Goal: Task Accomplishment & Management: Manage account settings

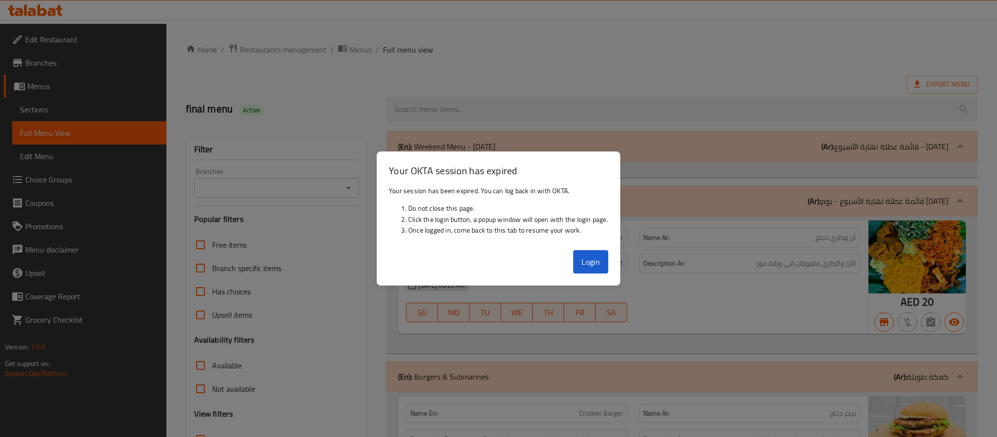
click at [575, 263] on button "Login" at bounding box center [590, 261] width 35 height 23
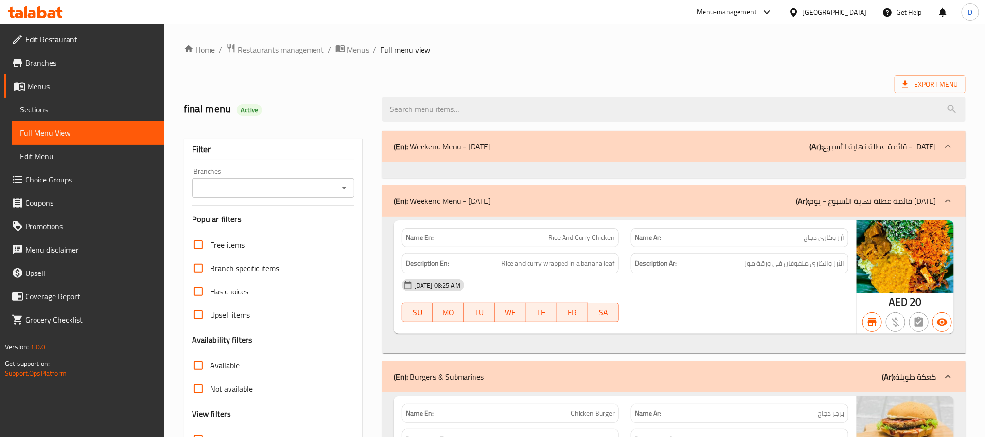
click at [753, 18] on div "Menu-management" at bounding box center [727, 12] width 60 height 12
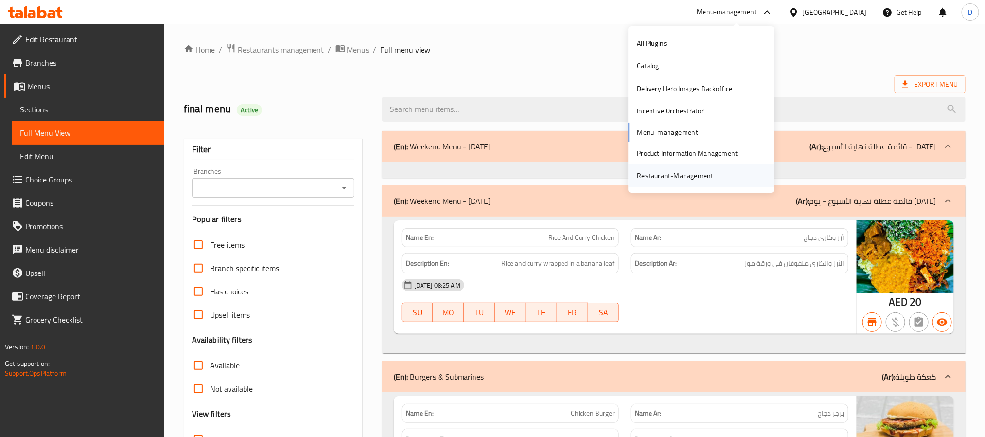
click at [667, 179] on div "Restaurant-Management" at bounding box center [676, 175] width 76 height 11
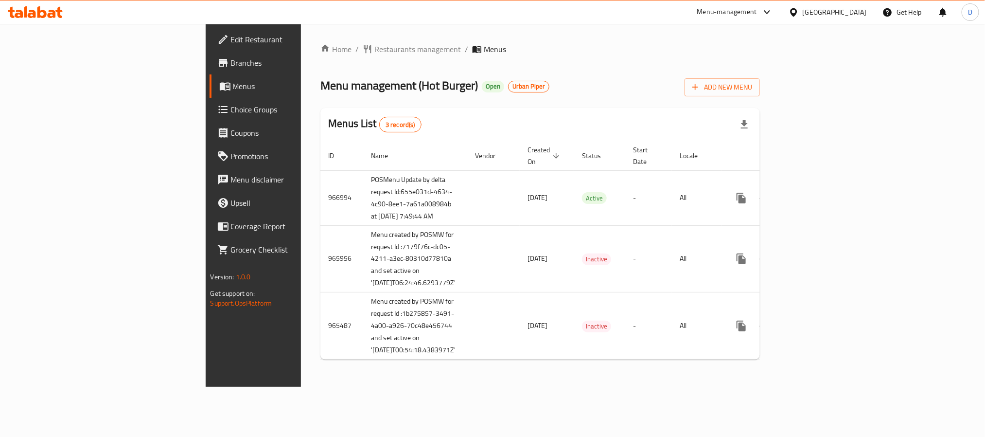
click at [321, 56] on div "Home / Restaurants management / Menus Menu management ( Hot Burger ) Open Urban…" at bounding box center [541, 205] width 440 height 324
click at [375, 47] on span "Restaurants management" at bounding box center [418, 49] width 87 height 12
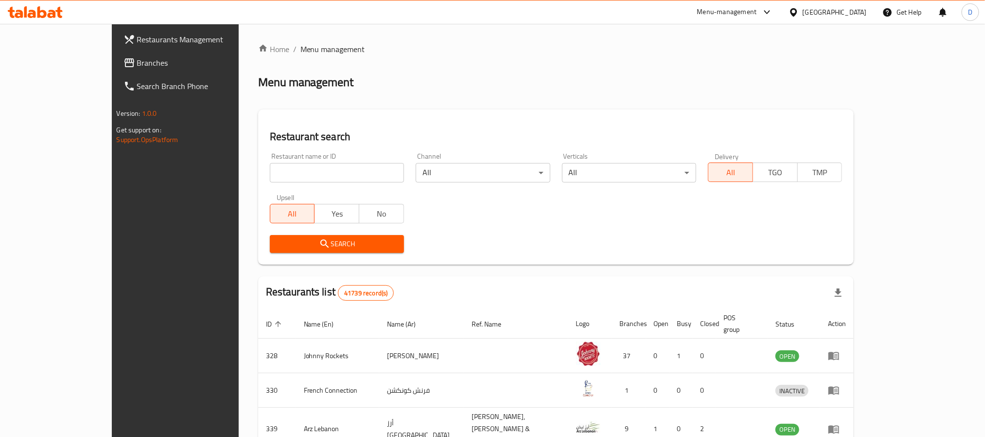
click at [328, 173] on input "search" at bounding box center [337, 172] width 134 height 19
paste input "Al Halabya S"
type input "Al Halabya S"
click button "Search" at bounding box center [337, 244] width 134 height 18
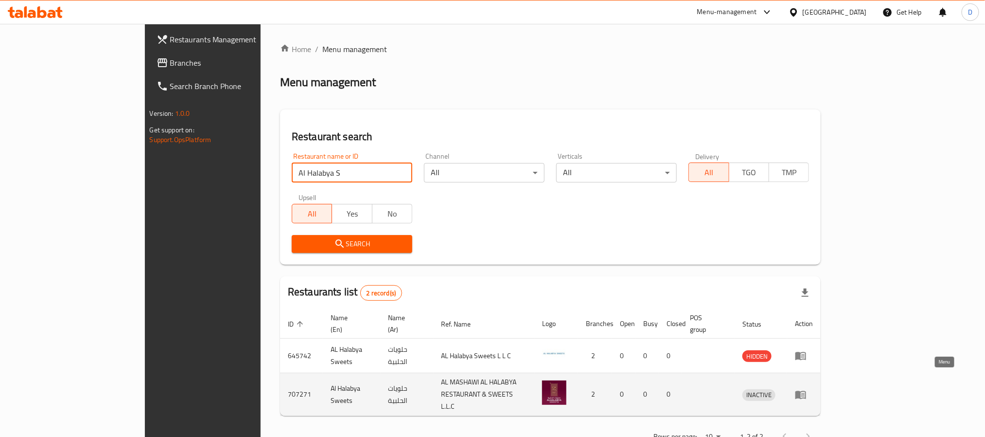
click at [807, 389] on icon "enhanced table" at bounding box center [801, 395] width 12 height 12
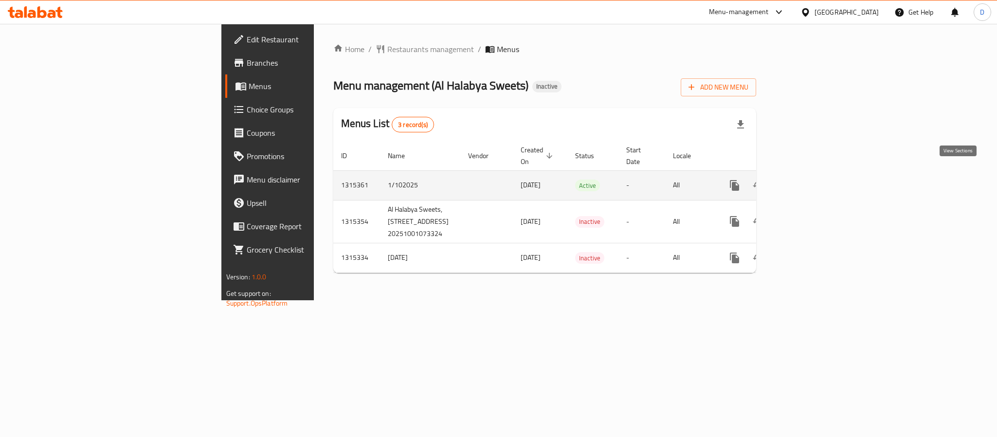
click at [810, 179] on icon "enhanced table" at bounding box center [805, 185] width 12 height 12
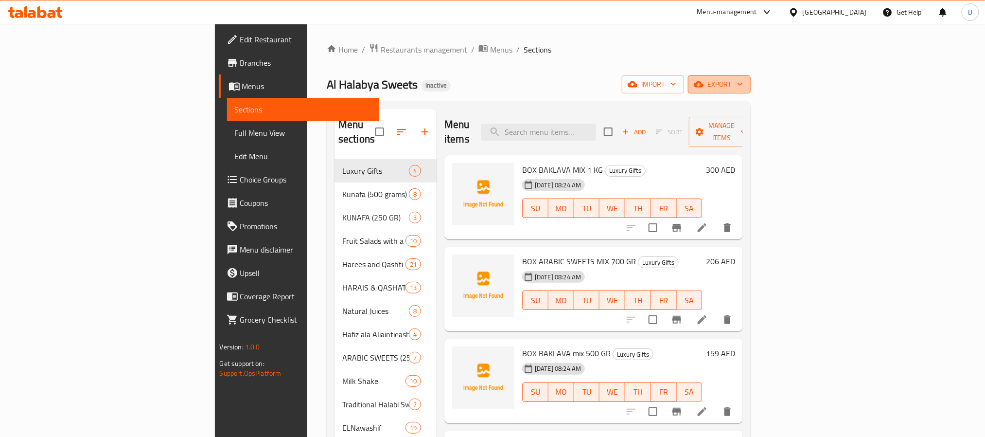
click at [751, 77] on button "export" at bounding box center [719, 84] width 63 height 18
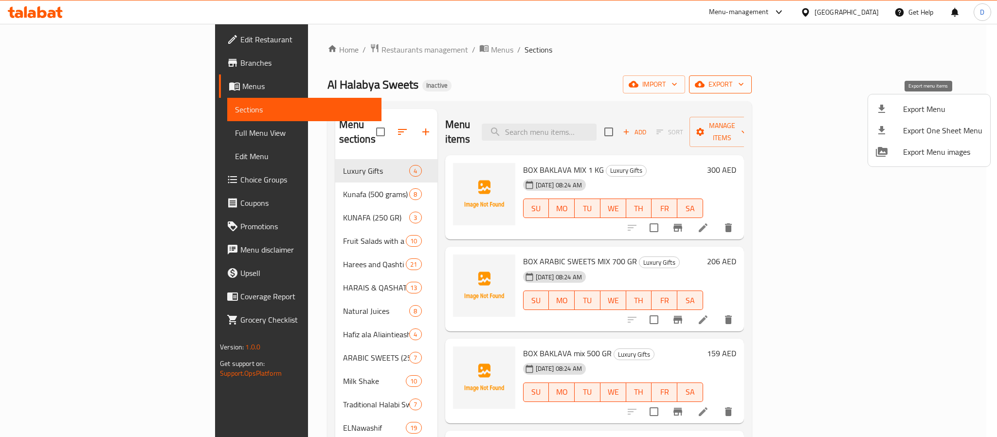
click at [936, 104] on span "Export Menu" at bounding box center [942, 109] width 79 height 12
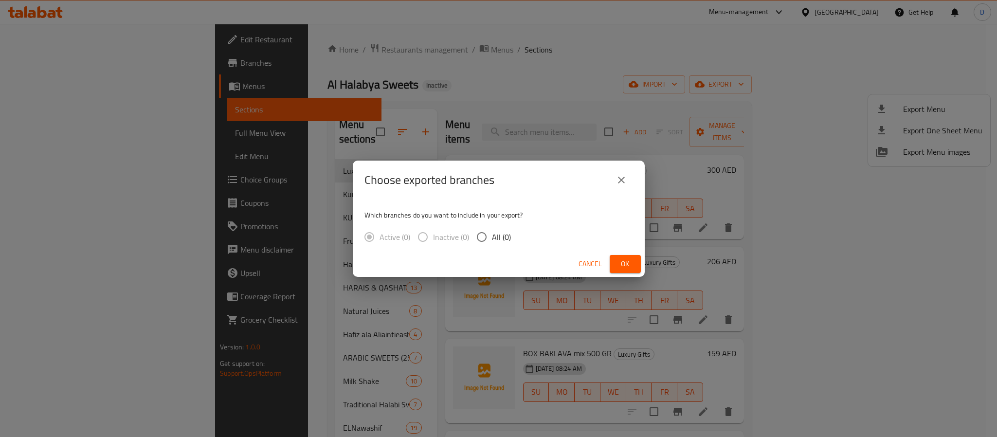
click at [622, 266] on span "Ok" at bounding box center [625, 264] width 16 height 12
click at [630, 248] on div "Which branches do you want to include in your export? Active (0) Inactive (0) A…" at bounding box center [499, 225] width 292 height 52
click at [631, 258] on span "Ok" at bounding box center [625, 264] width 16 height 12
click at [627, 255] on button "Ok" at bounding box center [624, 264] width 31 height 18
click at [631, 266] on span "Ok" at bounding box center [625, 264] width 16 height 12
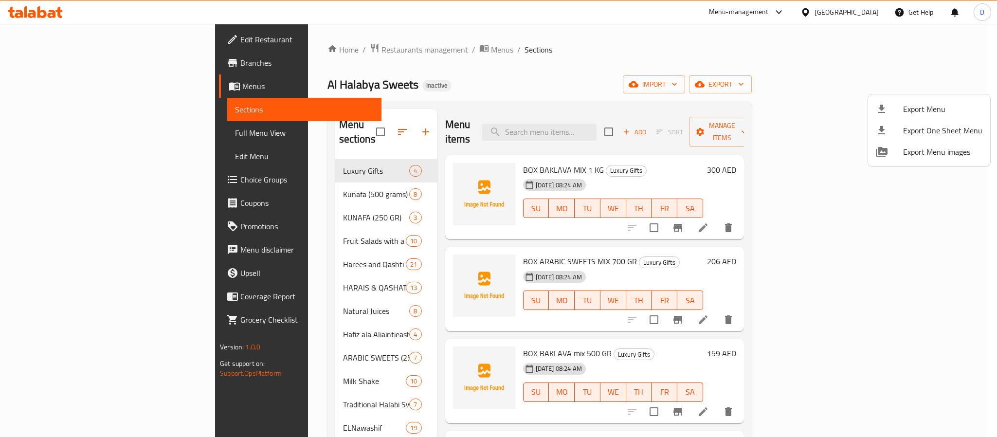
click at [355, 54] on div at bounding box center [498, 218] width 997 height 437
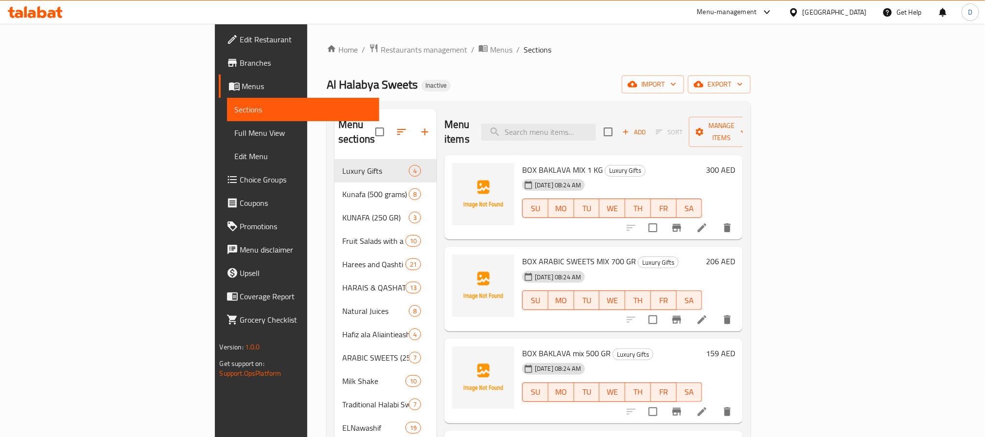
click at [240, 66] on span "Branches" at bounding box center [305, 63] width 131 height 12
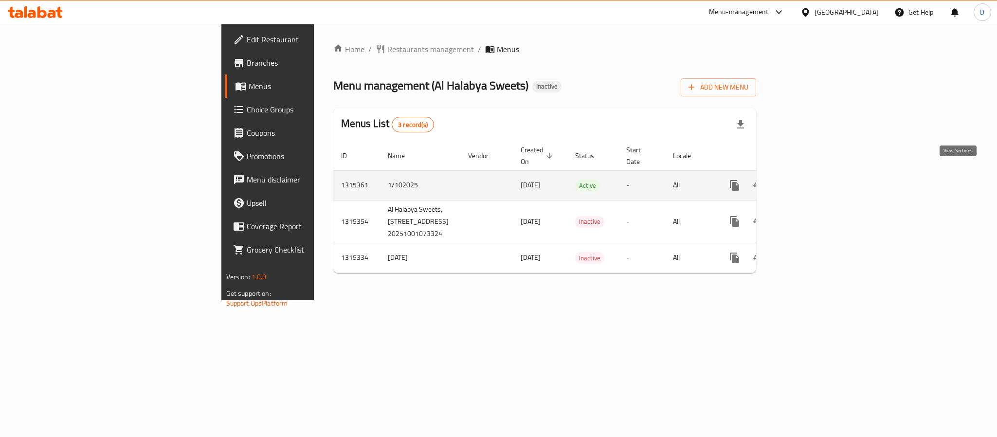
click at [810, 179] on icon "enhanced table" at bounding box center [805, 185] width 12 height 12
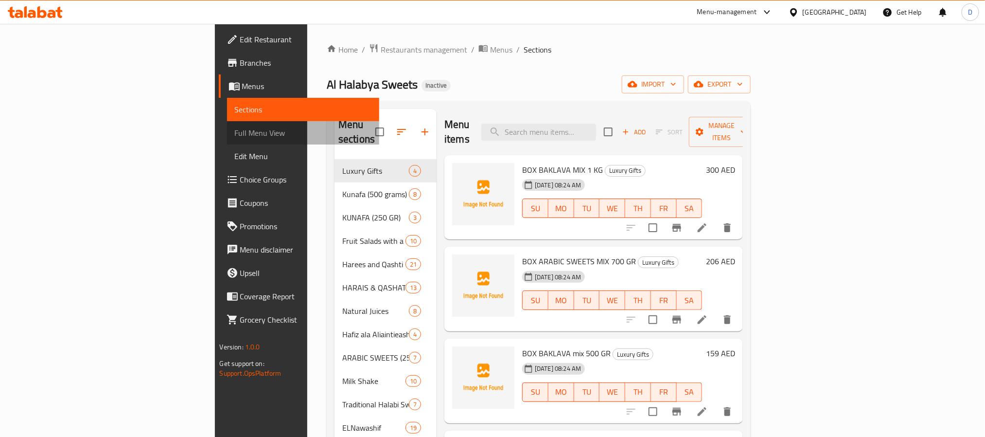
click at [235, 131] on span "Full Menu View" at bounding box center [303, 133] width 137 height 12
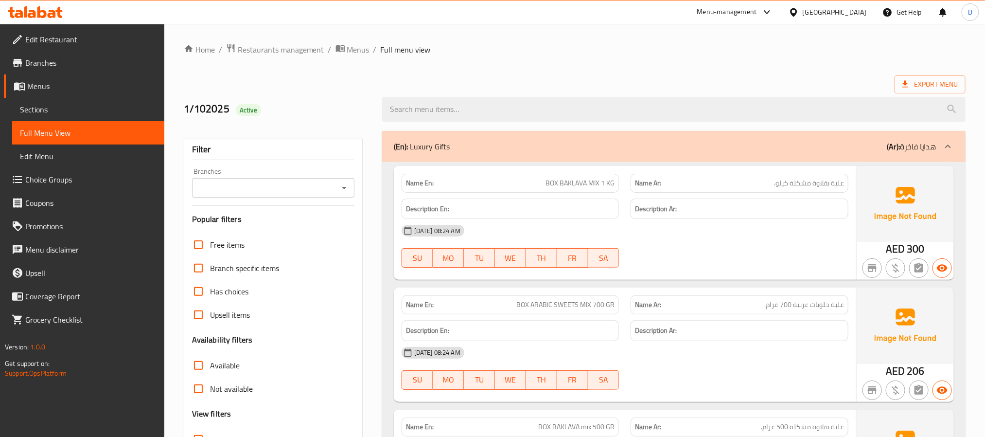
click at [412, 184] on strong "Name En:" at bounding box center [420, 183] width 28 height 10
copy strong "Name En:"
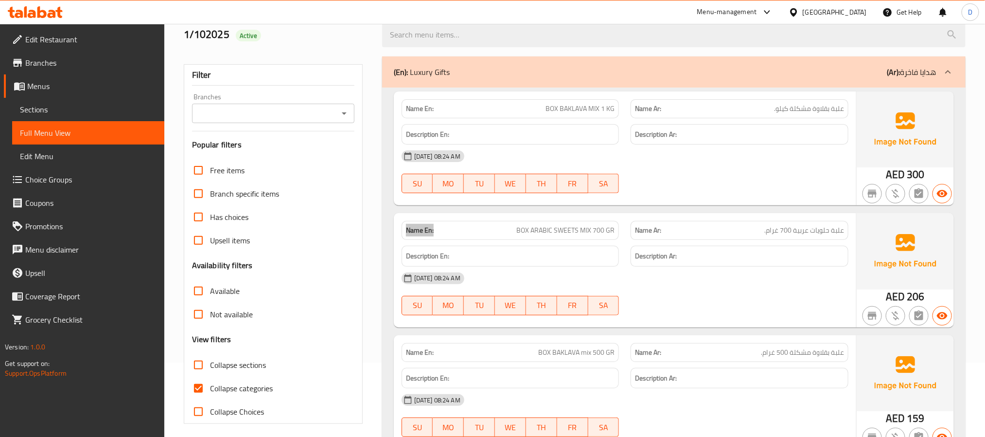
scroll to position [146, 0]
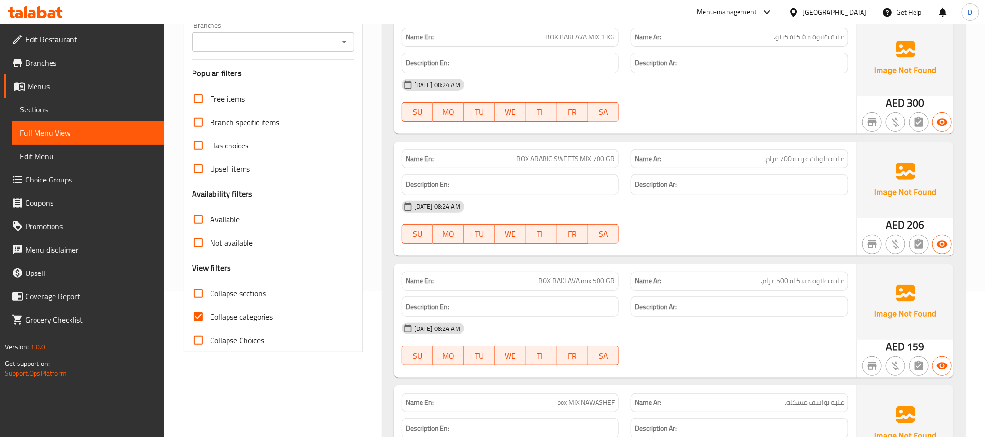
click at [251, 314] on span "Collapse categories" at bounding box center [241, 317] width 63 height 12
click at [210, 314] on input "Collapse categories" at bounding box center [198, 316] width 23 height 23
checkbox input "false"
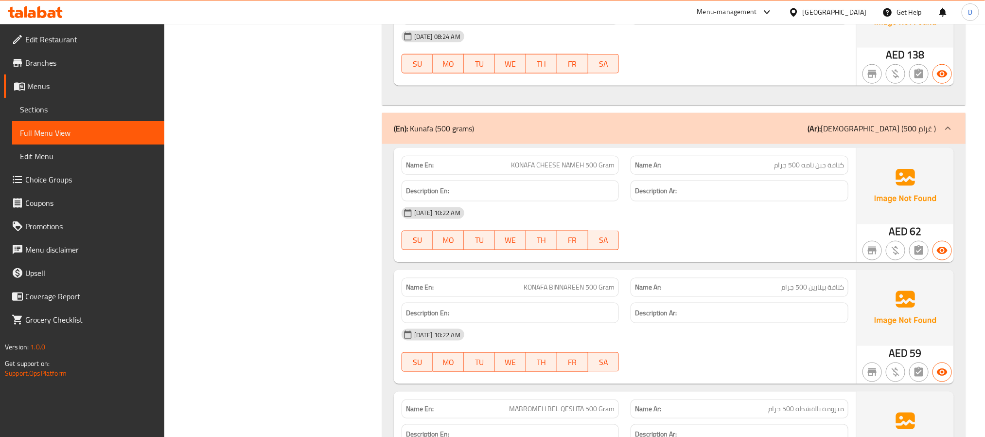
scroll to position [584, 0]
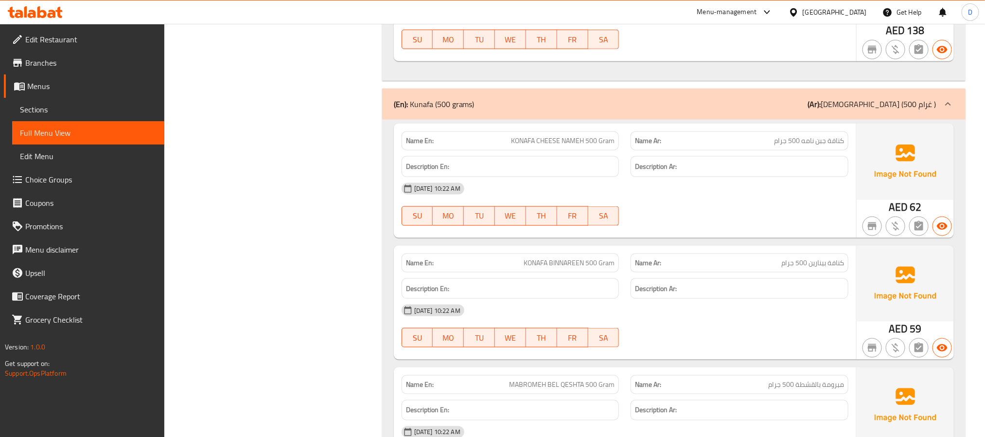
click at [738, 235] on div "Name En: KONAFA CHEESE NAMEH 500 Gram Name Ar: كنافة جبن نامه 500 جرام Descript…" at bounding box center [625, 181] width 463 height 114
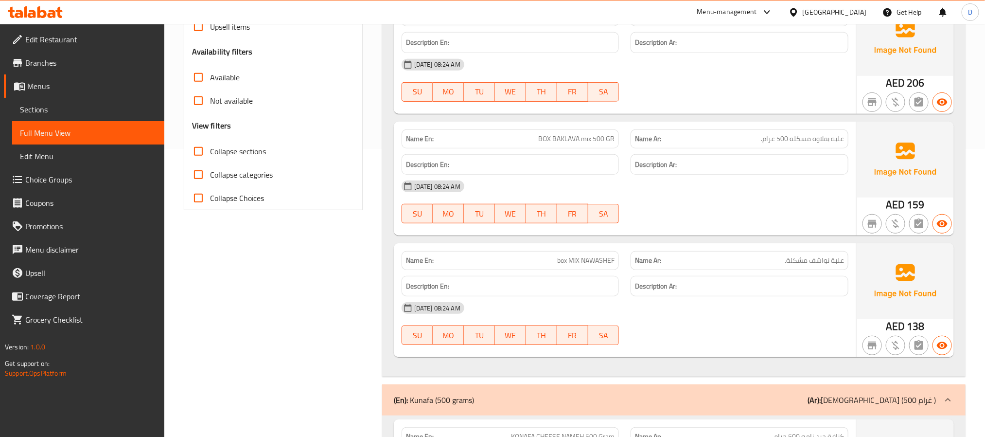
scroll to position [292, 0]
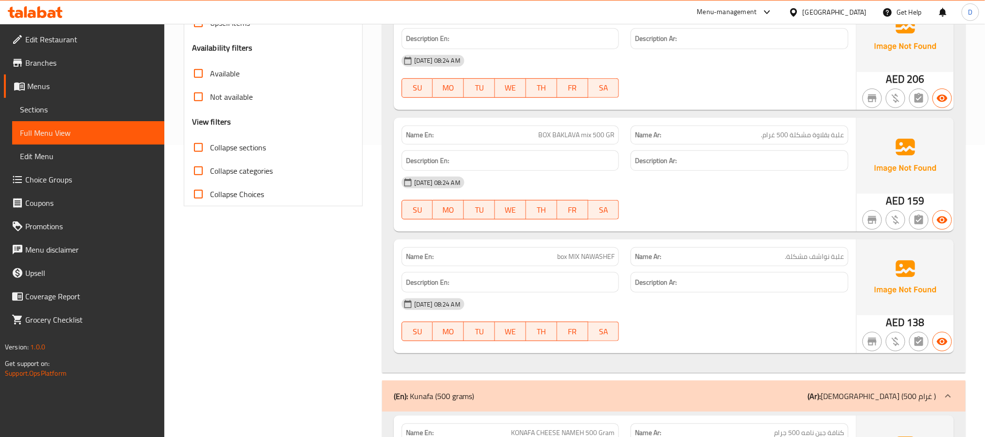
click at [248, 147] on span "Collapse sections" at bounding box center [238, 148] width 56 height 12
click at [210, 147] on input "Collapse sections" at bounding box center [198, 147] width 23 height 23
checkbox input "true"
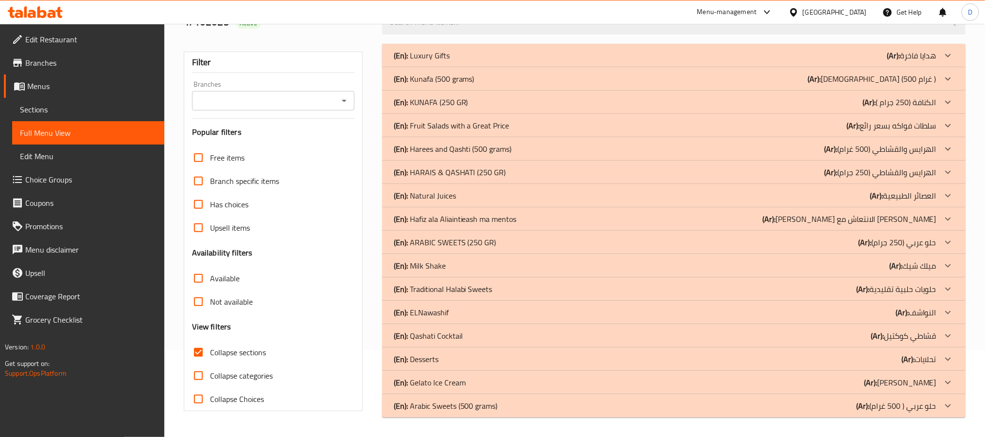
scroll to position [87, 0]
click at [790, 130] on div "(En): Fruit Salads with a Great Price (Ar): سلطات فواكه بسعر رائع" at bounding box center [665, 126] width 543 height 12
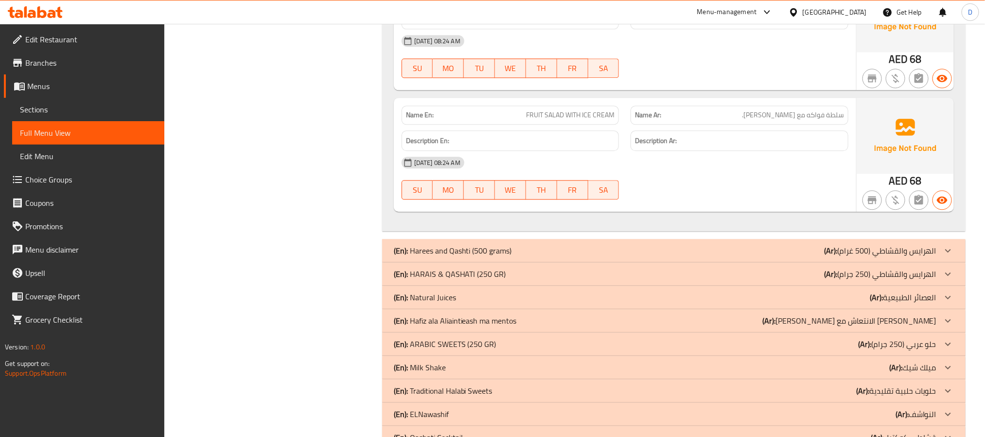
scroll to position [1254, 0]
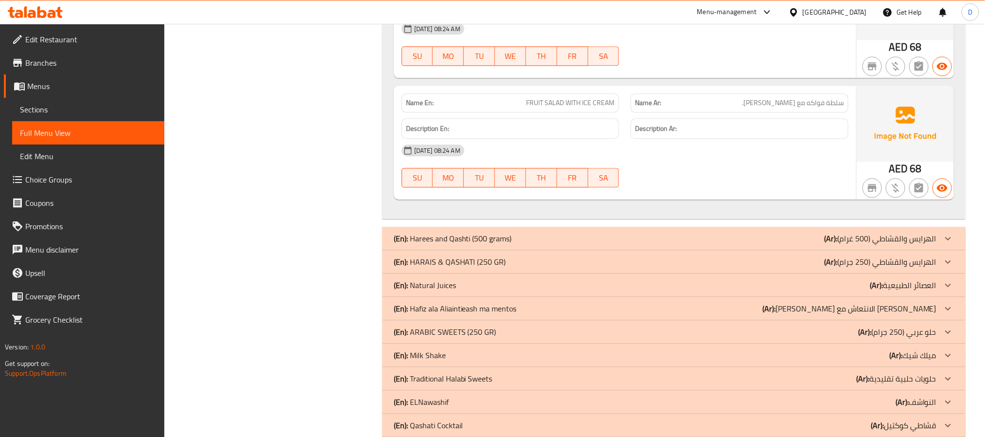
click at [665, 291] on div "(En): Natural Juices (Ar): العصائر الطبيعية" at bounding box center [665, 285] width 543 height 12
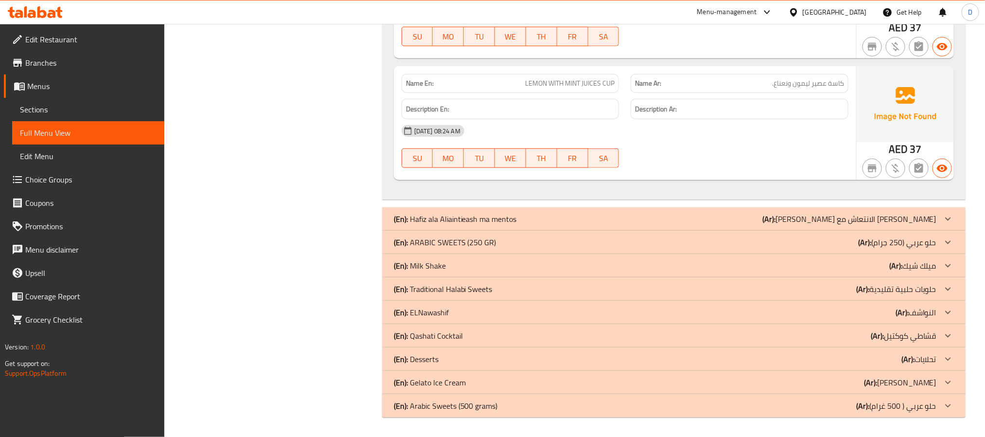
scroll to position [2365, 0]
click at [712, 273] on div "(En): Milk Shake (Ar): ميلك شيك" at bounding box center [674, 265] width 584 height 23
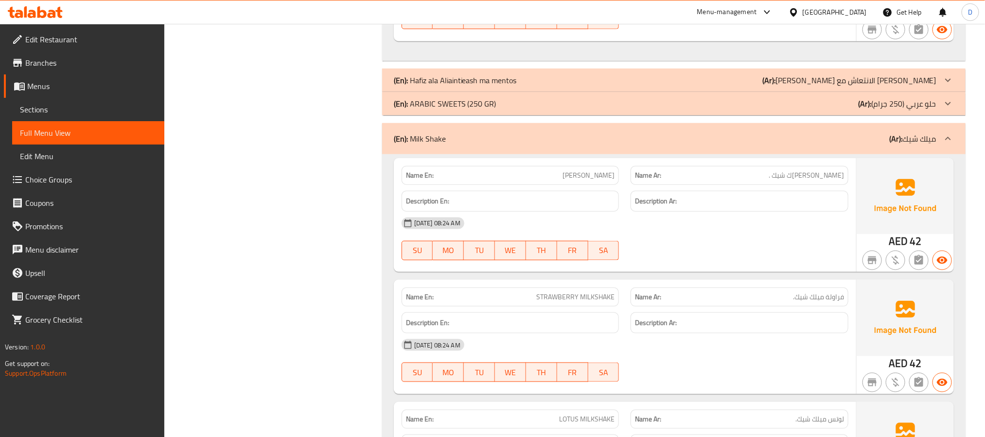
scroll to position [2584, 0]
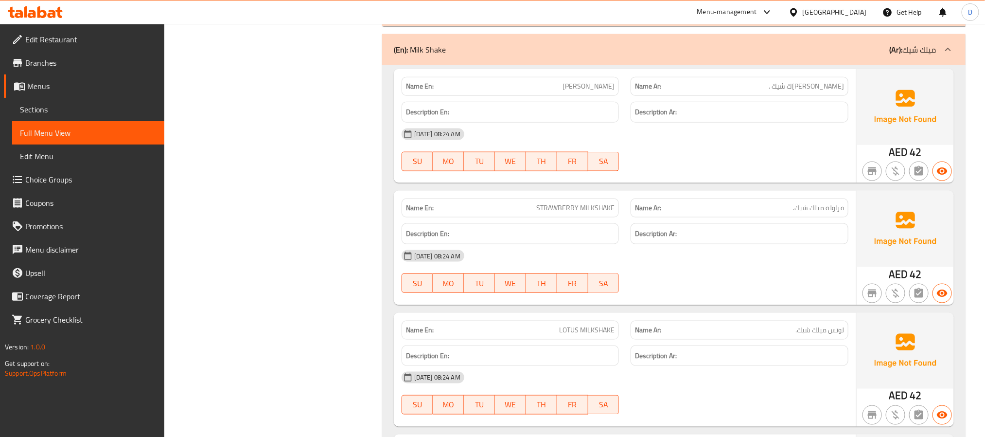
click at [702, 268] on div "[DATE] 08:24 AM" at bounding box center [625, 255] width 459 height 23
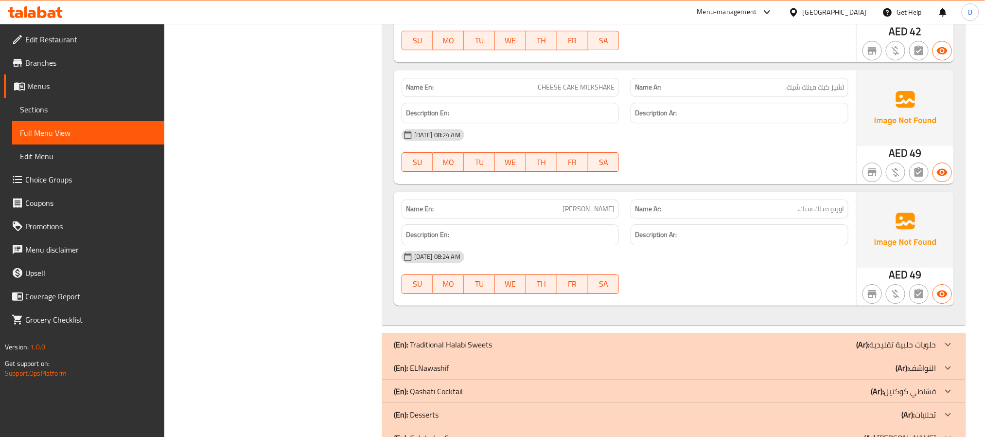
scroll to position [3627, 0]
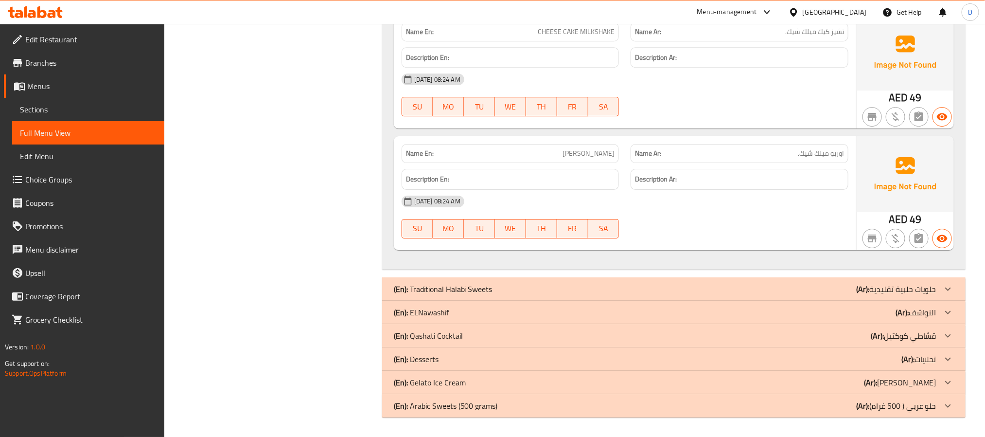
click at [752, 335] on div "(En): Qashati Cocktail (Ar): قشاطي كوكتيل" at bounding box center [665, 336] width 543 height 12
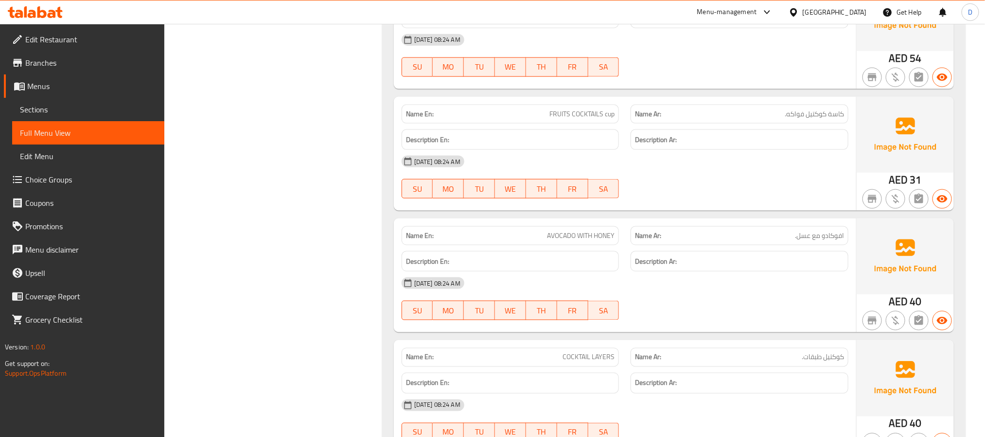
scroll to position [4649, 0]
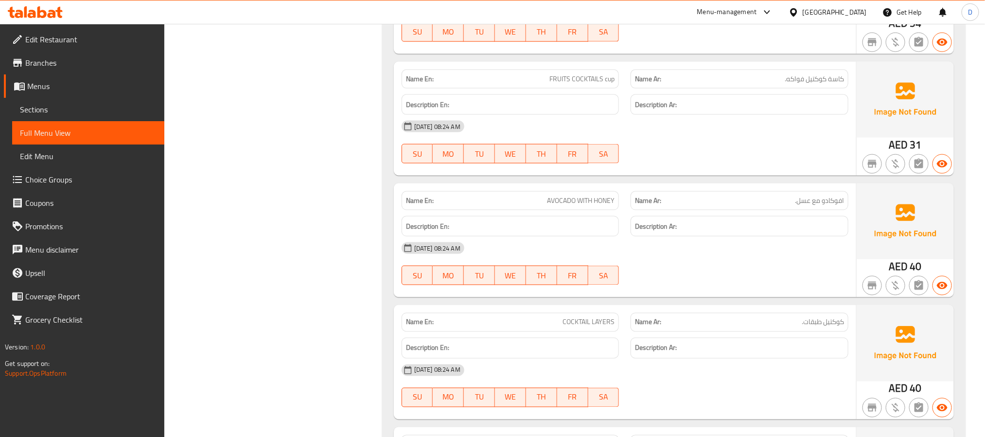
click at [566, 206] on span "AVOCADO WITH HONEY" at bounding box center [581, 201] width 68 height 10
copy span "AVOCADO WITH HONEY"
click at [632, 260] on div "[DATE] 08:24 AM" at bounding box center [625, 247] width 459 height 23
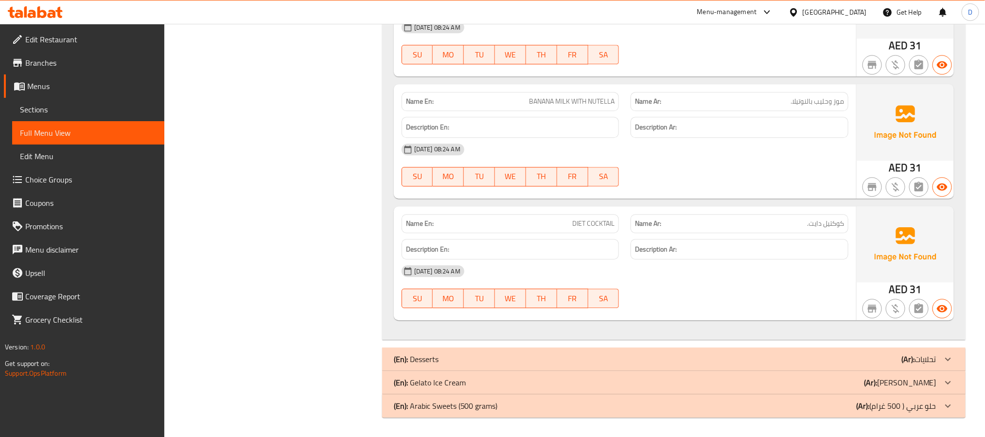
scroll to position [5255, 0]
click at [708, 360] on div "(En): Desserts (Ar): تحلايات" at bounding box center [665, 359] width 543 height 12
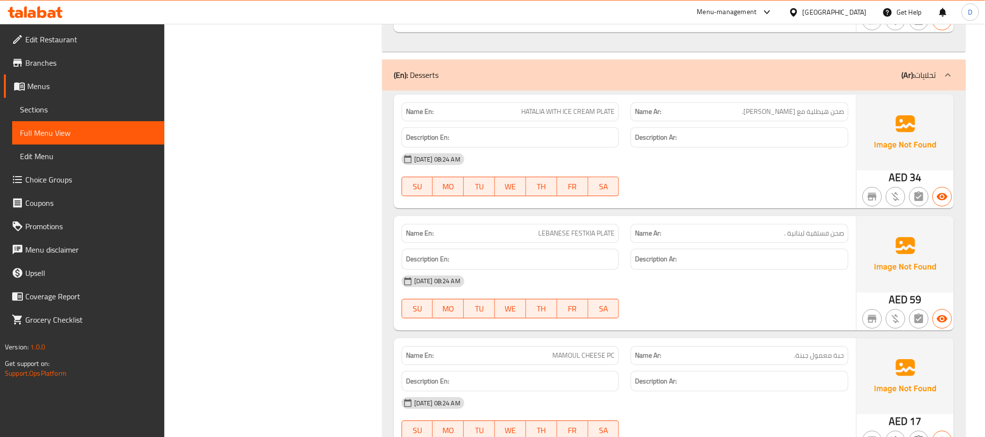
scroll to position [5547, 0]
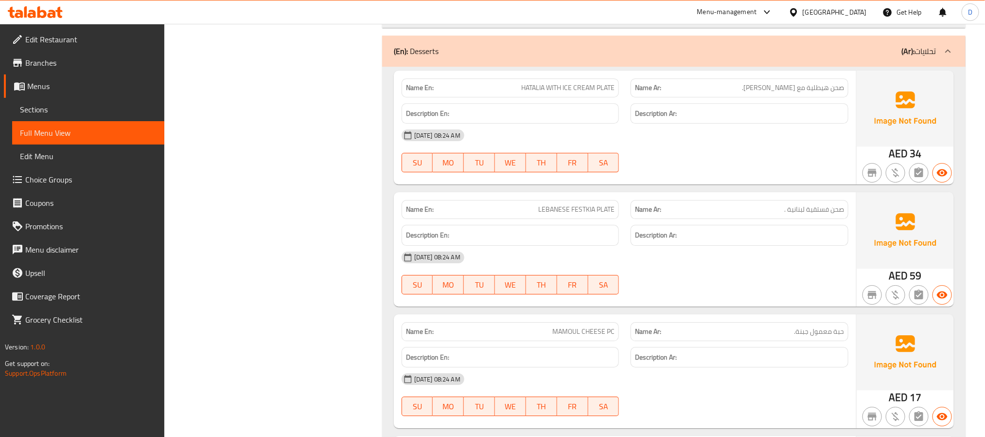
click at [680, 269] on div "[DATE] 08:24 AM" at bounding box center [625, 257] width 459 height 23
click at [723, 300] on div at bounding box center [740, 294] width 230 height 12
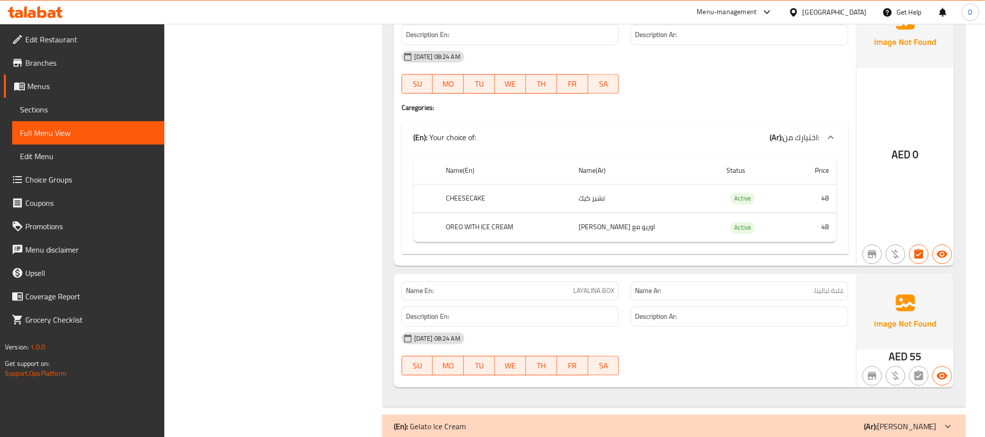
scroll to position [7152, 0]
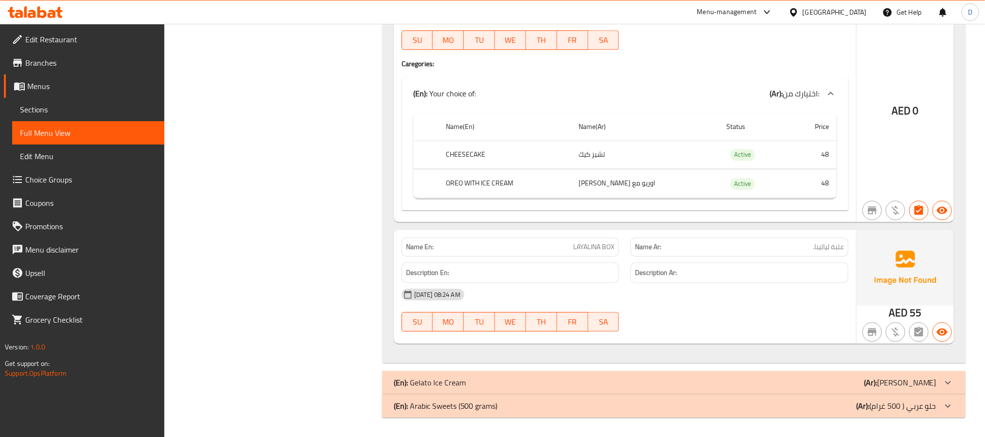
click at [699, 384] on div "(En): Gelato Ice Cream (Ar): جيلاتو ايس كريم" at bounding box center [665, 382] width 543 height 12
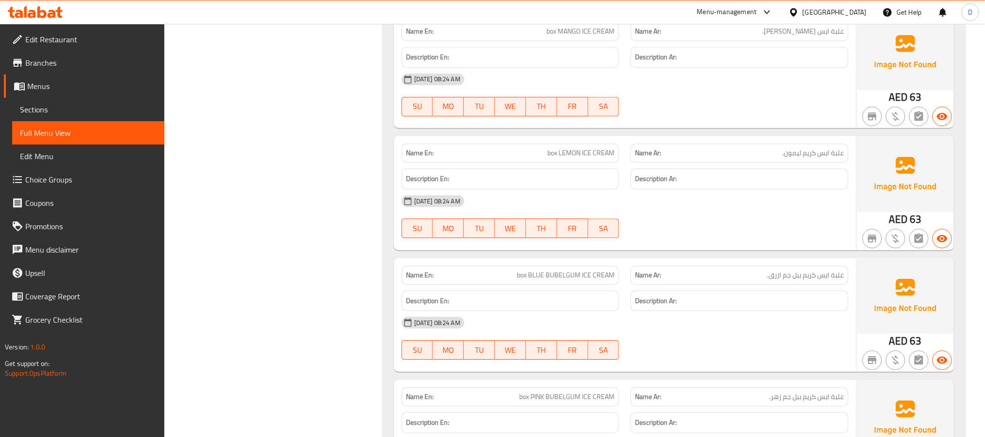
scroll to position [9413, 0]
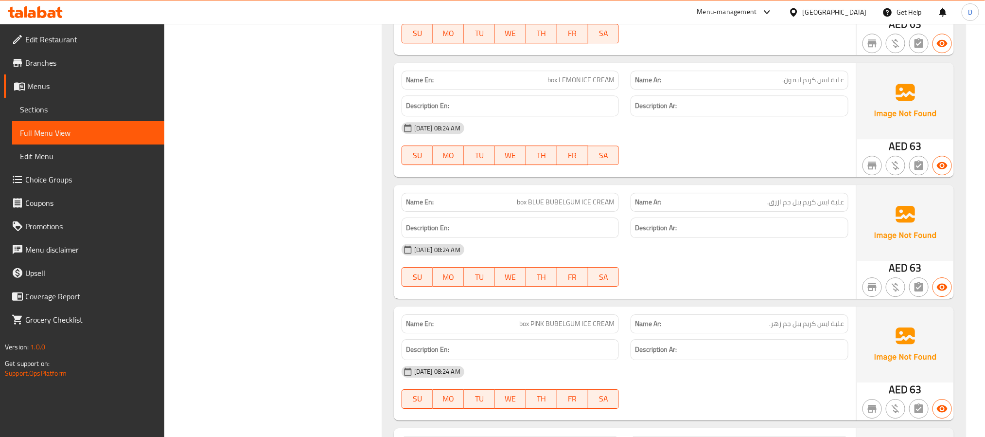
click at [608, 339] on div "Name En: box PINK BUBELGUM ICE CREAM" at bounding box center [511, 323] width 230 height 31
click at [606, 329] on span "box PINK BUBELGUM ICE CREAM" at bounding box center [566, 324] width 95 height 10
copy span "box PINK BUBELGUM ICE CREAM"
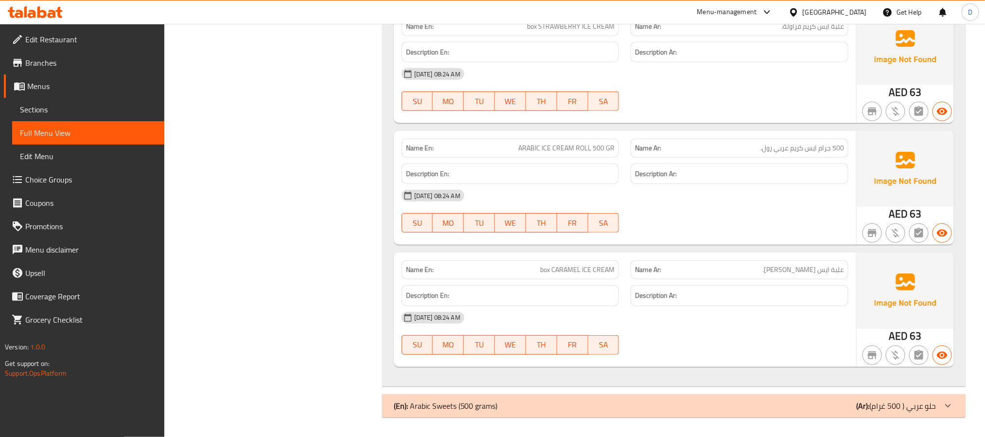
scroll to position [10240, 0]
click at [652, 412] on div "(En): Arabic Sweets (500 grams) (Ar): حلو عربي ( 500 غرام)" at bounding box center [674, 405] width 584 height 23
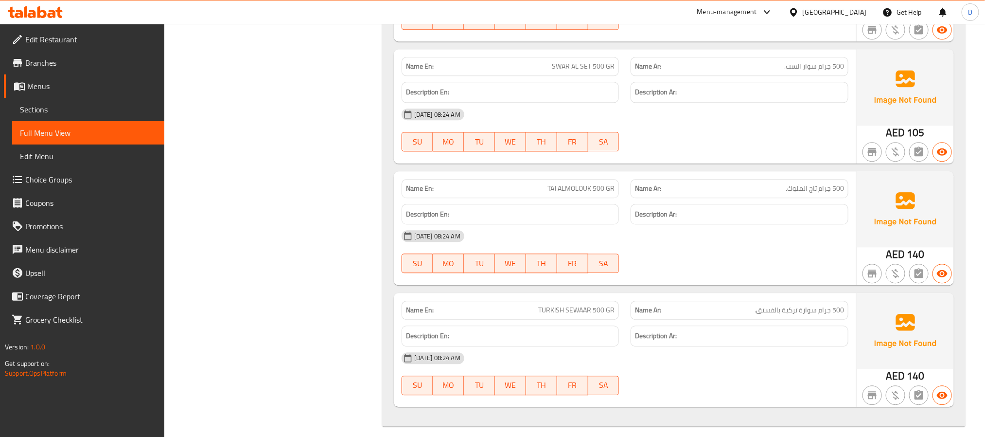
scroll to position [13075, 0]
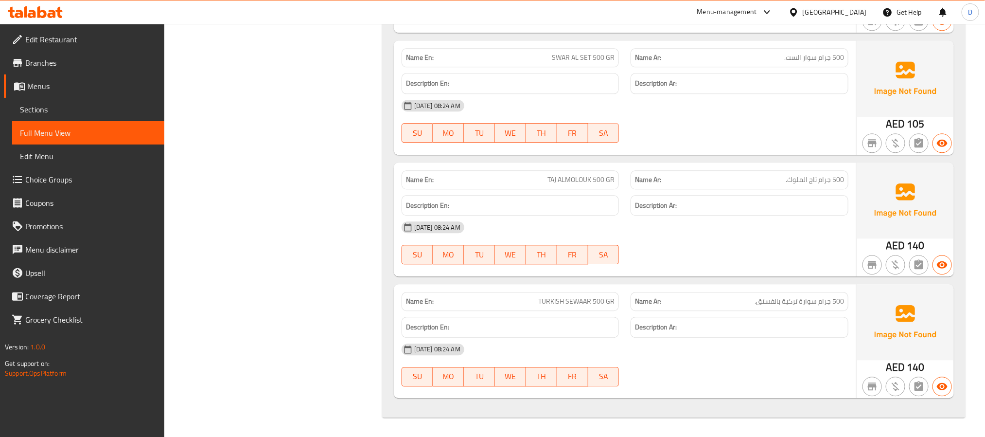
click at [742, 231] on div "[DATE] 08:24 AM" at bounding box center [625, 226] width 459 height 23
click at [767, 257] on div "[DATE] 08:24 AM SU MO TU WE TH FR SA" at bounding box center [625, 242] width 459 height 54
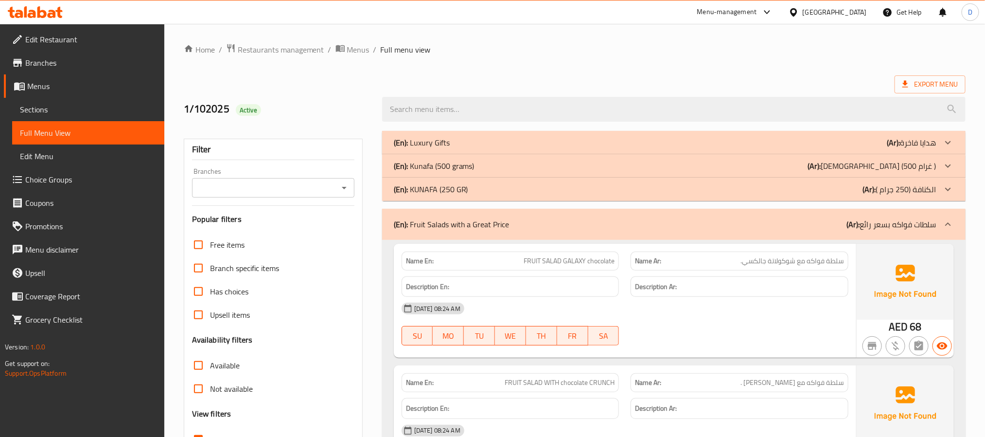
click at [786, 170] on div "(En): Kunafa (500 grams) (Ar): الكنافة (500 غرام )" at bounding box center [665, 166] width 543 height 12
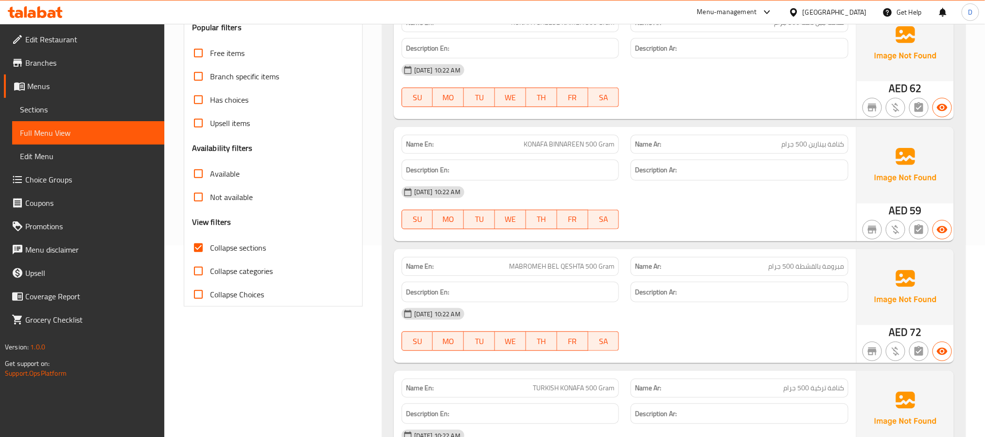
scroll to position [219, 0]
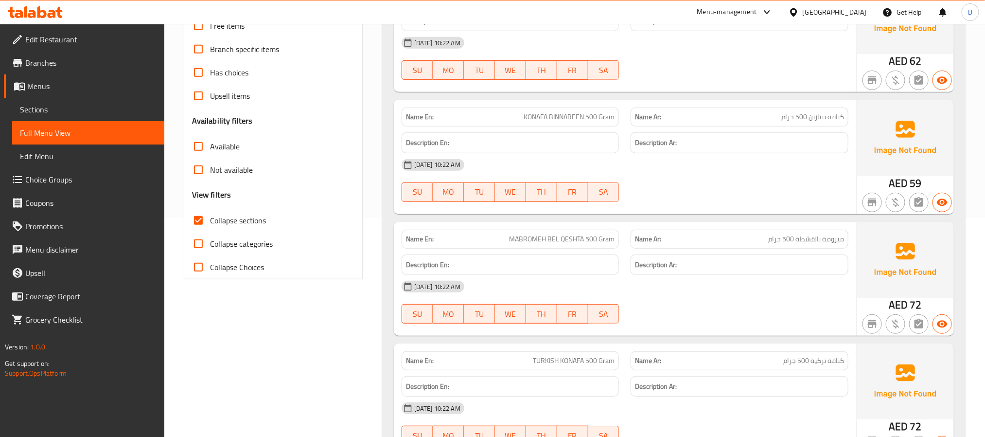
click at [586, 122] on span "KONAFA BINNAREEN 500 Gram" at bounding box center [569, 117] width 91 height 10
copy span "KONAFA BINNAREEN 500 Gram"
drag, startPoint x: 600, startPoint y: 248, endPoint x: 600, endPoint y: 241, distance: 6.8
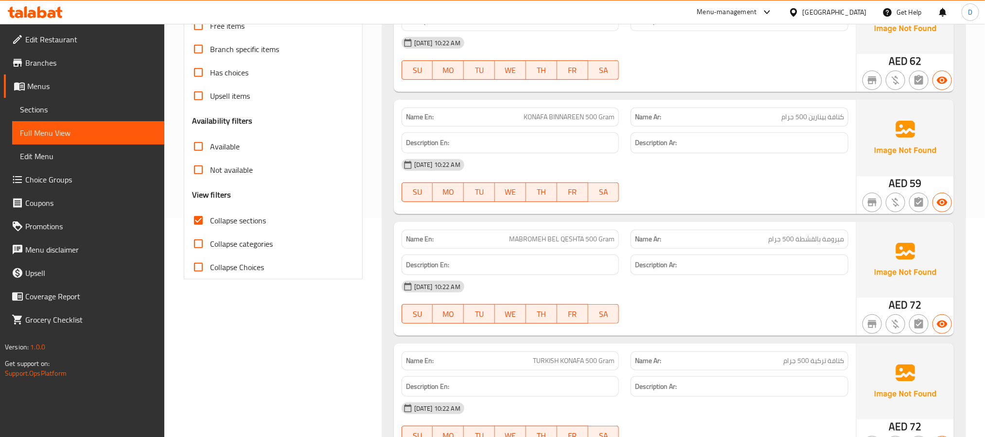
click at [600, 248] on div "Name En: MABROMEH BEL QESHTA 500 Gram" at bounding box center [511, 239] width 218 height 19
click at [600, 239] on span "MABROMEH BEL QESHTA 500 Gram" at bounding box center [562, 239] width 106 height 10
copy span "MABROMEH BEL QESHTA 500 Gram"
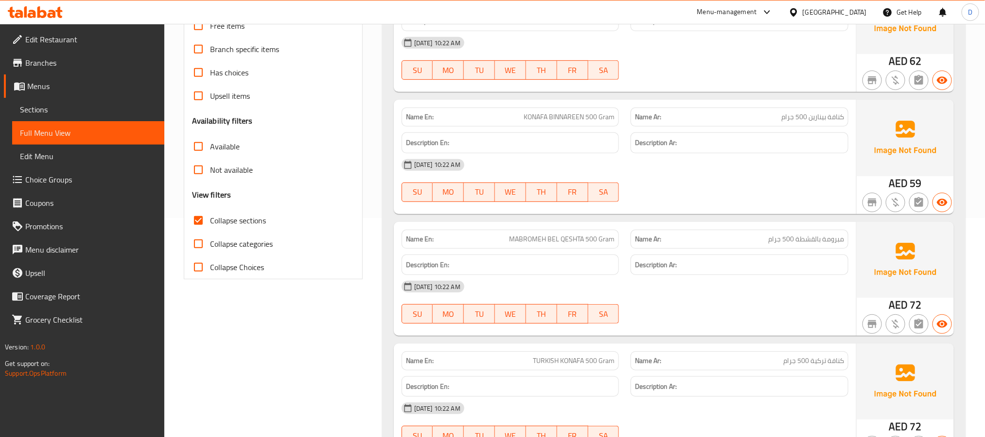
click at [657, 291] on div "[DATE] 10:22 AM" at bounding box center [625, 286] width 459 height 23
click at [641, 287] on div "[DATE] 10:22 AM" at bounding box center [625, 286] width 459 height 23
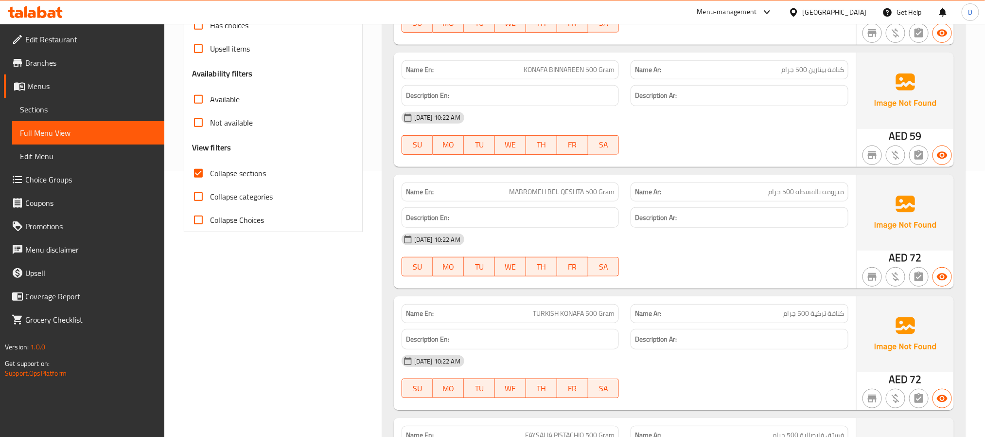
scroll to position [292, 0]
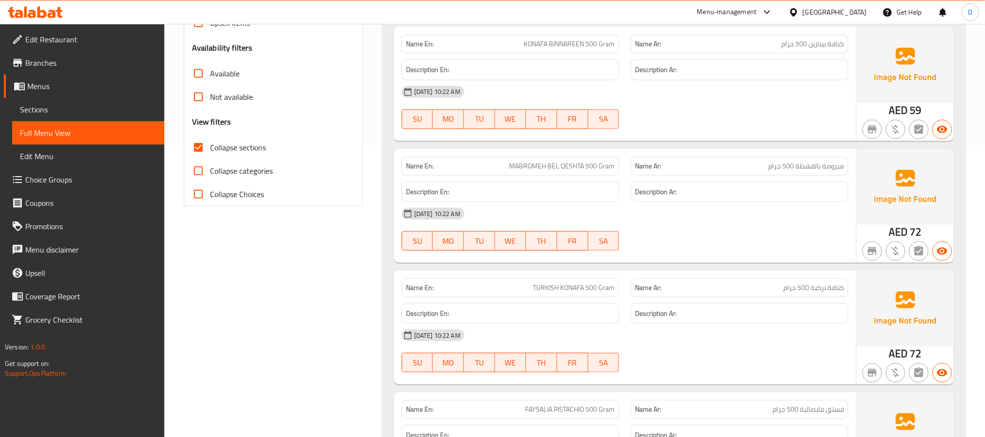
click at [549, 288] on span "TURKISH KONAFA 500 Gram" at bounding box center [574, 288] width 82 height 10
copy span "TURKISH KONAFA 500 Gram"
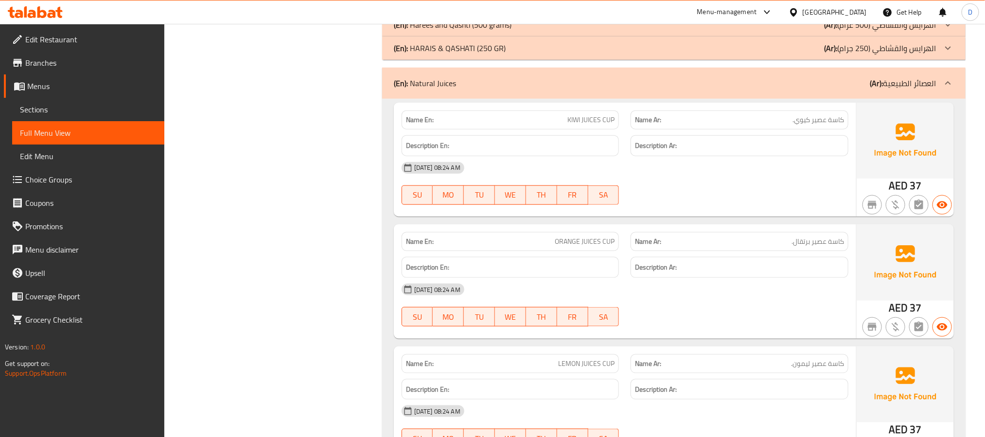
scroll to position [2408, 0]
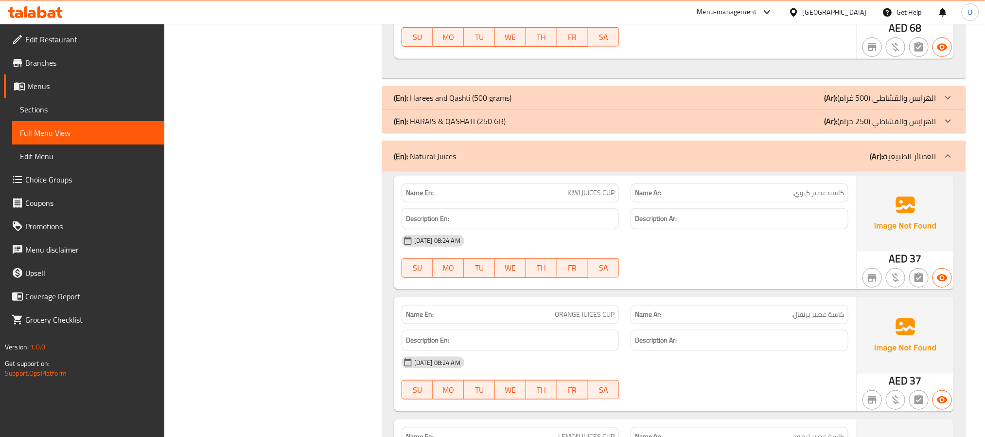
click at [619, 104] on div "(En): Harees and Qashti (500 grams) (Ar): الهرايس والقشاطي (500 غرام)" at bounding box center [665, 98] width 543 height 12
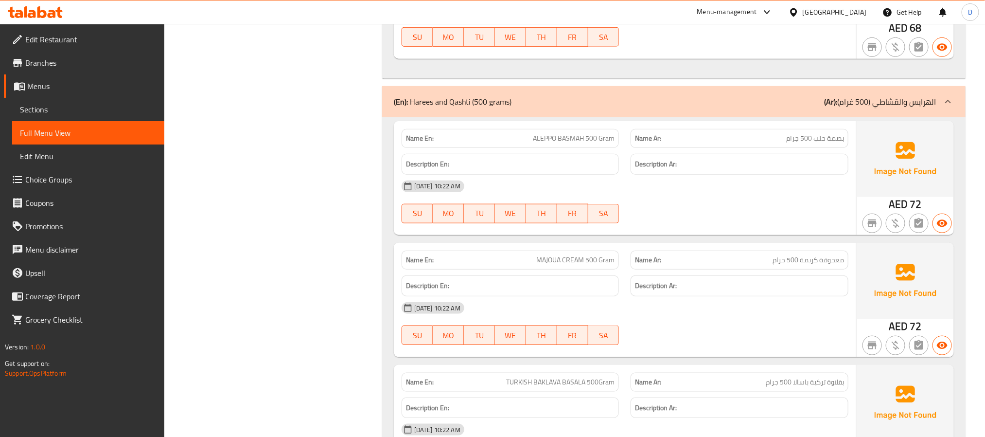
click at [571, 143] on span "ALEPPO BASMAH 500 Gram" at bounding box center [574, 138] width 82 height 10
copy span "ALEPPO BASMAH 500 Gram"
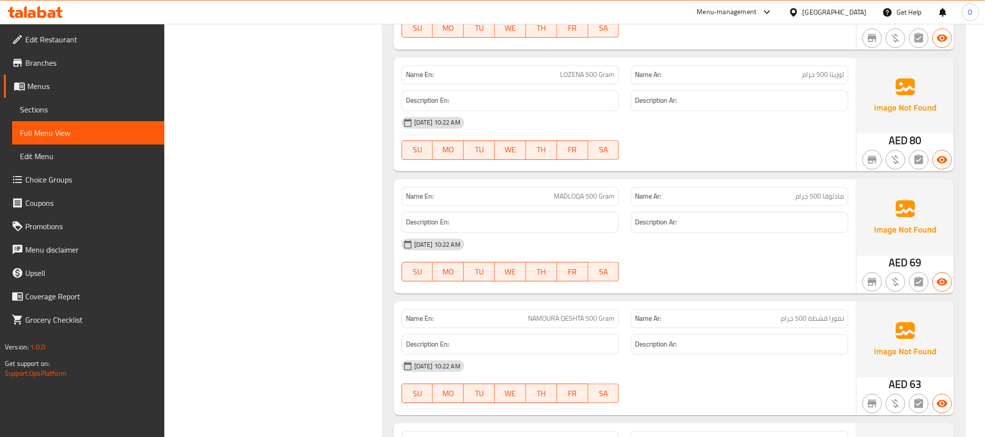
scroll to position [3210, 0]
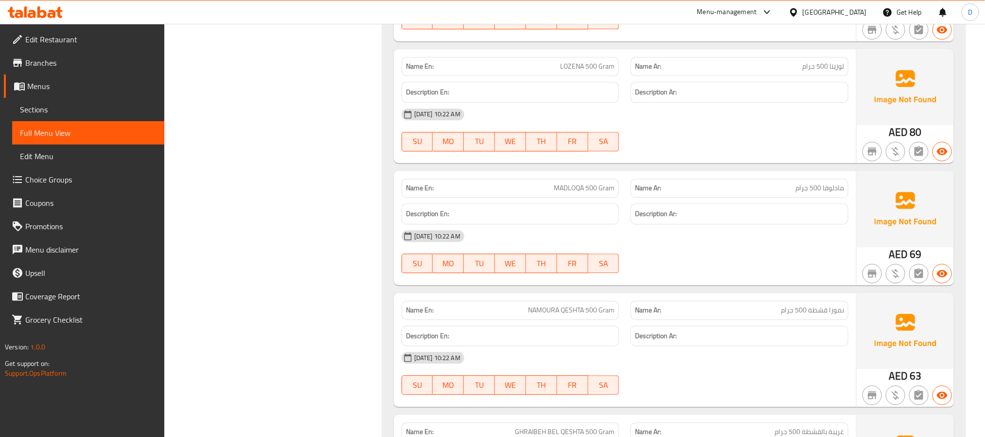
click at [835, 193] on span "مادلوقا 500 جرام" at bounding box center [820, 188] width 49 height 10
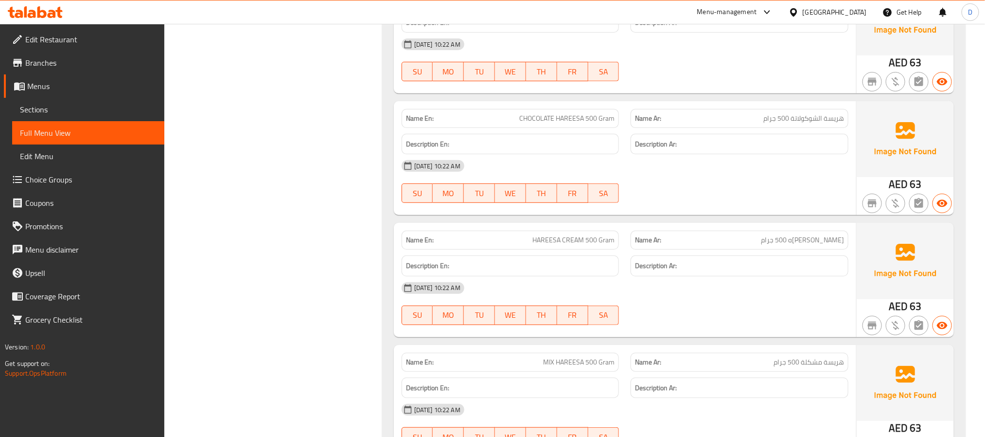
scroll to position [4159, 0]
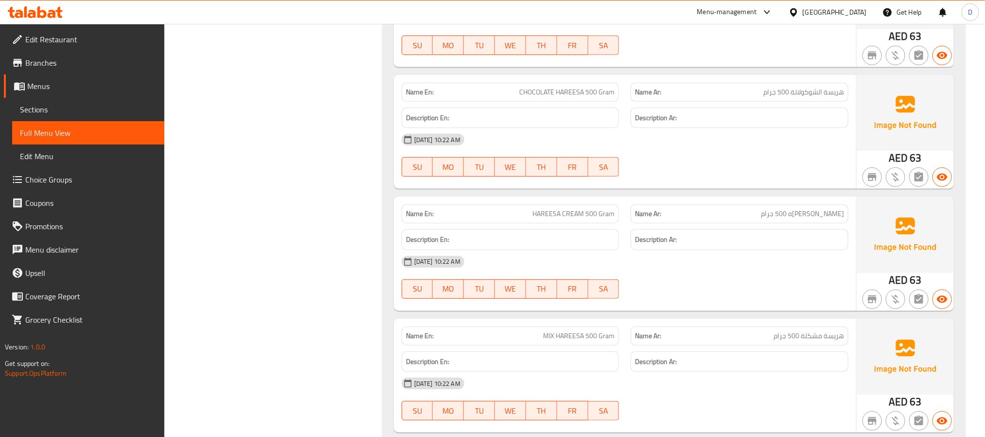
click at [577, 219] on span "HAREESA CREAM 500 Gram" at bounding box center [574, 214] width 82 height 10
copy span "HAREESA CREAM 500 Gram"
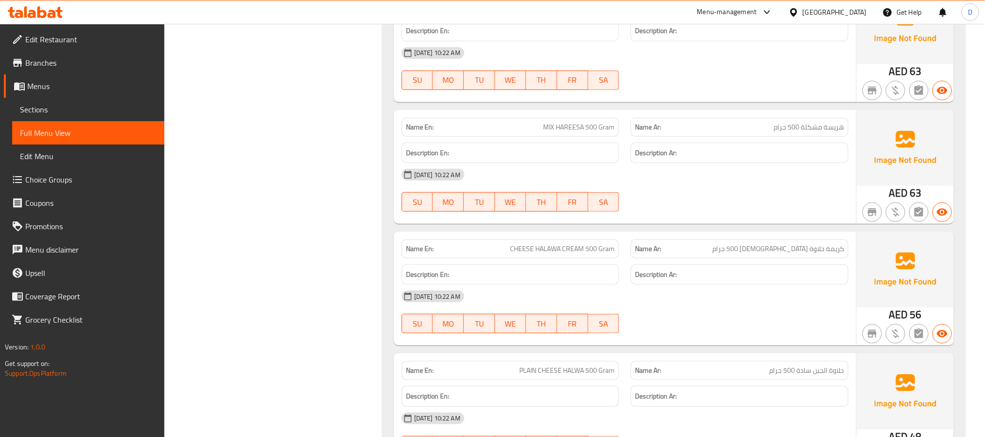
scroll to position [4450, 0]
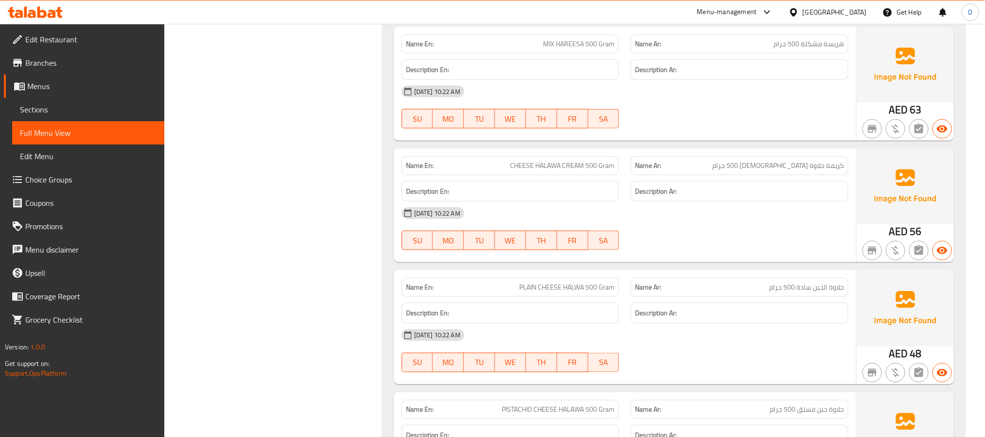
click at [571, 171] on span "CHEESE HALAWA CREAM 500 Gram" at bounding box center [562, 166] width 105 height 10
copy span "CHEESE HALAWA CREAM 500 Gram"
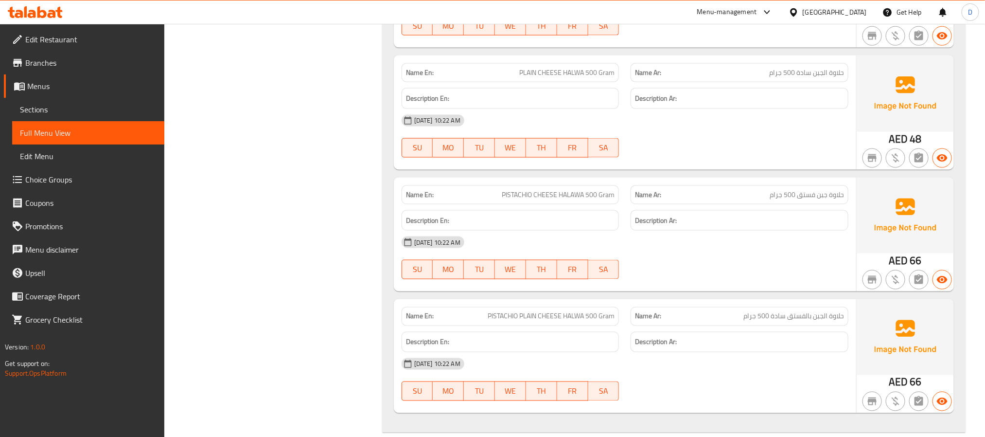
scroll to position [4669, 0]
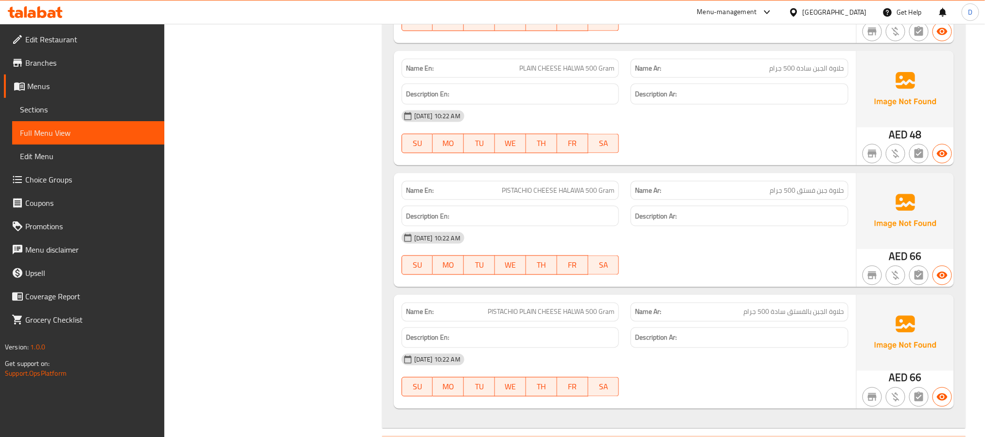
click at [715, 371] on div "[DATE] 10:22 AM" at bounding box center [625, 359] width 459 height 23
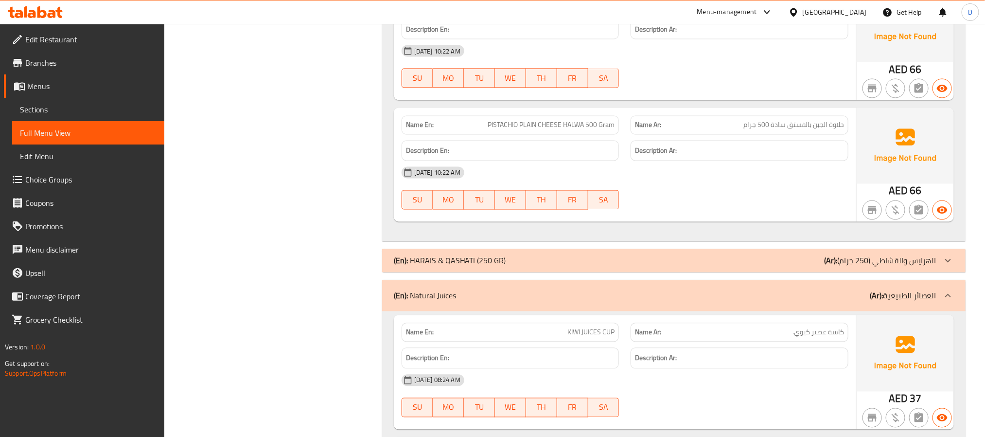
scroll to position [4888, 0]
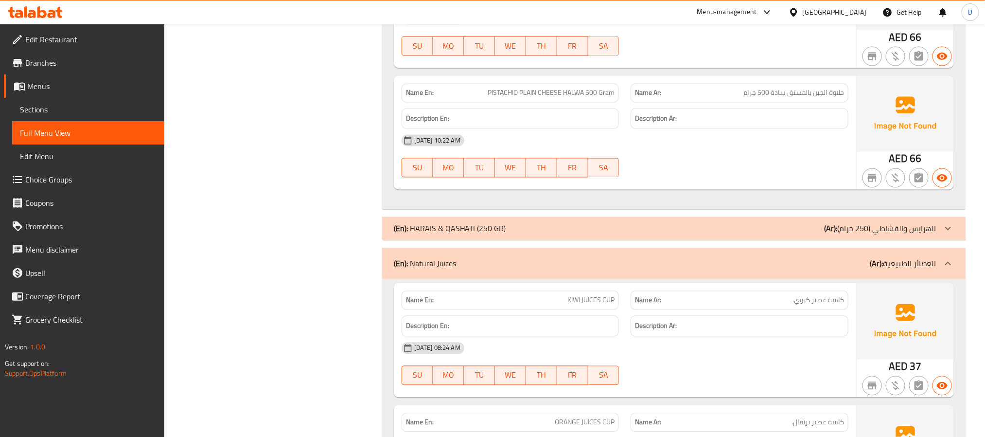
click at [613, 305] on span "KIWI JUICES CUP" at bounding box center [591, 300] width 47 height 10
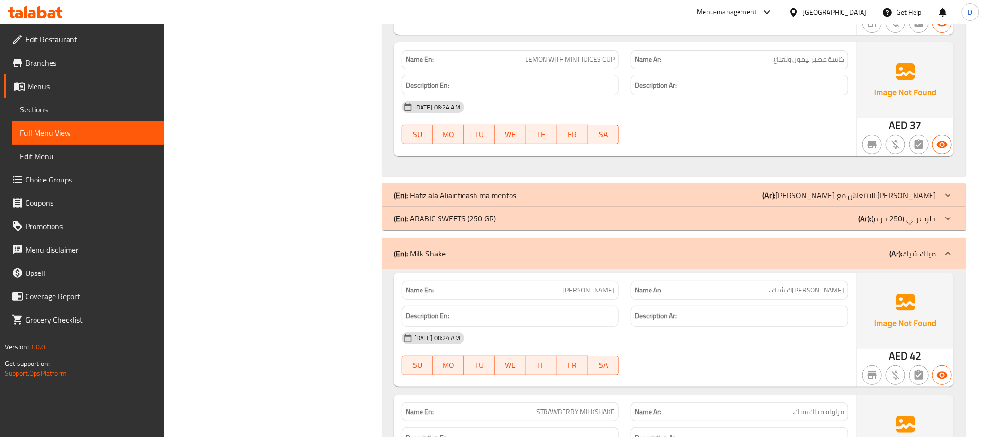
click at [714, 201] on div "(En): Hafiz ala Aliaintieash ma mentos (Ar): [PERSON_NAME] الانتعاش مع [PERSON_…" at bounding box center [665, 195] width 543 height 12
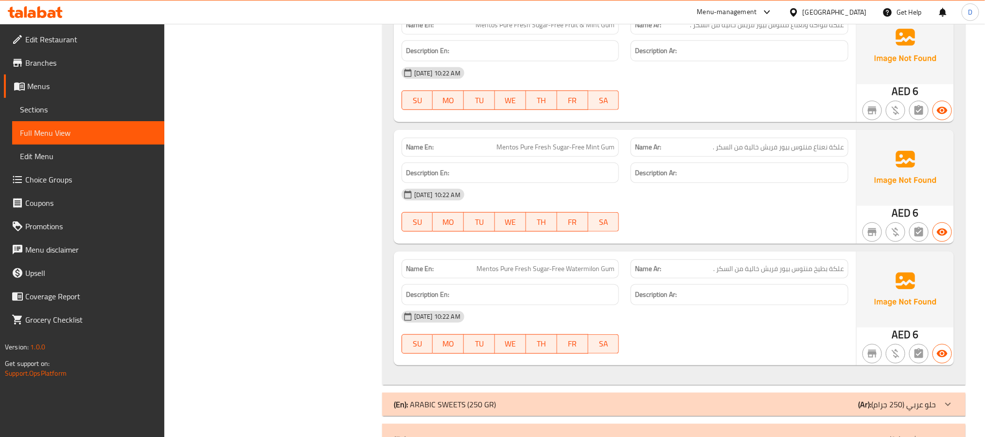
scroll to position [6346, 0]
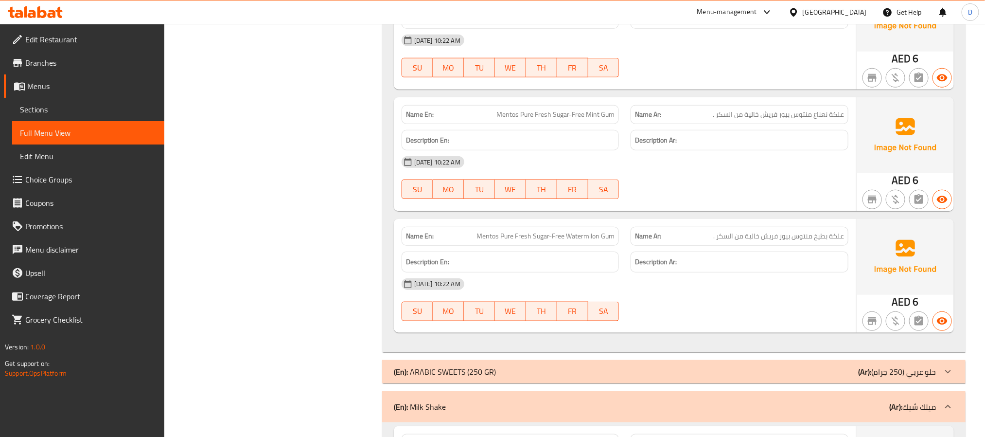
click at [753, 296] on div "[DATE] 10:22 AM" at bounding box center [625, 283] width 459 height 23
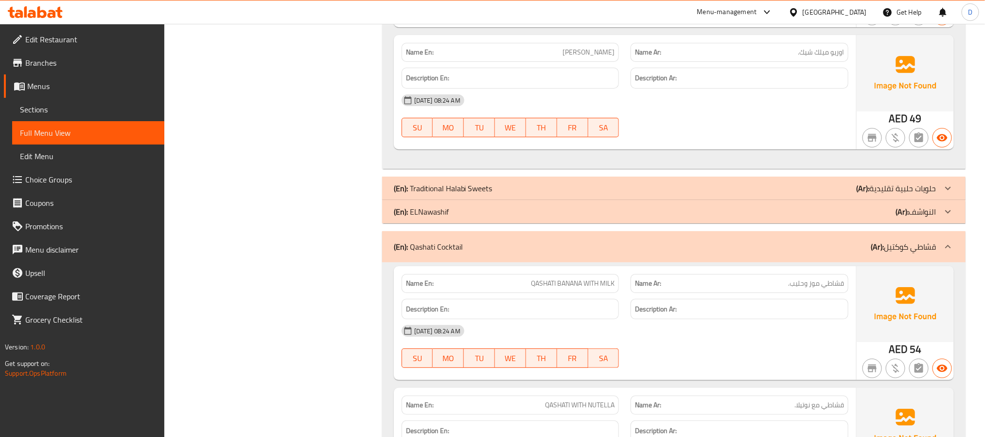
click at [719, 200] on div "(En): Traditional Halabi Sweets (Ar): حلويات حلبية تقليدية" at bounding box center [674, 188] width 584 height 23
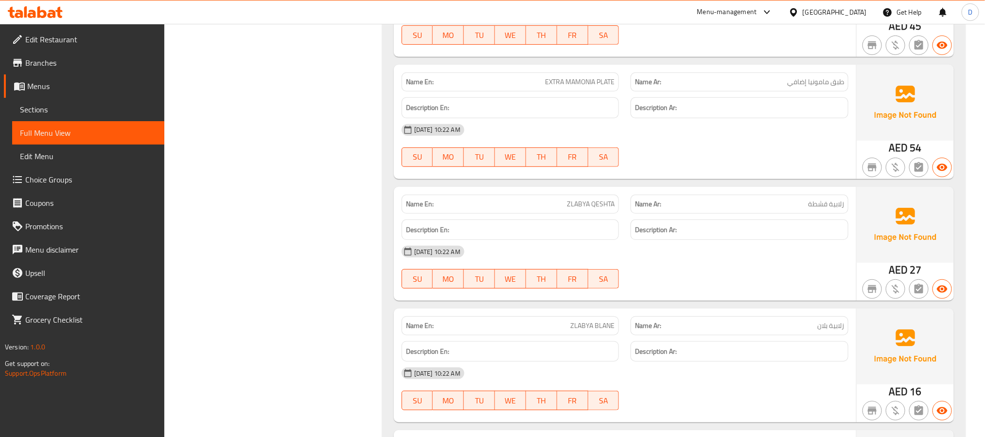
scroll to position [8198, 0]
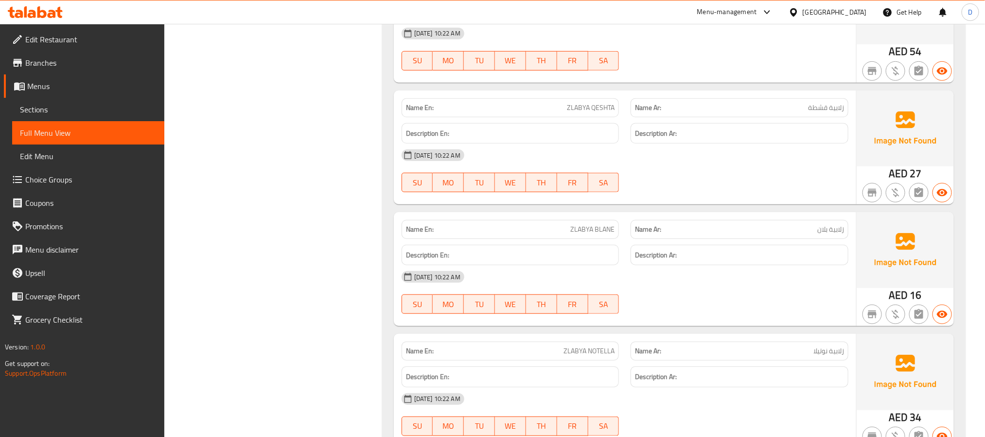
click at [603, 234] on span "ZLABYA BLANE" at bounding box center [593, 229] width 44 height 10
copy span "ZLABYA BLANE"
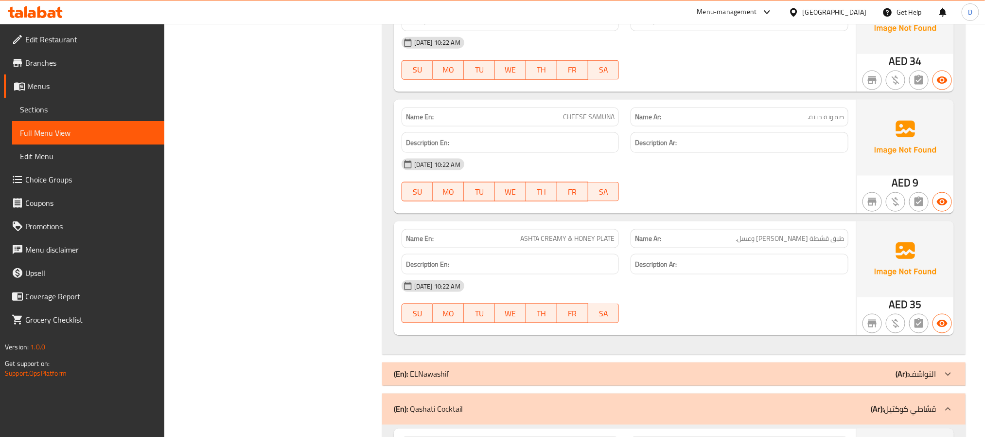
scroll to position [8563, 0]
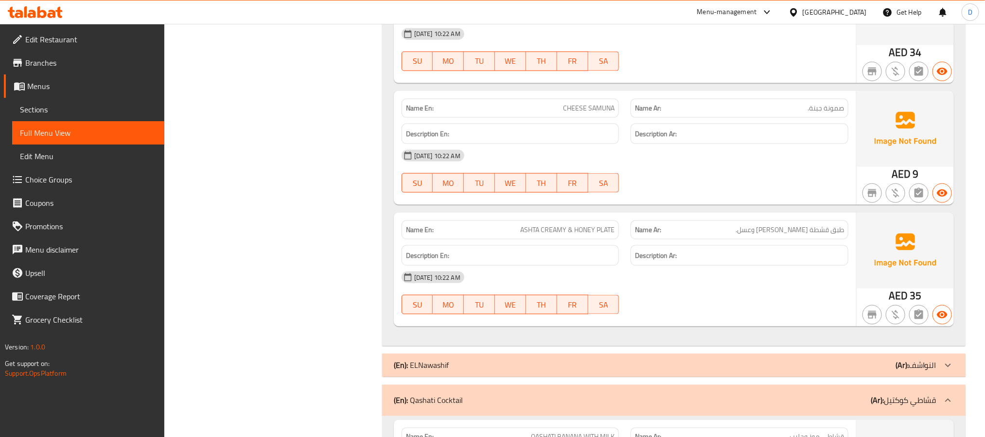
click at [744, 289] on div "[DATE] 10:22 AM" at bounding box center [625, 277] width 459 height 23
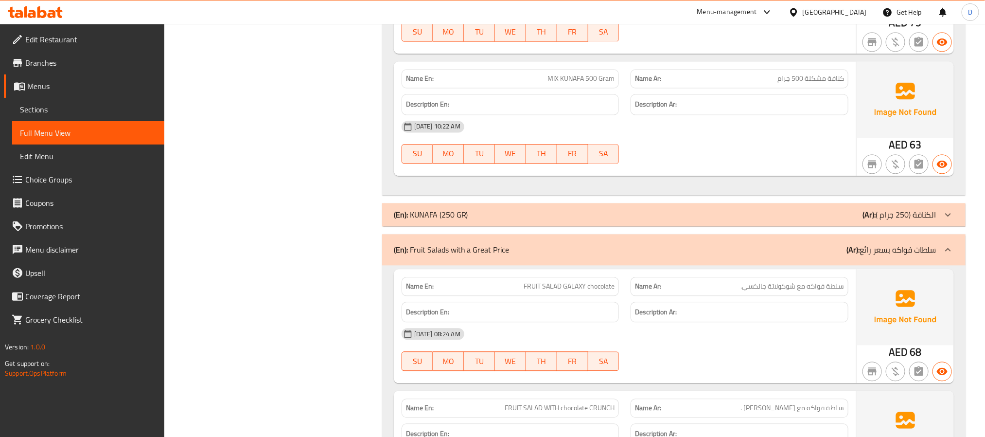
click at [888, 218] on p "(Ar): الكنافة (250 جرام )" at bounding box center [900, 215] width 74 height 12
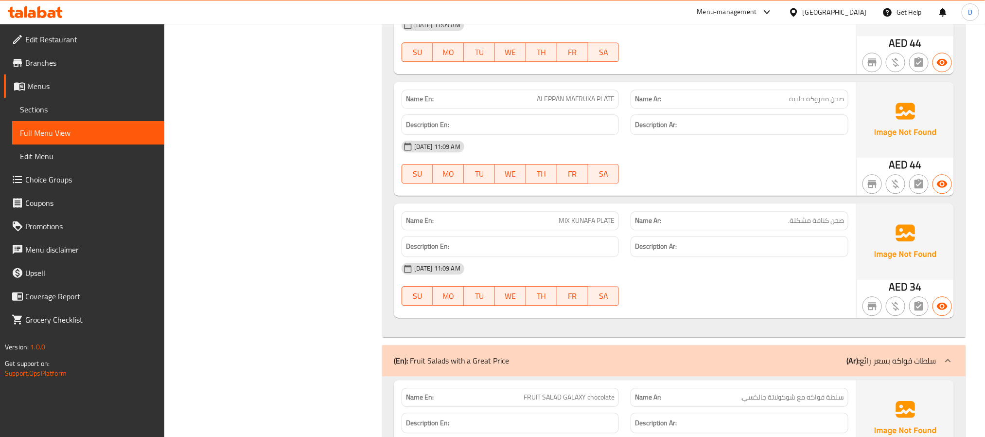
scroll to position [1280, 0]
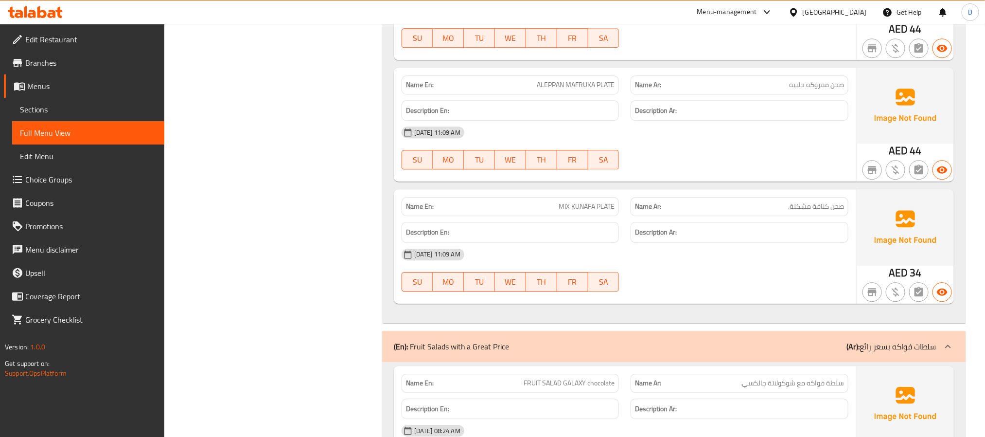
click at [768, 279] on div "[DATE] 11:09 AM SU MO TU WE TH FR SA" at bounding box center [625, 270] width 459 height 54
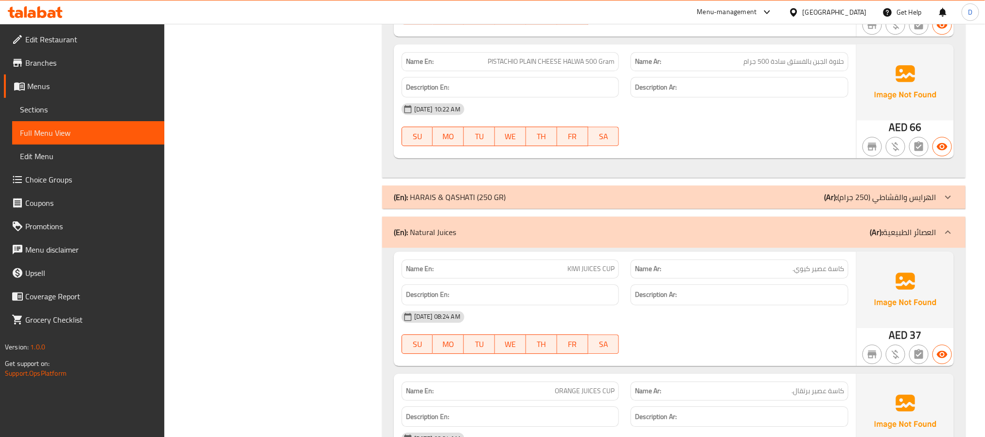
click at [786, 203] on div "(En): [PERSON_NAME] & QASHATI (250 GR) (Ar): الهرايس والقشاطي (250 جرام)" at bounding box center [665, 197] width 543 height 12
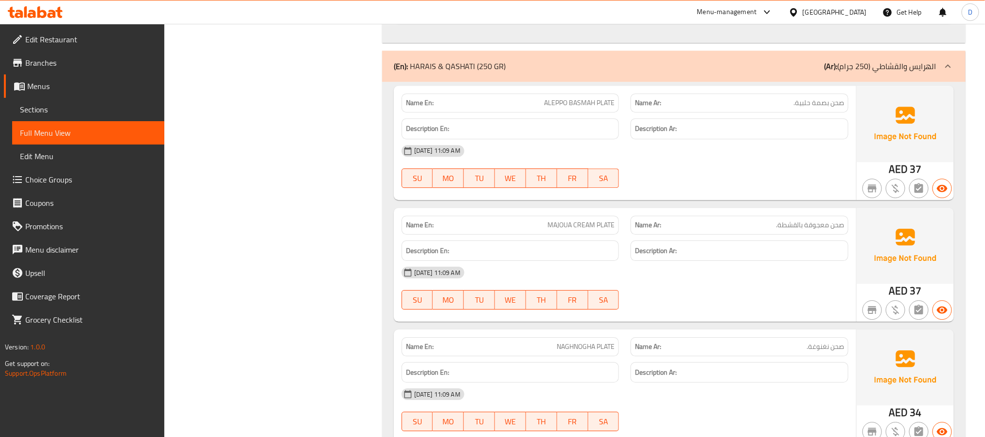
scroll to position [5454, 0]
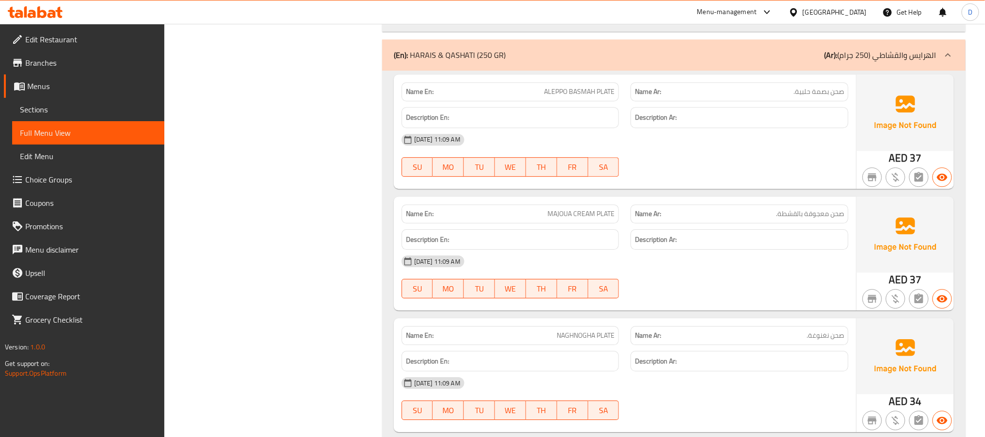
click at [572, 97] on span "ALEPPO BASMAH PLATE" at bounding box center [579, 92] width 71 height 10
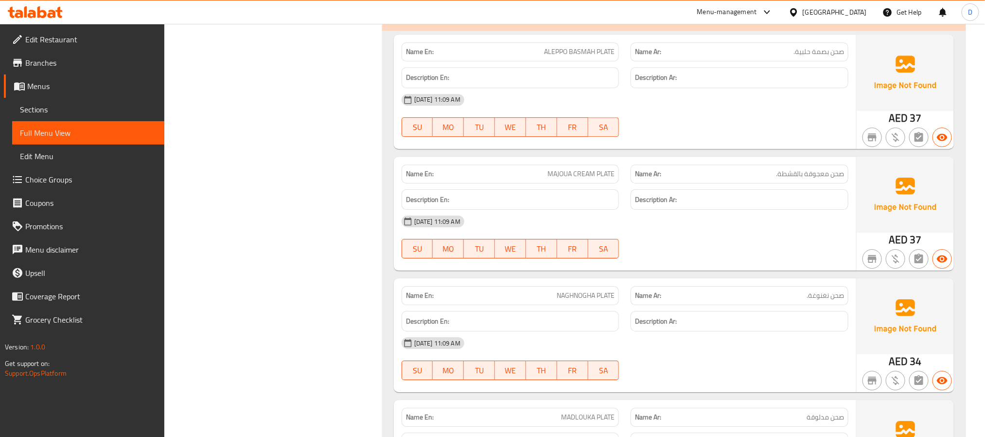
scroll to position [5495, 0]
click at [560, 178] on span "MAJOUA CREAM PLATE" at bounding box center [581, 173] width 67 height 10
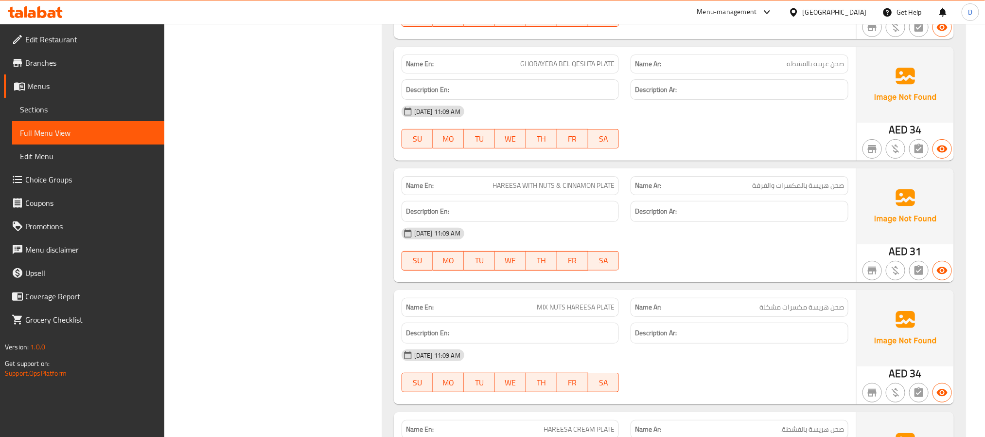
scroll to position [5982, 0]
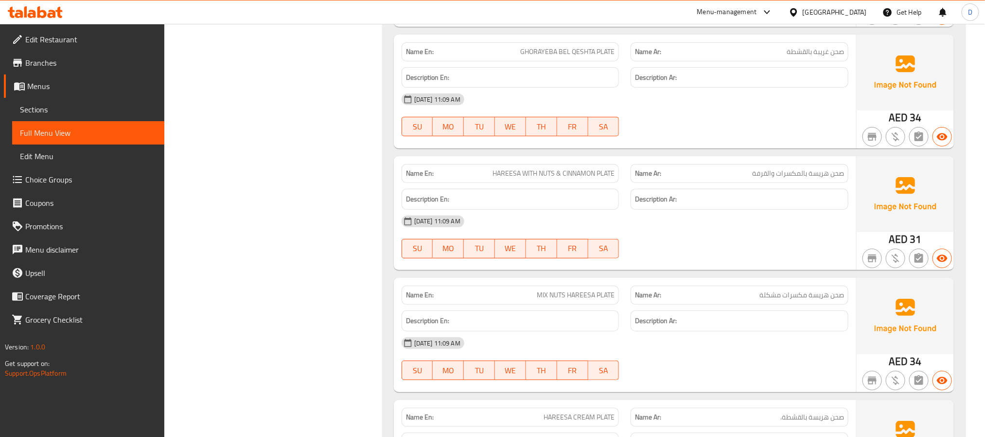
click at [549, 257] on div "SU MO TU WE TH FR SA" at bounding box center [511, 248] width 230 height 31
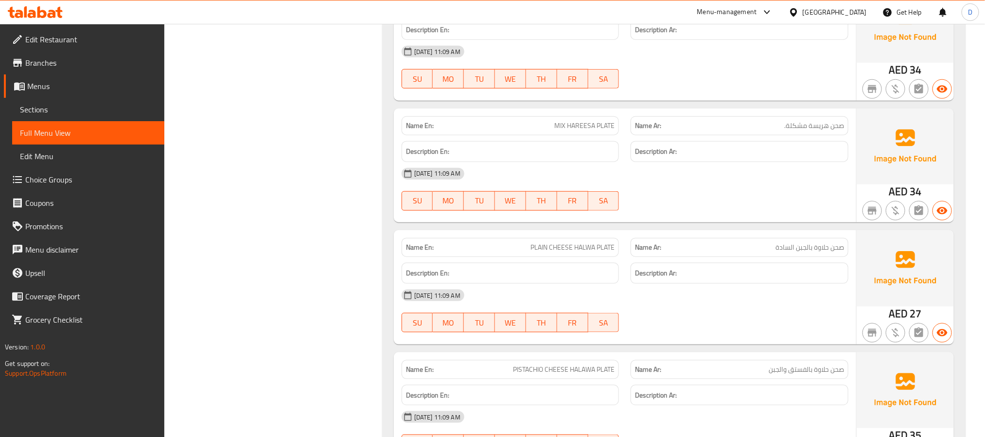
scroll to position [6492, 0]
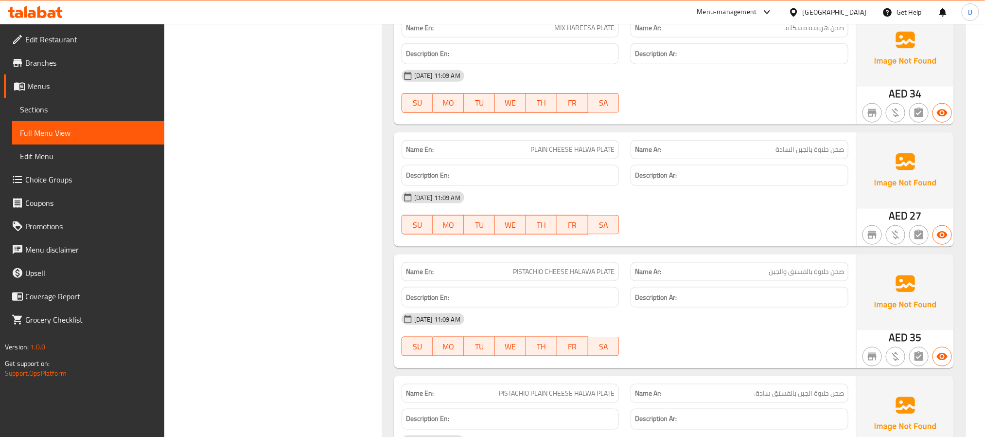
click at [577, 277] on span "PISTACHIO CHEESE HALAWA PLATE" at bounding box center [564, 272] width 102 height 10
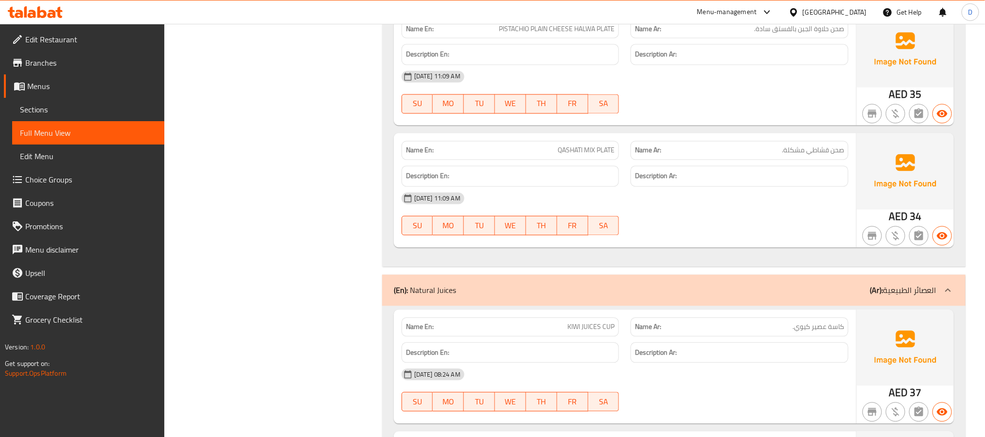
scroll to position [6930, 0]
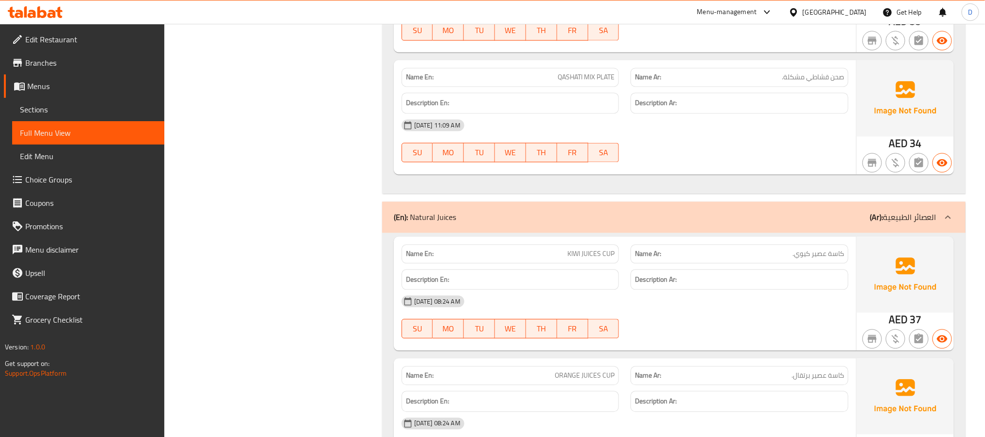
click at [792, 168] on div at bounding box center [740, 162] width 230 height 12
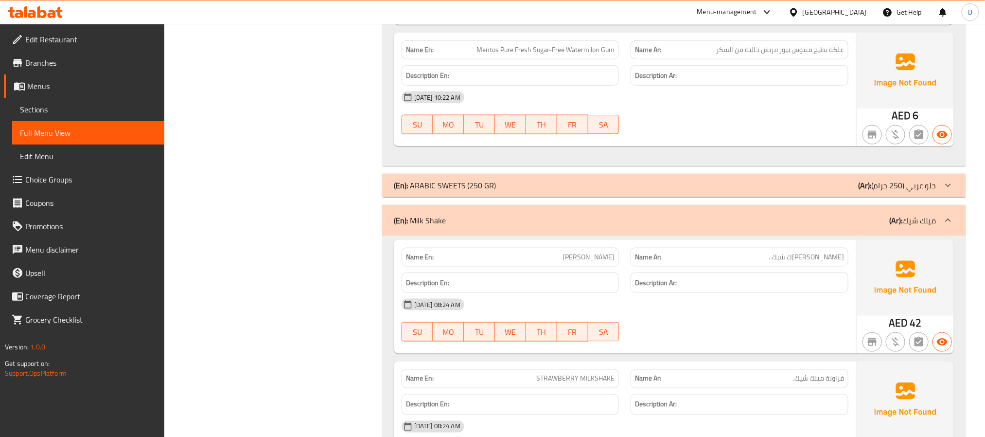
click at [778, 191] on div "(En): ARABIC SWEETS (250 GR) (Ar): حلو عربي (250 جرام)" at bounding box center [665, 185] width 543 height 12
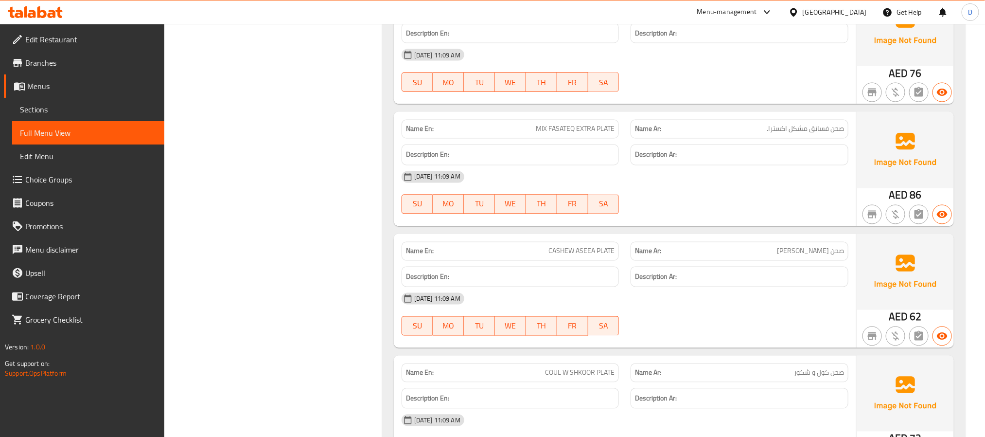
scroll to position [8747, 0]
click at [590, 256] on span "CASHEW ASEEA PLATE" at bounding box center [582, 251] width 66 height 10
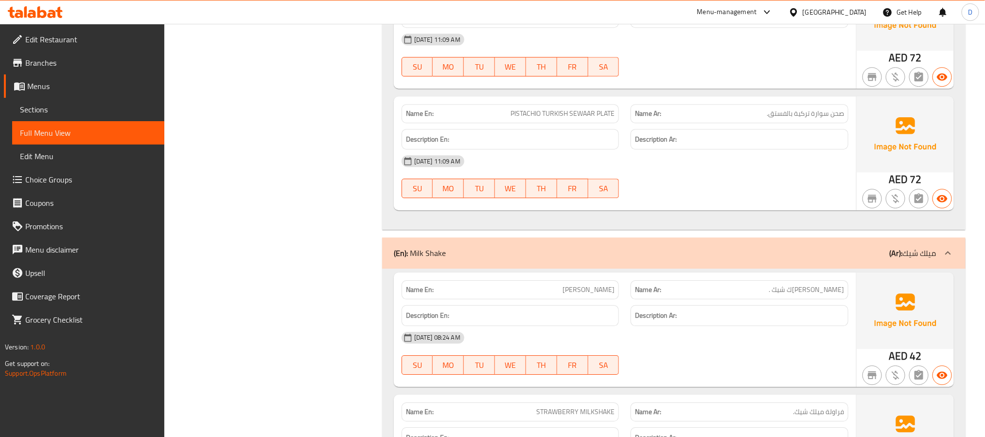
scroll to position [9397, 0]
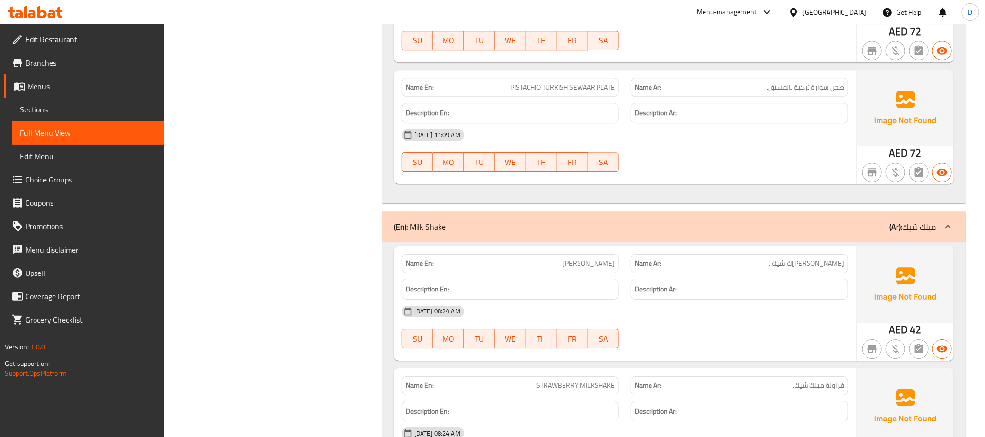
click at [714, 178] on div at bounding box center [740, 172] width 230 height 12
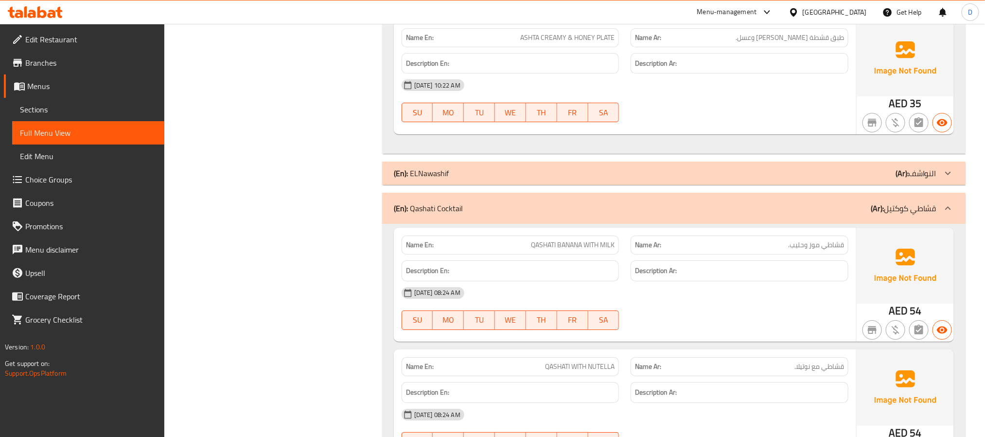
click at [714, 179] on div "(En): ELNawashif (Ar): النواشف" at bounding box center [665, 173] width 543 height 12
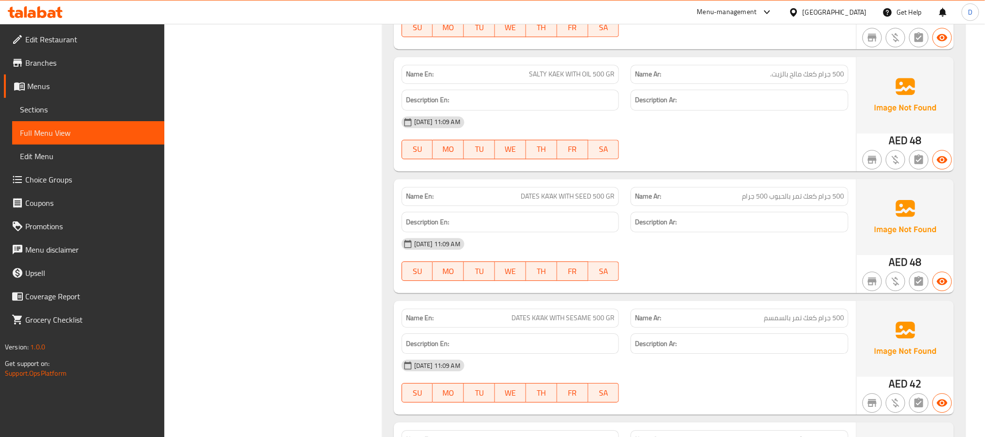
scroll to position [13231, 0]
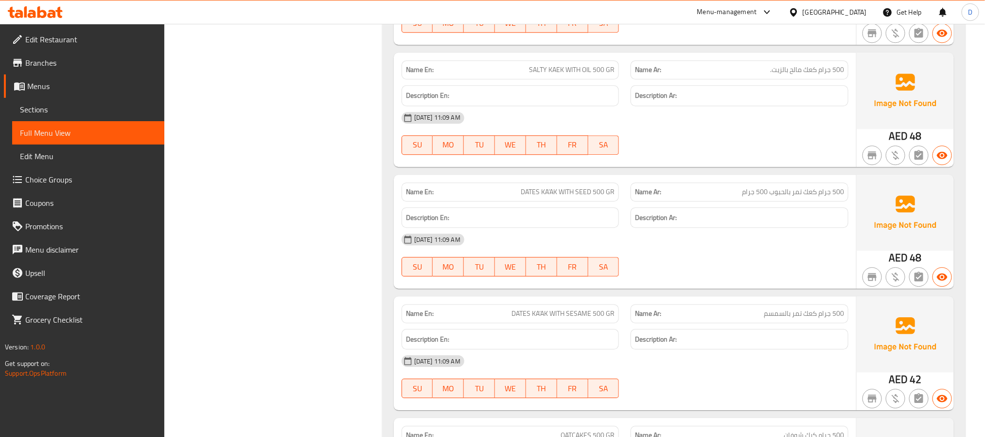
click at [562, 197] on span "DATES KA’AK WITH SEED 500 GR" at bounding box center [568, 192] width 94 height 10
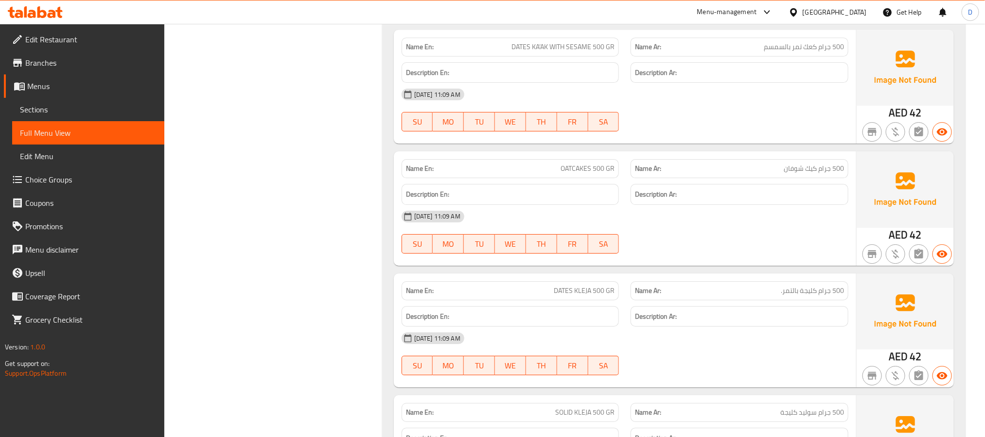
scroll to position [13522, 0]
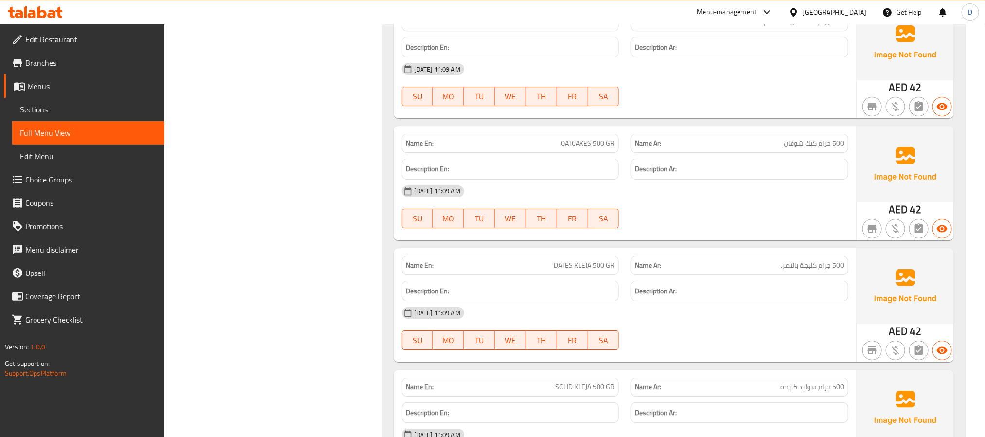
click at [808, 270] on span "500 جرام كليجة بالتمر." at bounding box center [812, 265] width 63 height 10
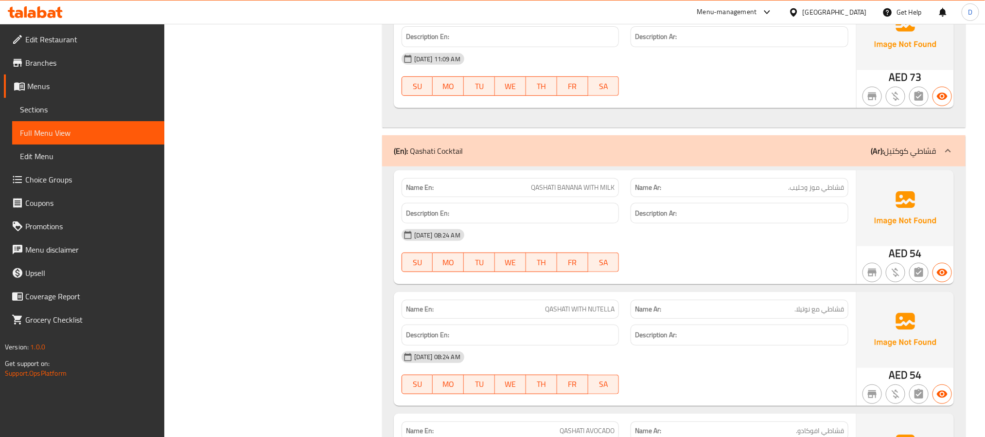
scroll to position [14033, 0]
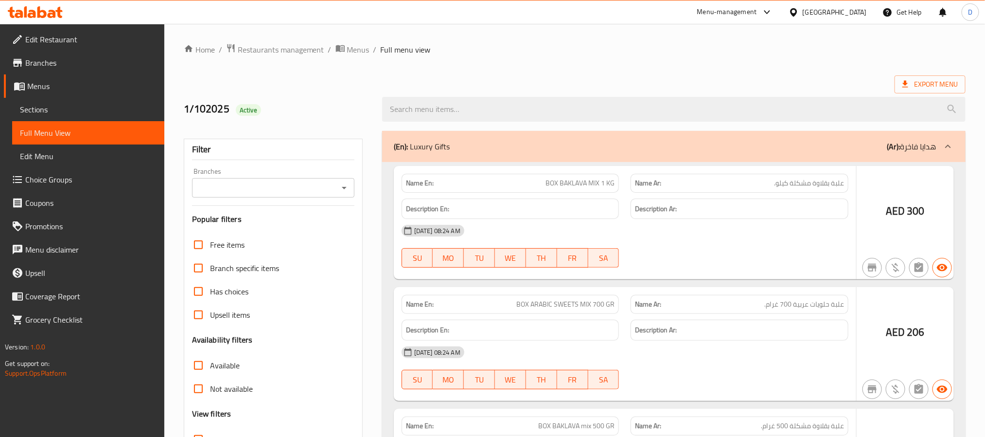
click at [98, 111] on div at bounding box center [492, 218] width 985 height 437
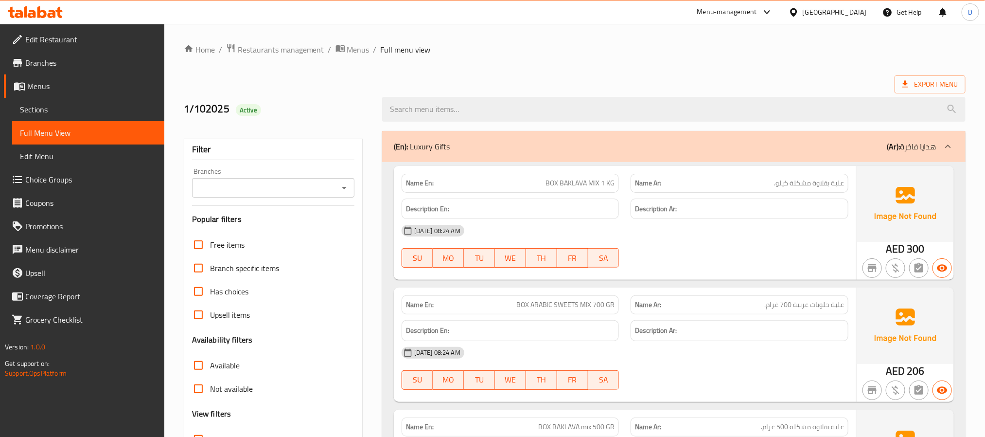
drag, startPoint x: 95, startPoint y: 108, endPoint x: 125, endPoint y: 108, distance: 30.6
click at [95, 108] on span "Sections" at bounding box center [88, 110] width 137 height 12
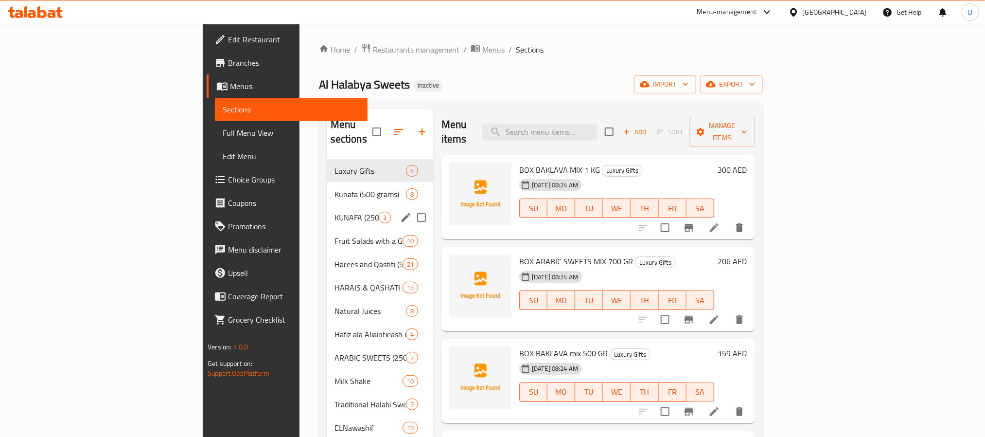
scroll to position [136, 0]
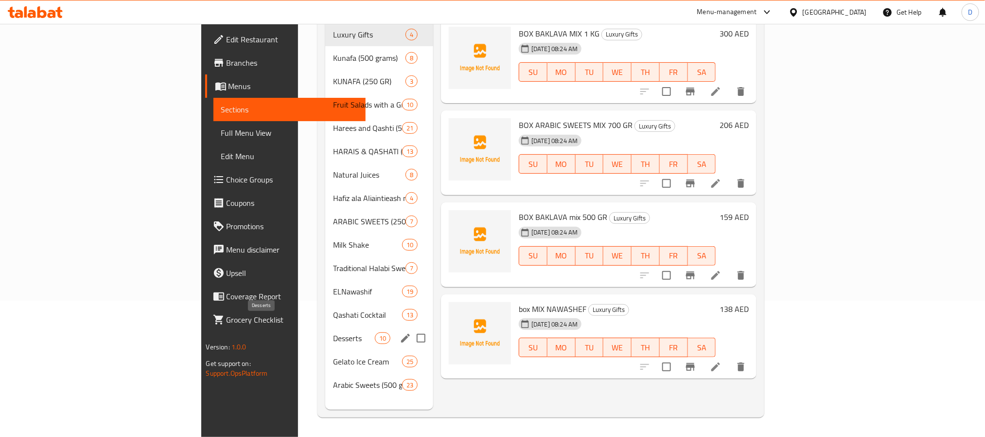
click at [333, 332] on span "Desserts" at bounding box center [353, 338] width 41 height 12
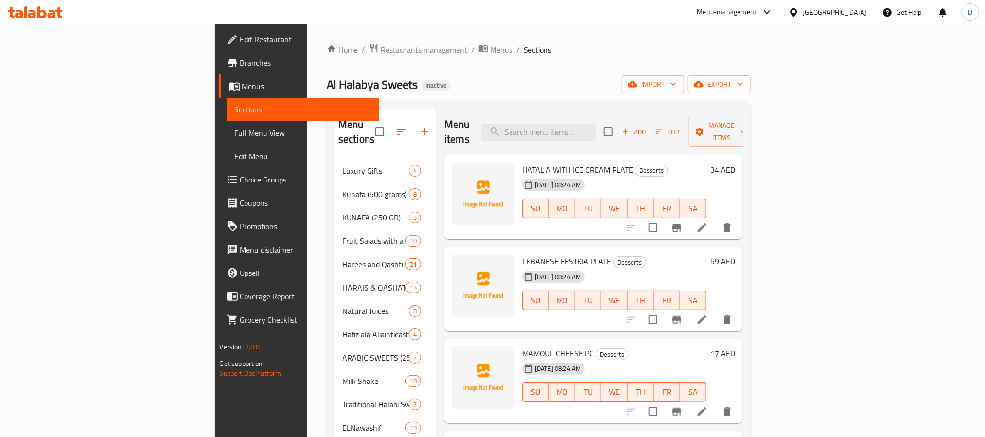
click at [630, 127] on icon "button" at bounding box center [626, 131] width 9 height 9
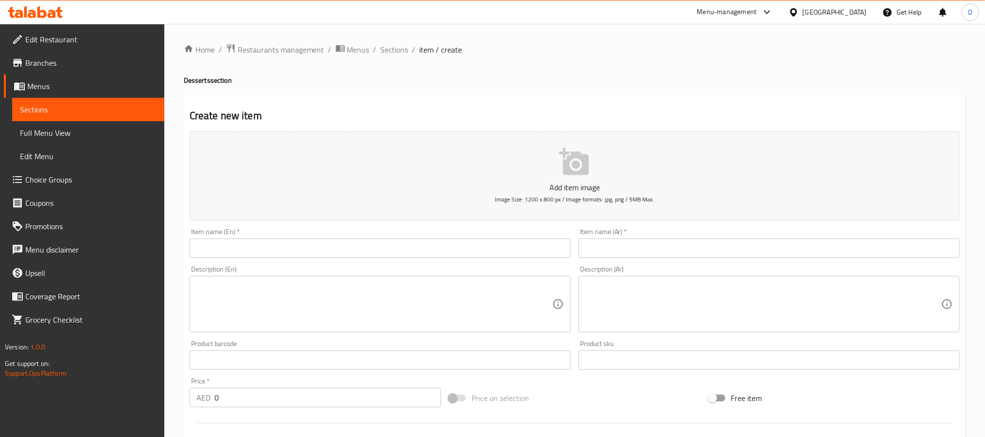
click at [705, 251] on input "text" at bounding box center [769, 247] width 381 height 19
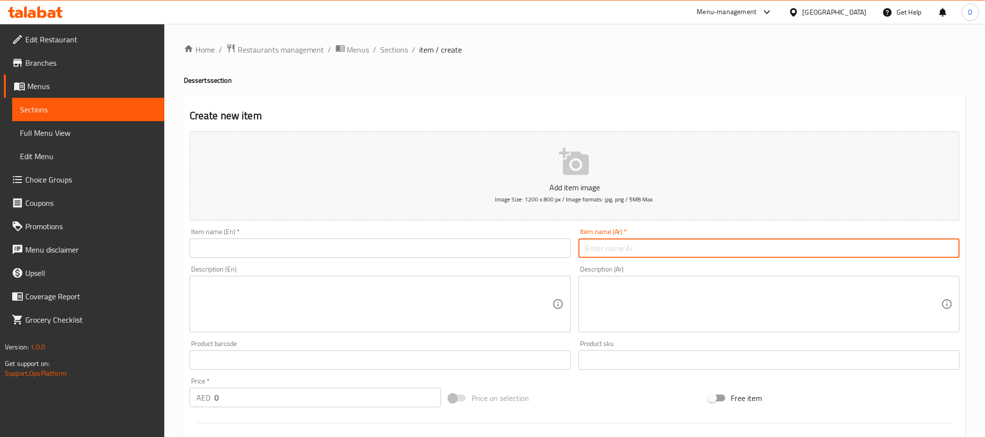
paste input "GHRAIBEH BEL QESHTA PC"
type input "GHRAIBEH BEL QESHTA PC"
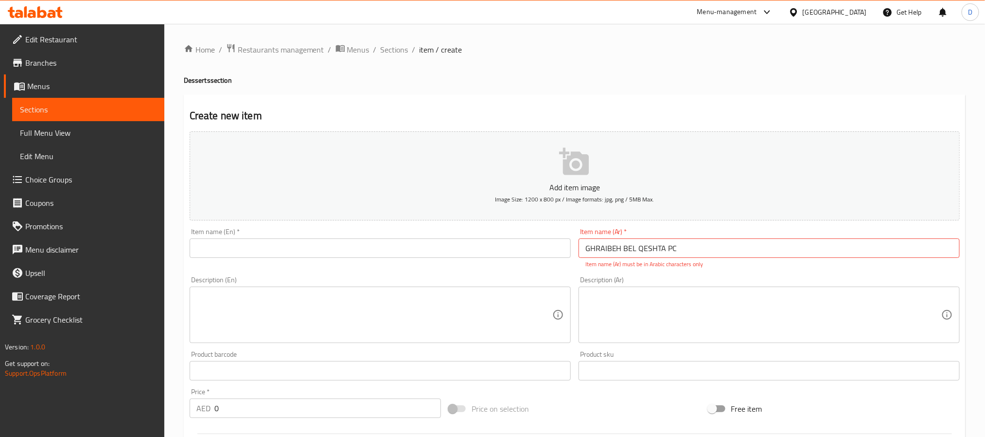
click at [499, 250] on input "text" at bounding box center [380, 247] width 381 height 19
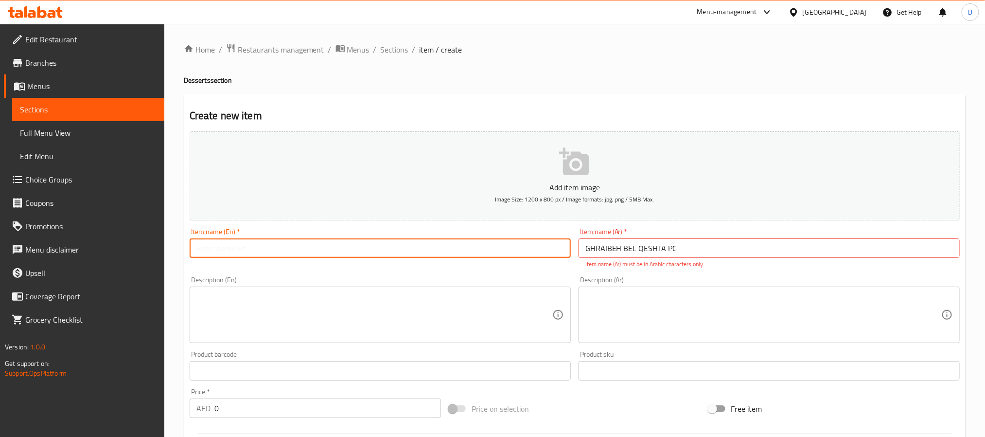
paste input "حبة غريبة‭ ‬بالقشطة."
type input "حبة غريبة‭ ‬بالقشطة."
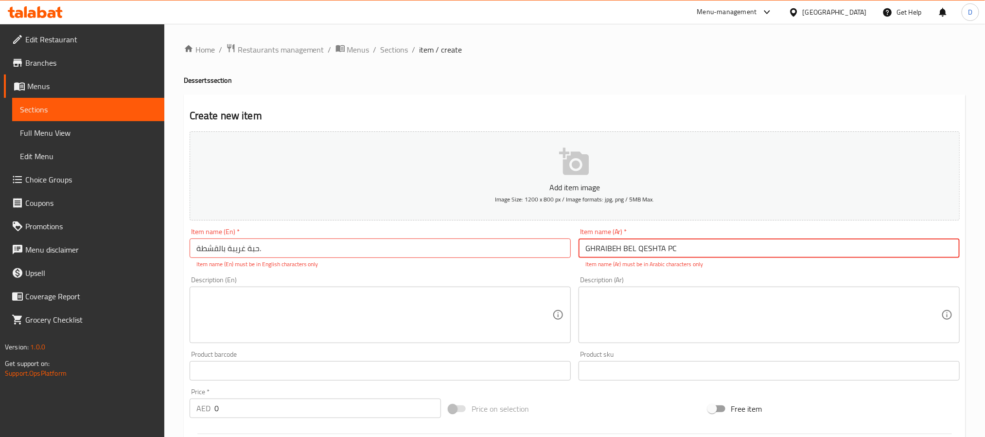
click at [696, 246] on input "GHRAIBEH BEL QESHTA PC" at bounding box center [769, 247] width 381 height 19
click at [455, 254] on input "حبة غريبة‭ ‬بالقشطة." at bounding box center [380, 247] width 381 height 19
click at [629, 253] on input "GHRAIBEH BEL QESHTA PC" at bounding box center [769, 247] width 381 height 19
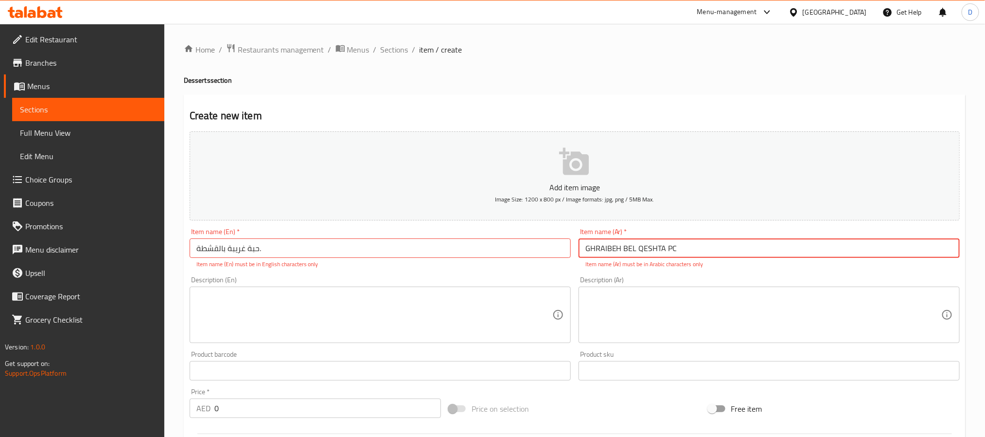
click at [629, 253] on input "GHRAIBEH BEL QESHTA PC" at bounding box center [769, 247] width 381 height 19
paste input "حبة غريبة‭ ‬بالقشطة."
type input "حبة غريبة‭ ‬بالقشطة."
click at [484, 250] on input "حبة غريبة‭ ‬بالقشطة." at bounding box center [380, 247] width 381 height 19
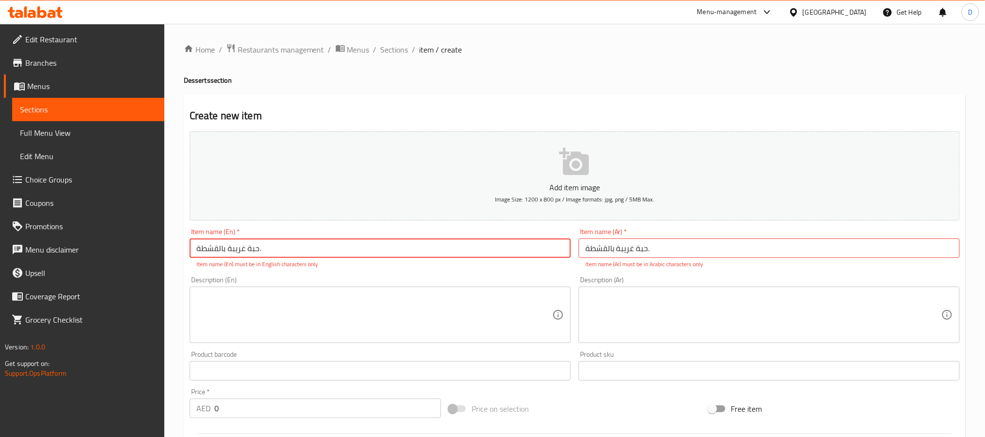
click at [484, 250] on input "حبة غريبة‭ ‬بالقشطة." at bounding box center [380, 247] width 381 height 19
paste input "GHRAIBEH BEL QESHTA PC"
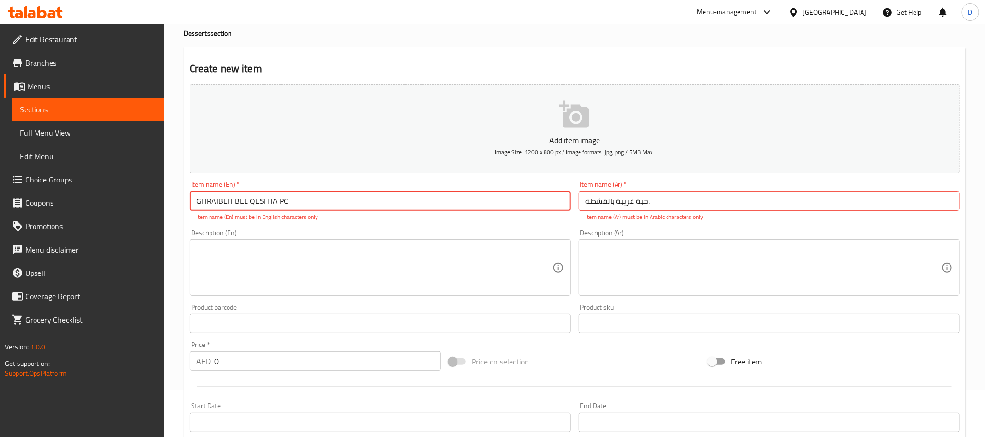
scroll to position [73, 0]
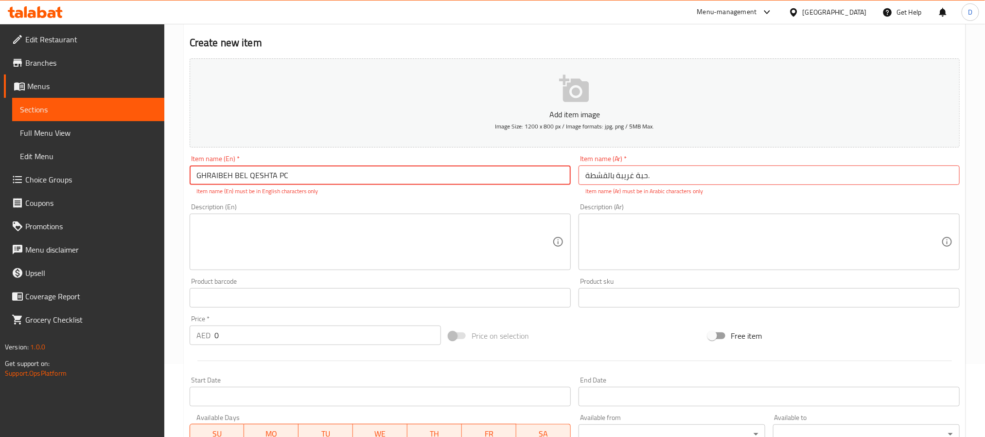
type input "GHRAIBEH BEL QESHTA PC"
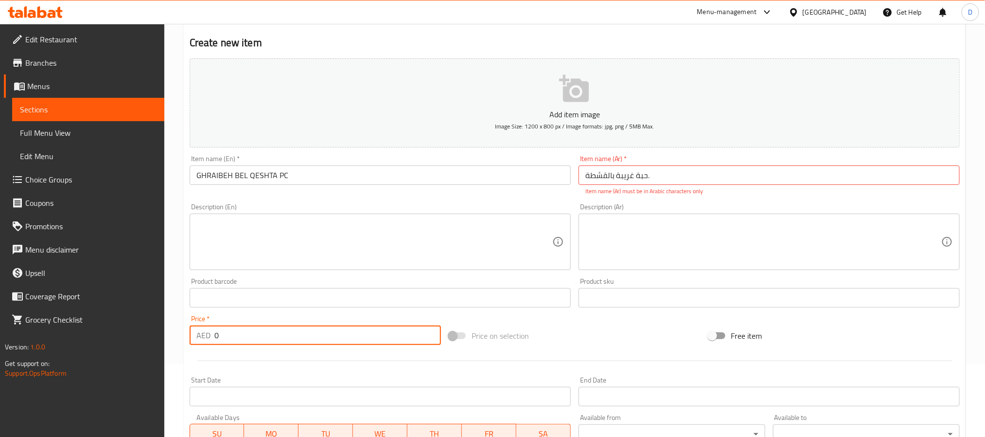
click at [291, 339] on input "0" at bounding box center [327, 334] width 227 height 19
type input "9"
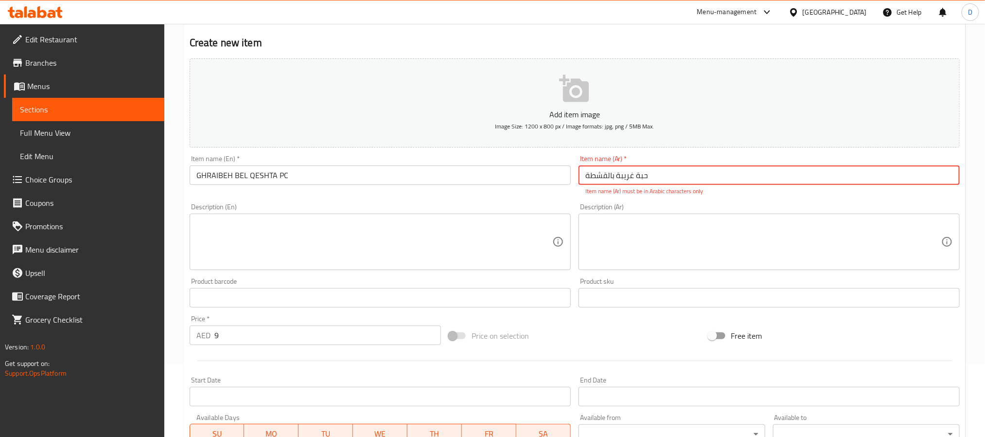
click at [708, 175] on input "حبة غريبة‭ ‬بالقشطة" at bounding box center [769, 174] width 381 height 19
click at [537, 208] on div "Description (En) Description (En)" at bounding box center [380, 236] width 381 height 67
click at [667, 179] on input "حبة غريبة‭ ‬بالقشط" at bounding box center [769, 174] width 381 height 19
type input "حبة غريبة‭ ‬بالقشطة."
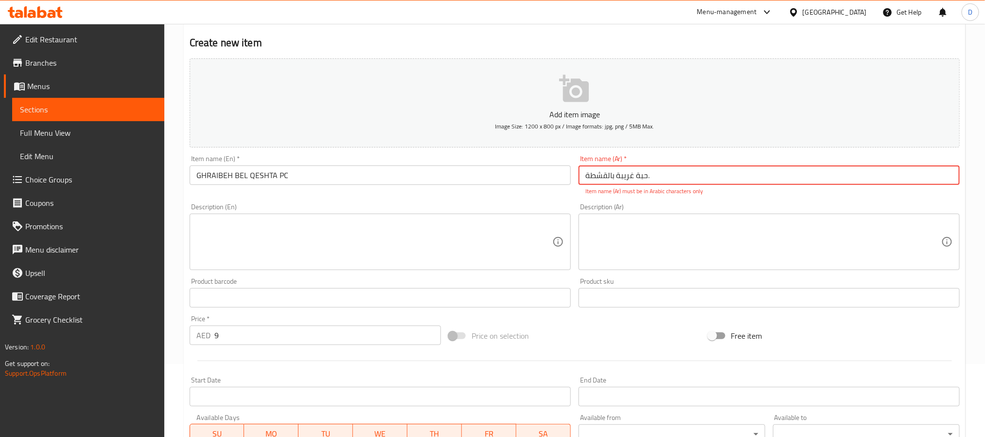
click at [695, 157] on div "Item name (Ar)   * حبة غريبة‭ ‬بالقشطة. Item name (Ar) * Item name (Ar) must be…" at bounding box center [769, 175] width 381 height 40
click at [696, 177] on input "حبة غريبة‭ ‬بالقشطة." at bounding box center [769, 174] width 381 height 19
click at [661, 179] on input "text" at bounding box center [769, 174] width 381 height 19
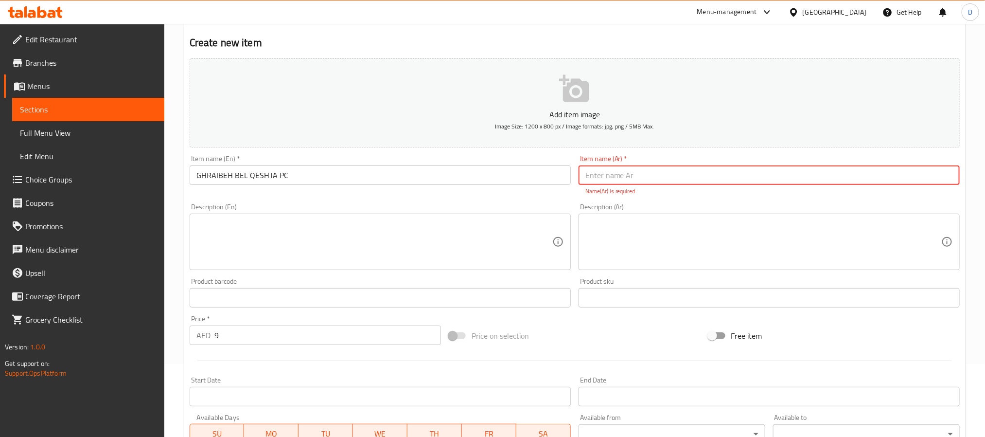
paste input "GHRAIBEH BEL QESHTA PC"
type input "GHRAIBEH BEL QESHTA PC"
click at [661, 179] on input "GHRAIBEH BEL QESHTA PC" at bounding box center [769, 174] width 381 height 19
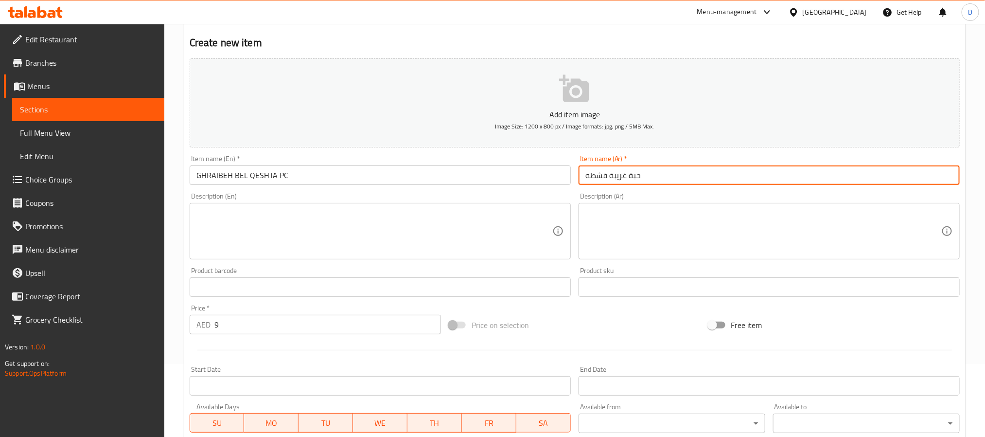
type input "حبة غريبة قشطه"
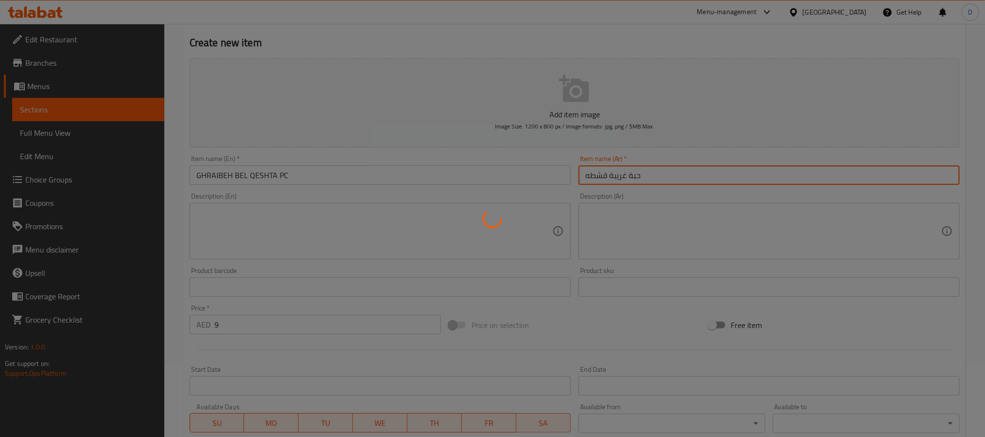
type input "0"
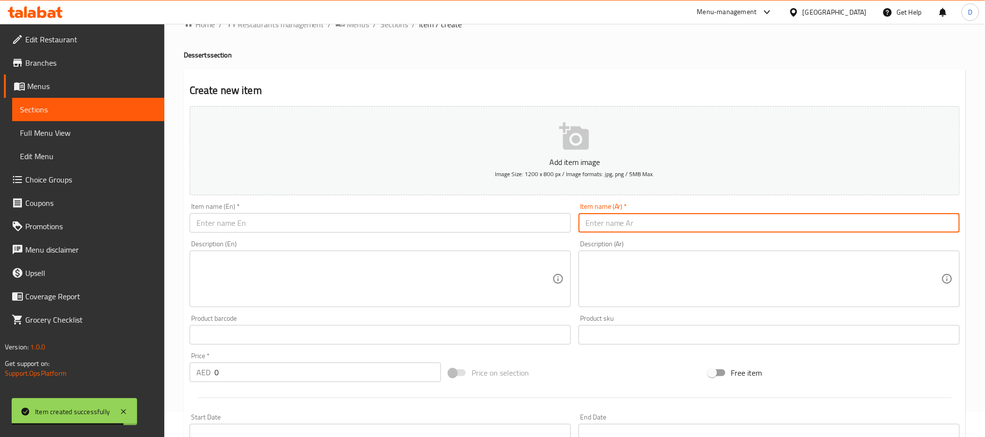
scroll to position [0, 0]
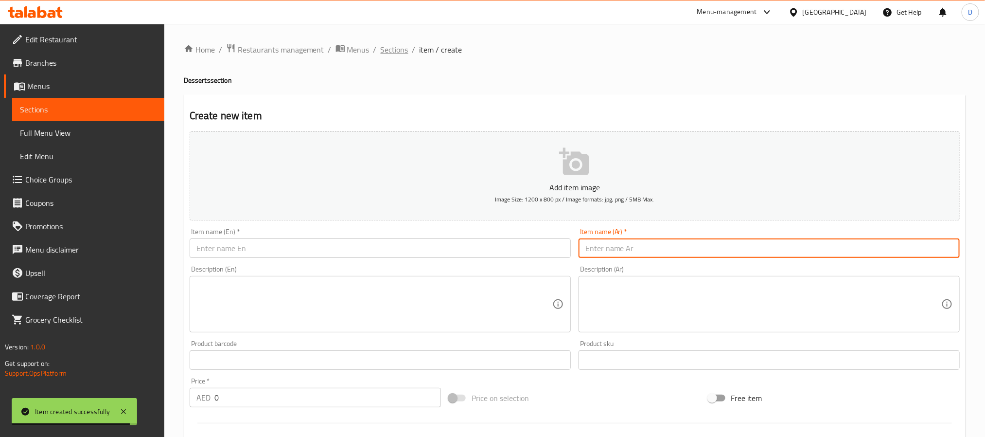
click at [394, 53] on span "Sections" at bounding box center [395, 50] width 28 height 12
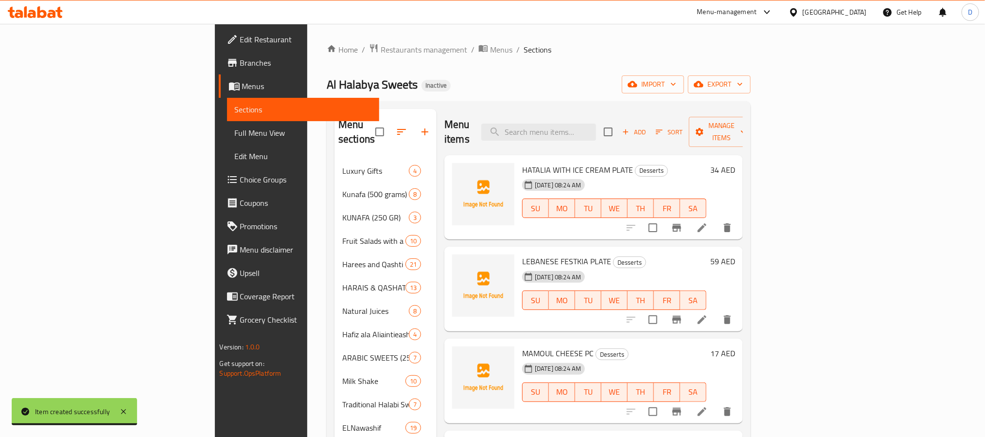
scroll to position [136, 0]
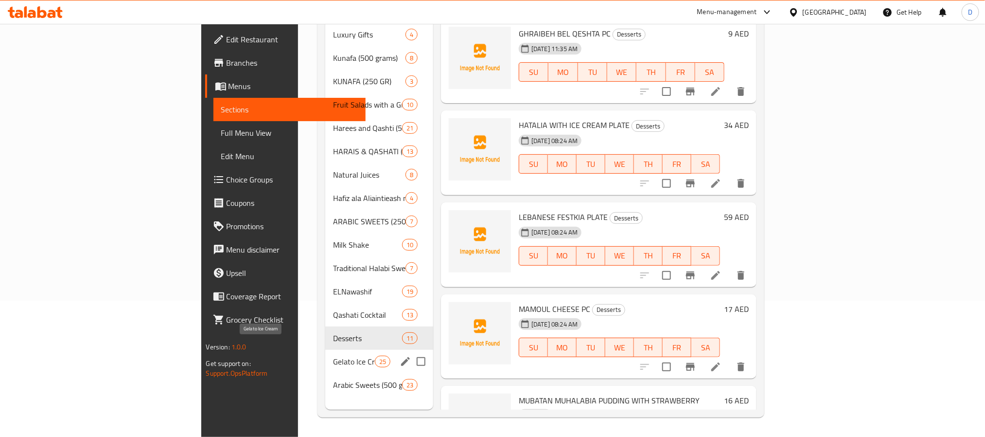
click at [333, 356] on span "Gelato Ice Cream" at bounding box center [353, 362] width 41 height 12
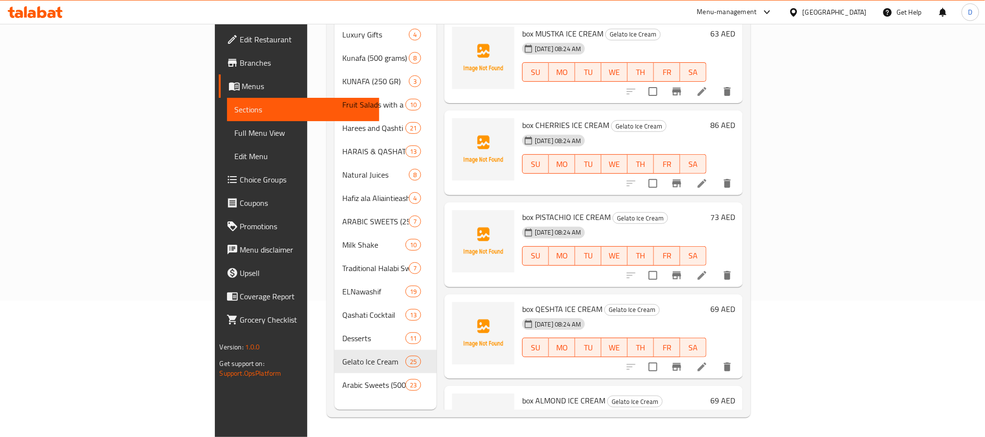
scroll to position [1477, 0]
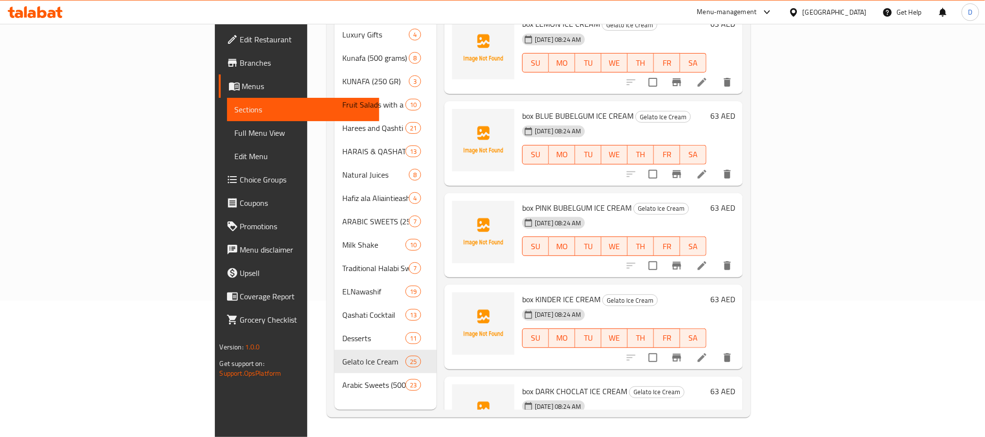
click at [716, 257] on li at bounding box center [702, 266] width 27 height 18
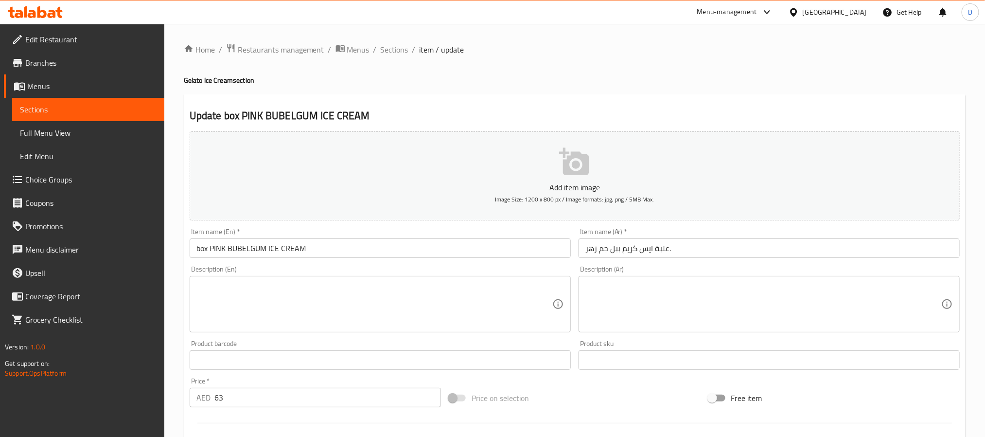
click at [718, 254] on input "علبة ايس كريم ببل جم زهر." at bounding box center [769, 247] width 381 height 19
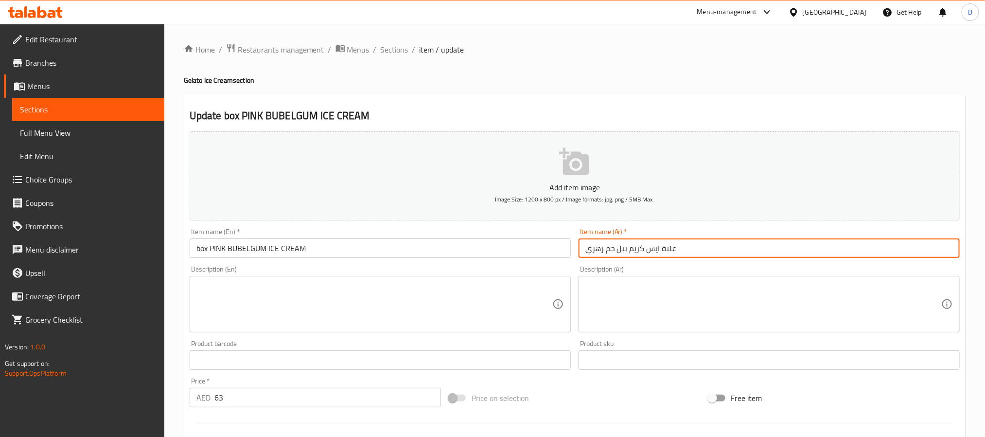
type input "علبة ايس كريم ببل جم زهري"
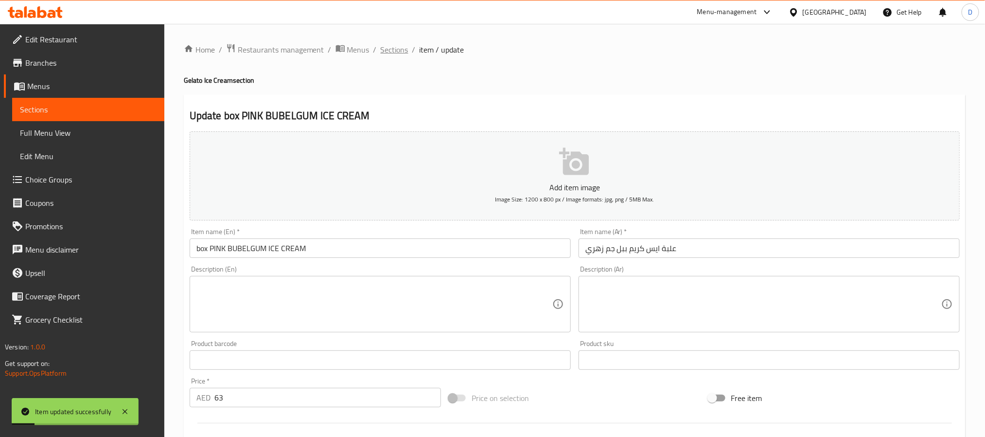
click at [397, 55] on span "Sections" at bounding box center [395, 50] width 28 height 12
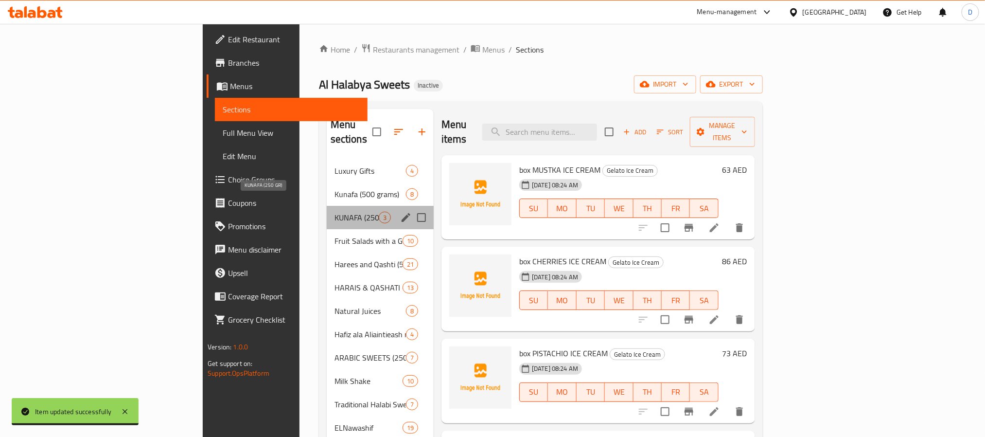
click at [335, 212] on span "KUNAFA (250 GR)" at bounding box center [357, 218] width 44 height 12
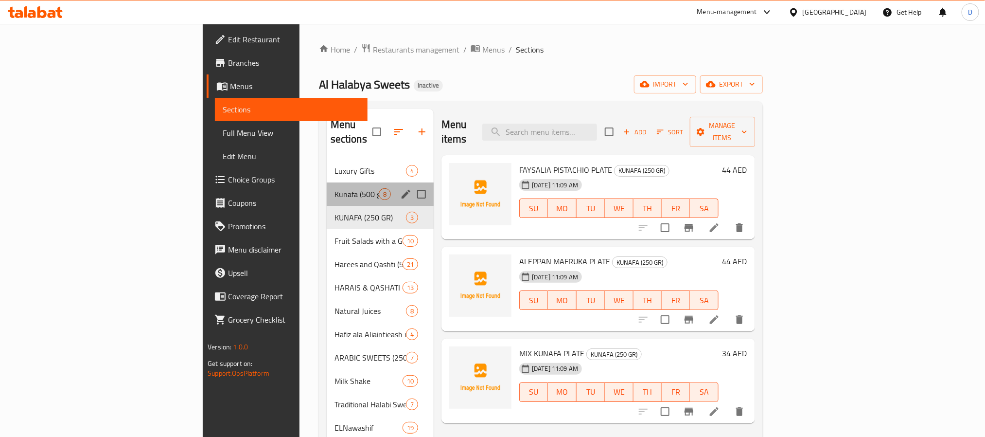
click at [327, 182] on div "Kunafa (500 grams) 8" at bounding box center [380, 193] width 107 height 23
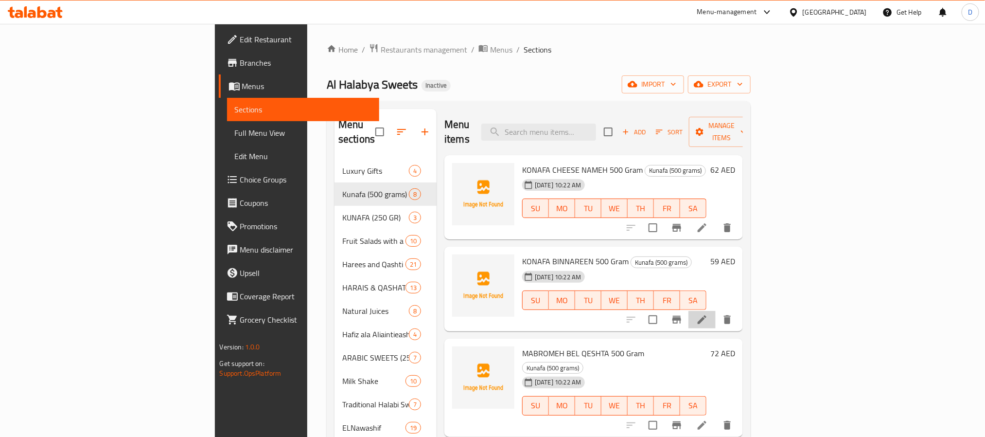
click at [716, 314] on li at bounding box center [702, 320] width 27 height 18
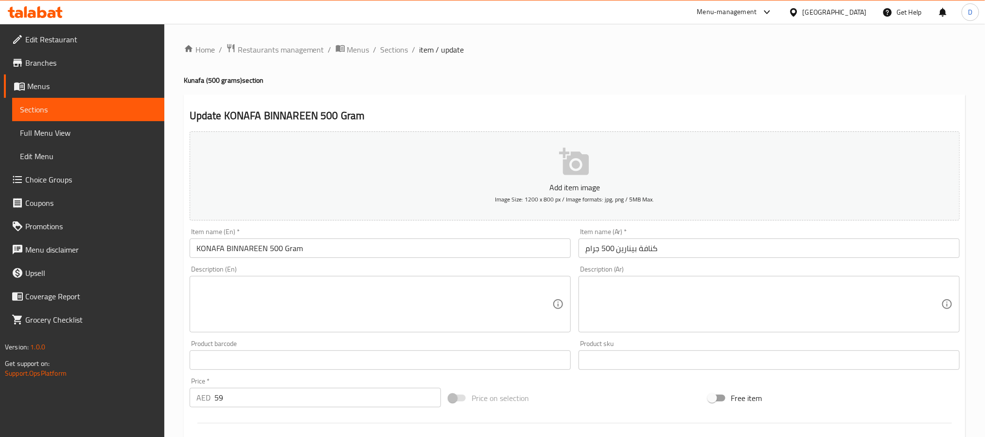
click at [627, 250] on input "كنافة بينارين 500 جرام" at bounding box center [769, 247] width 381 height 19
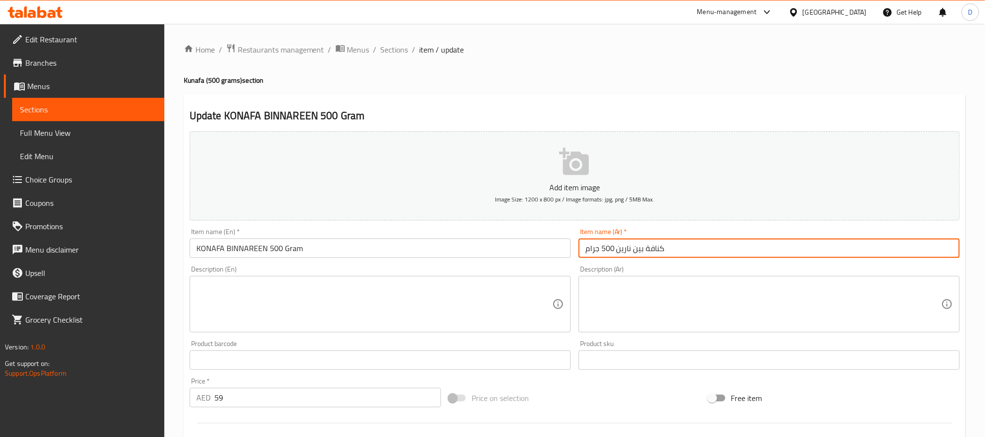
type input "كنافة بين نارين 500 جرام"
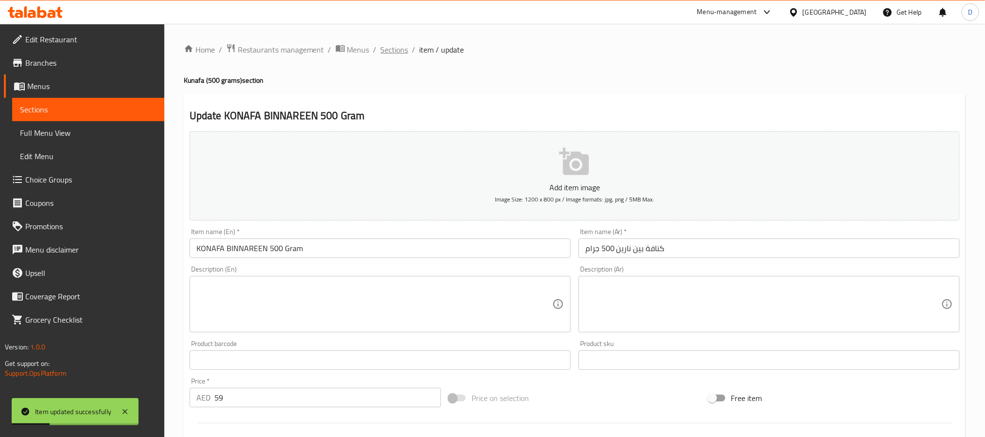
click at [402, 50] on span "Sections" at bounding box center [395, 50] width 28 height 12
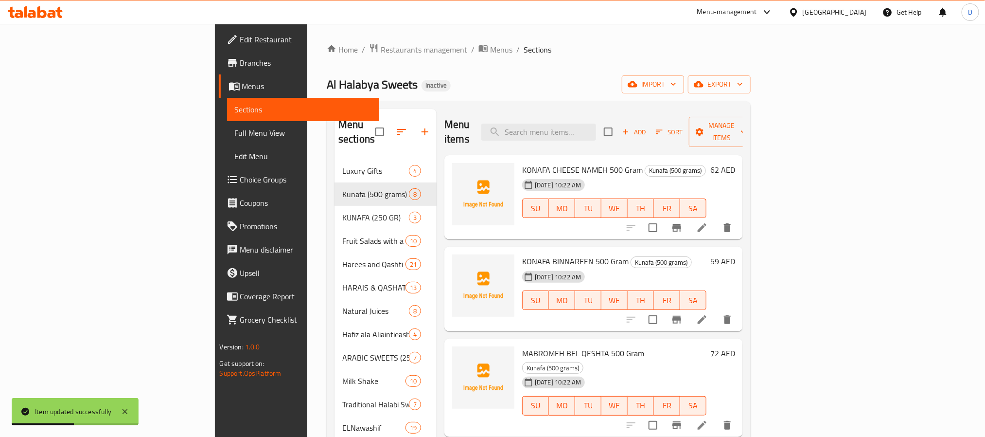
click at [716, 416] on li at bounding box center [702, 425] width 27 height 18
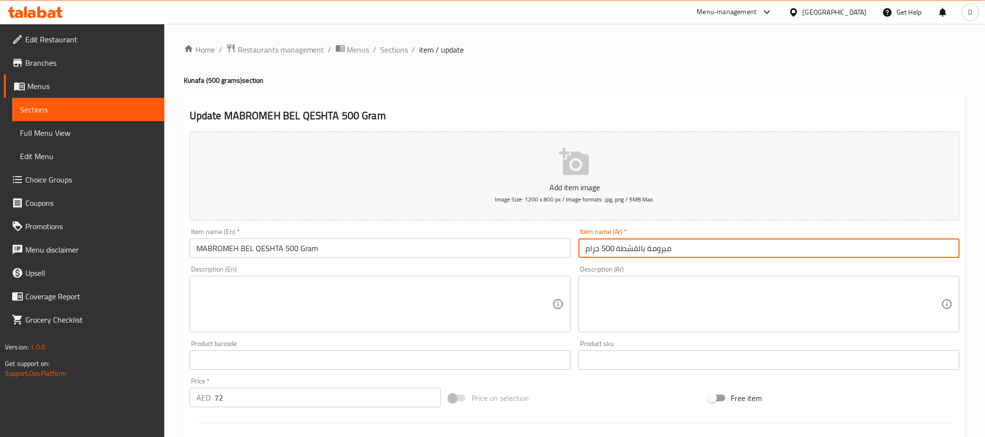
click at [644, 246] on input "مبرومة بالقشطة 500 جرام" at bounding box center [769, 247] width 381 height 19
type input "مبرومة مغشوشة بالقشطة 500 جرام"
drag, startPoint x: 239, startPoint y: 249, endPoint x: 239, endPoint y: 258, distance: 9.7
click at [239, 249] on input "MABROMEH BEL QESHTA 500 Gram" at bounding box center [380, 247] width 381 height 19
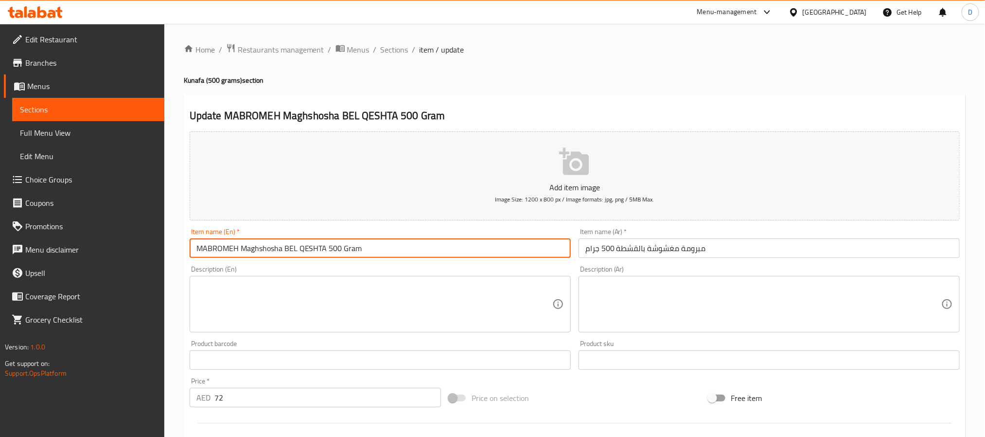
type input "MABROMEH Maghshosha BEL QESHTA 500 Gram"
click at [391, 49] on span "Sections" at bounding box center [395, 50] width 28 height 12
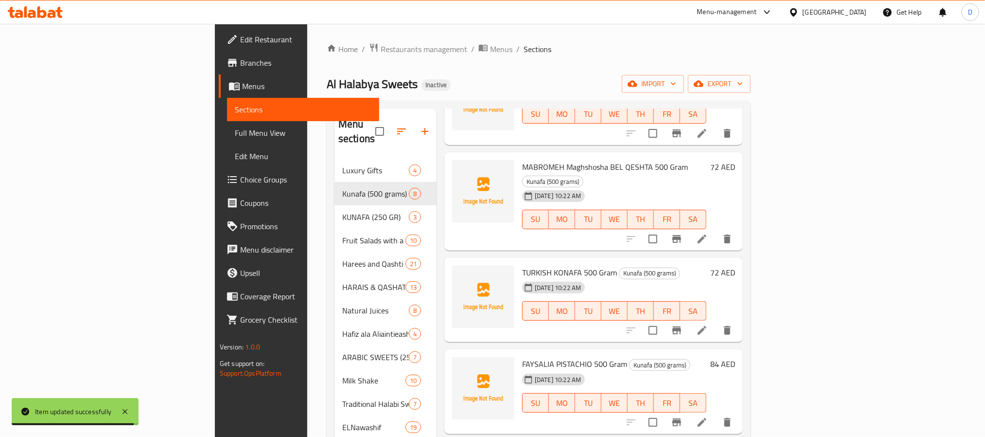
scroll to position [219, 0]
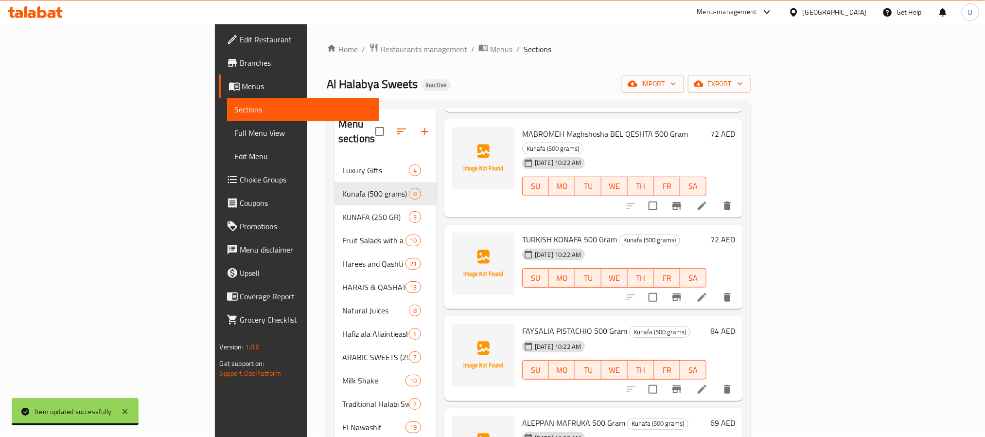
click at [708, 291] on icon at bounding box center [703, 297] width 12 height 12
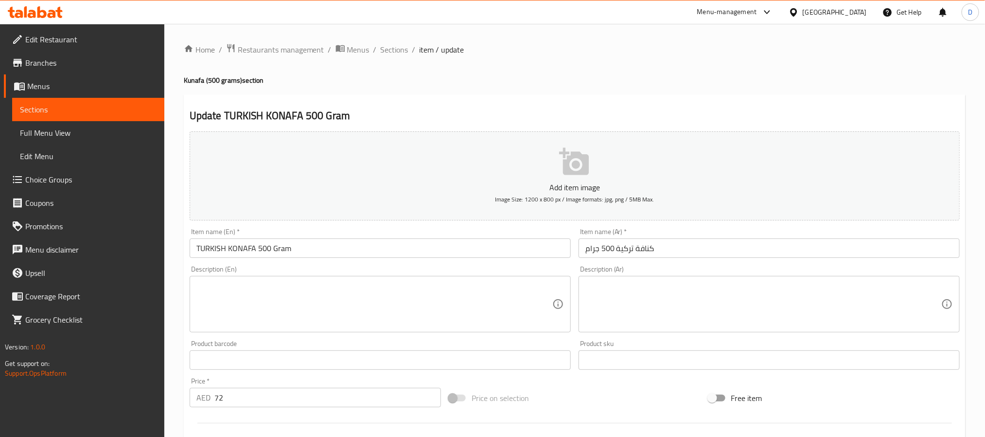
click at [621, 247] on input "كنافة تركية 500 جرام" at bounding box center [769, 247] width 381 height 19
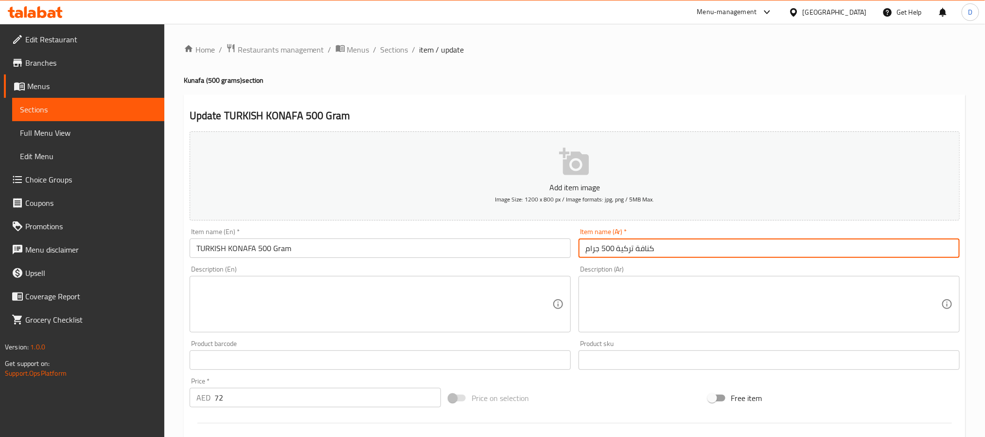
click at [621, 247] on input "كنافة تركية 500 جرام" at bounding box center [769, 247] width 381 height 19
paste input "صف كغ كنافة‭ ‬تركية‭ ‬بالقشطة‭ ‬والفستق."
drag, startPoint x: 686, startPoint y: 249, endPoint x: 714, endPoint y: 247, distance: 27.3
click at [714, 247] on input "نصف كغ كنافة‭ ‬تركية‭ ‬بالقشطة‭ ‬والفستق." at bounding box center [769, 247] width 381 height 19
click at [260, 247] on input "TURKISH KONAFA 500 Gram" at bounding box center [380, 247] width 381 height 19
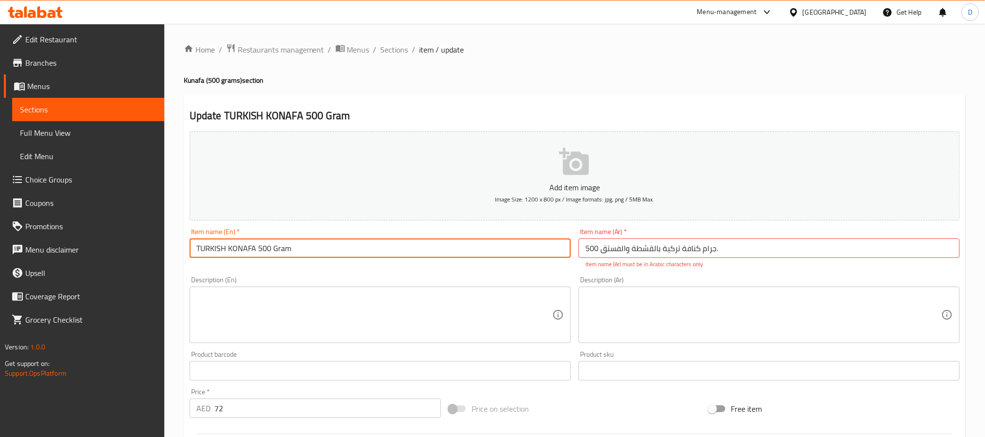
click at [769, 246] on input "500 جرام كنافة‭ ‬تركية‭ ‬بالقشطة‭ ‬والفستق." at bounding box center [769, 247] width 381 height 19
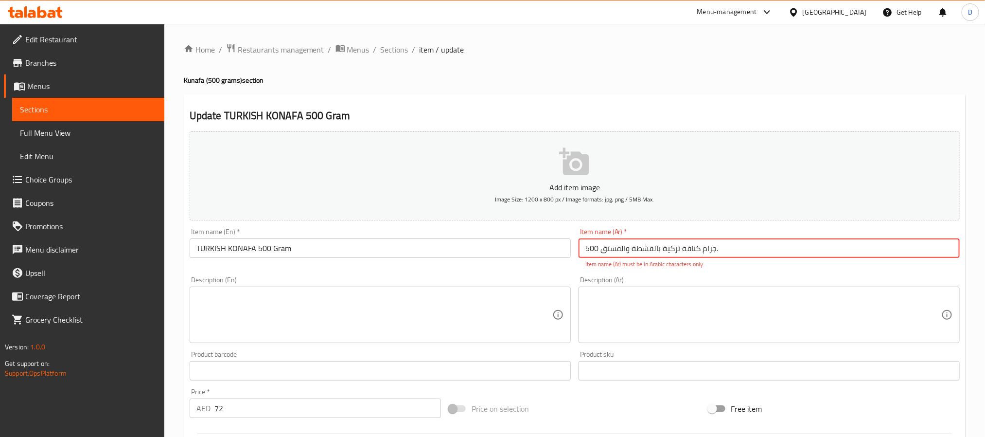
click at [770, 246] on input "500 جرام كنافة‭ ‬تركية‭ ‬بالقشطة‭ ‬والفستق." at bounding box center [769, 247] width 381 height 19
paste input "نصف كغ"
type input "نصف كغ كنافة‭ ‬تركية‭ ‬بالقشطة‭ ‬والفستق."
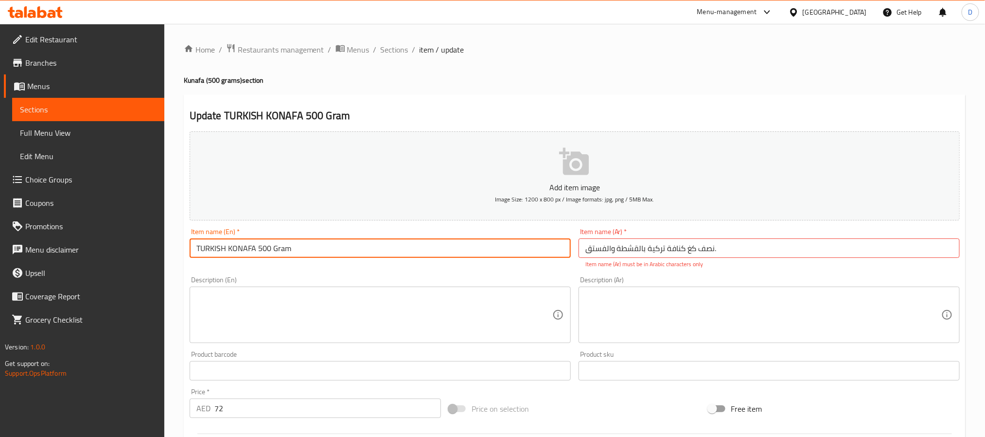
click at [260, 247] on input "TURKISH KONAFA 500 Gram" at bounding box center [380, 247] width 381 height 19
click at [256, 247] on input "TURKISH KONAFA 500 Gram" at bounding box center [380, 247] width 381 height 19
type input "TURKISH KONAFA with pistachio and cream 500 Gram"
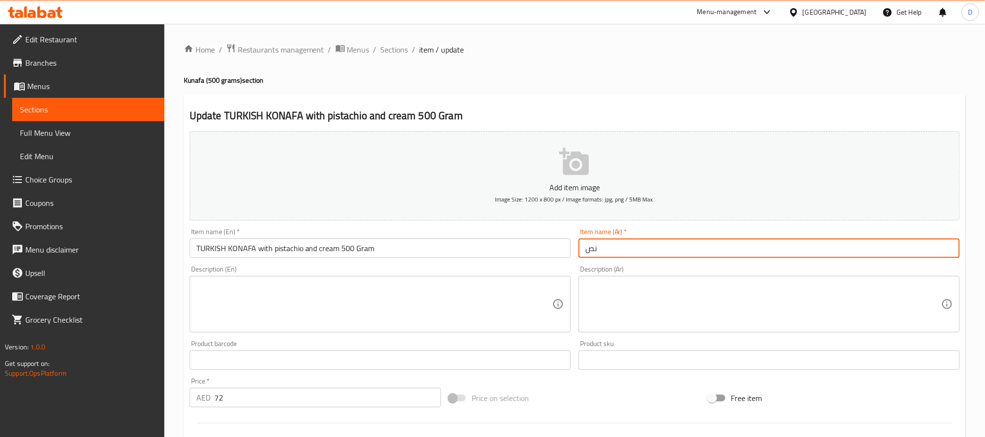
type input "ن"
type input "500 جرام كنافة تركية بالفستق و القشطة"
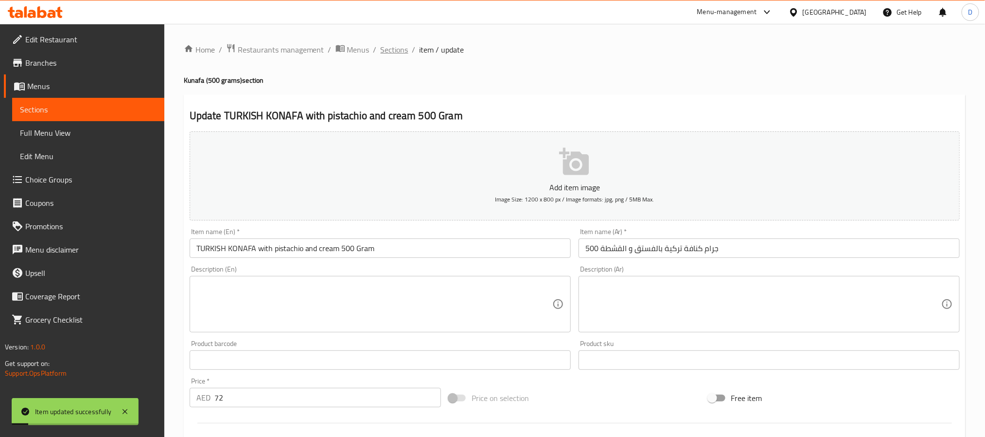
click at [390, 55] on span "Sections" at bounding box center [395, 50] width 28 height 12
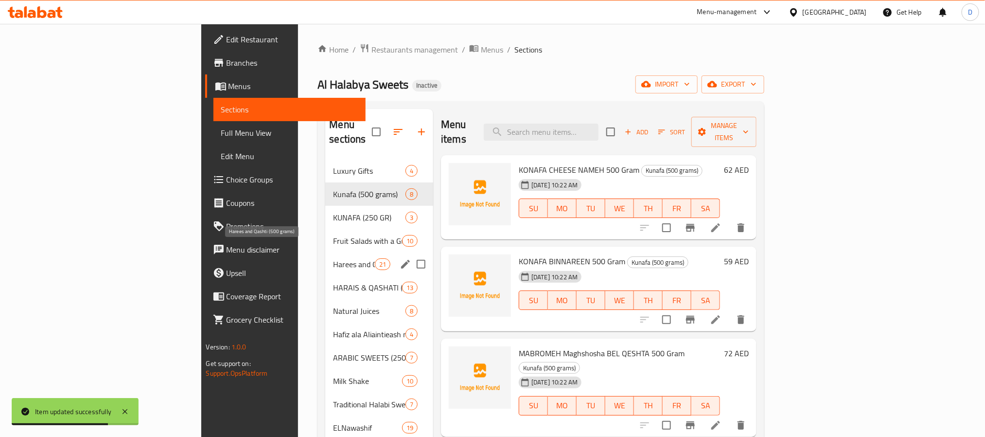
click at [333, 258] on span "Harees and Qashti (500 grams)" at bounding box center [353, 264] width 41 height 12
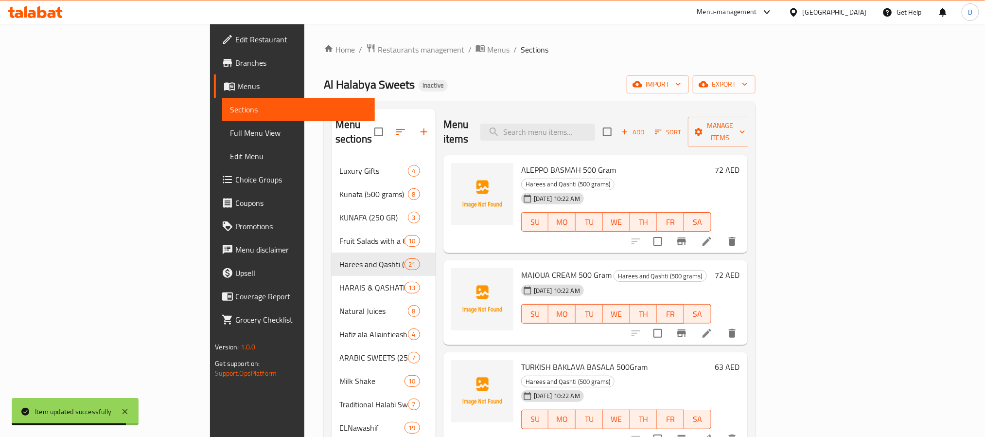
click at [713, 235] on icon at bounding box center [707, 241] width 12 height 12
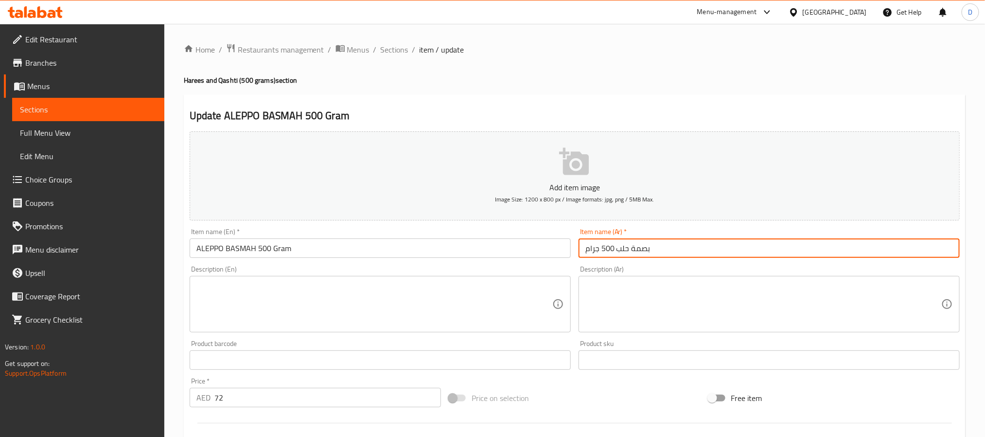
click at [616, 250] on input "بصمة حلب 500 جرام" at bounding box center [769, 247] width 381 height 19
type input "بصمة حلبية 500 جرام"
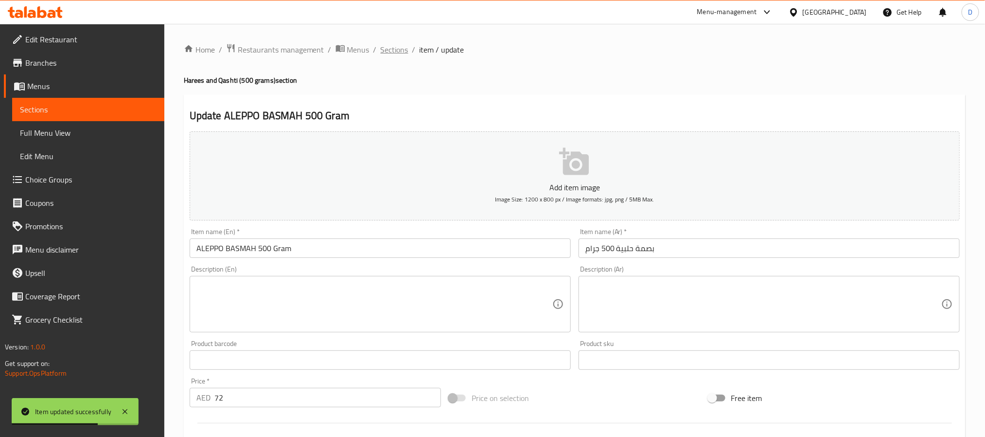
click at [397, 53] on span "Sections" at bounding box center [395, 50] width 28 height 12
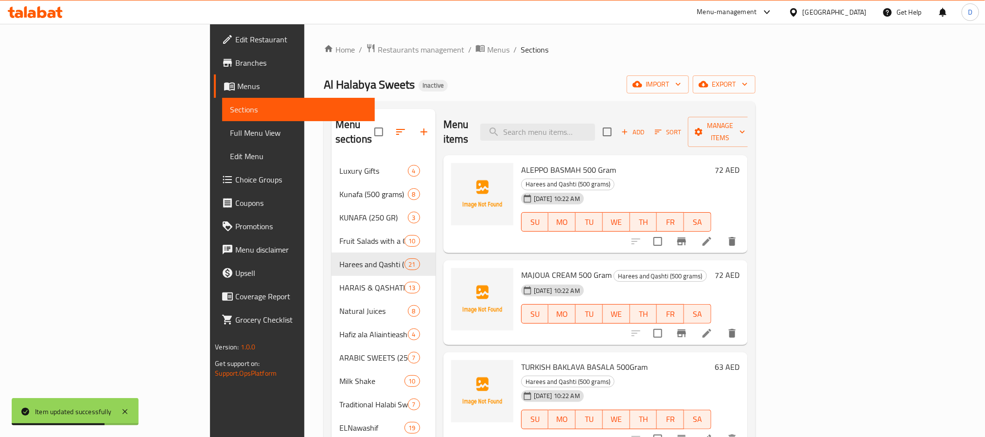
scroll to position [1202, 0]
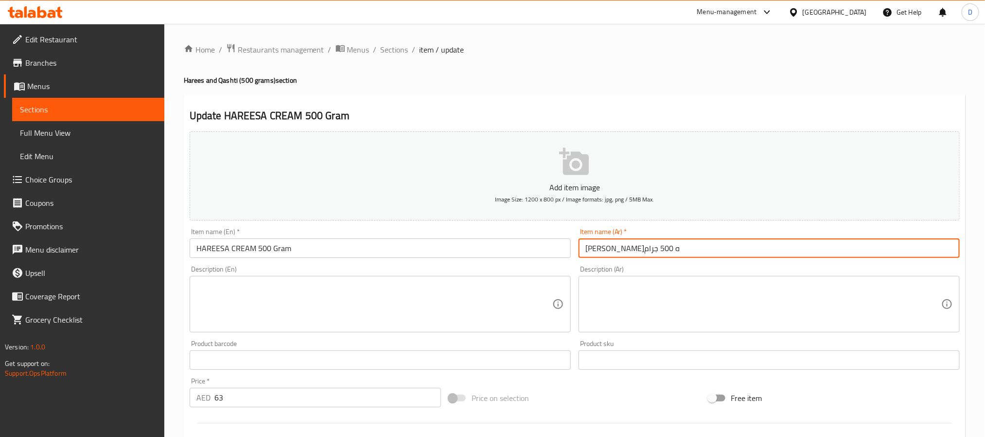
drag, startPoint x: 616, startPoint y: 251, endPoint x: 639, endPoint y: 253, distance: 23.4
click at [639, 253] on input "[PERSON_NAME]ه 500 جرام" at bounding box center [769, 247] width 381 height 19
type input "هريسة بالقشطة 500 جرام"
click at [394, 53] on span "Sections" at bounding box center [395, 50] width 28 height 12
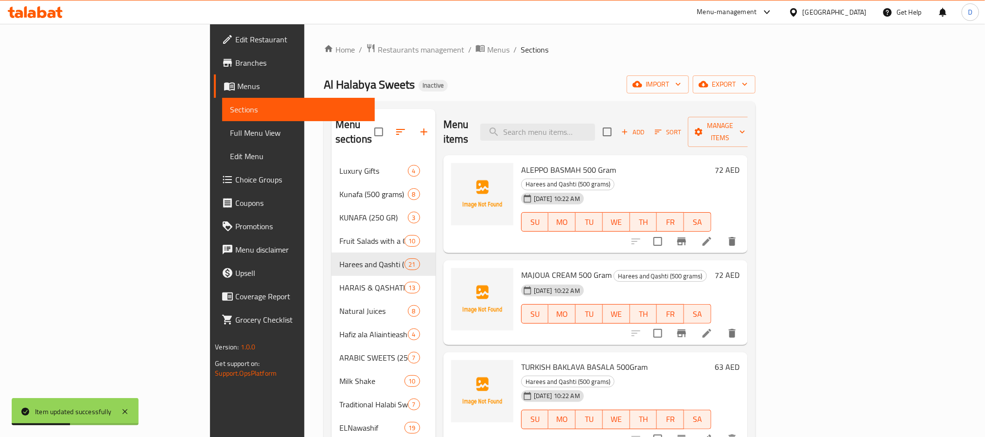
scroll to position [1386, 0]
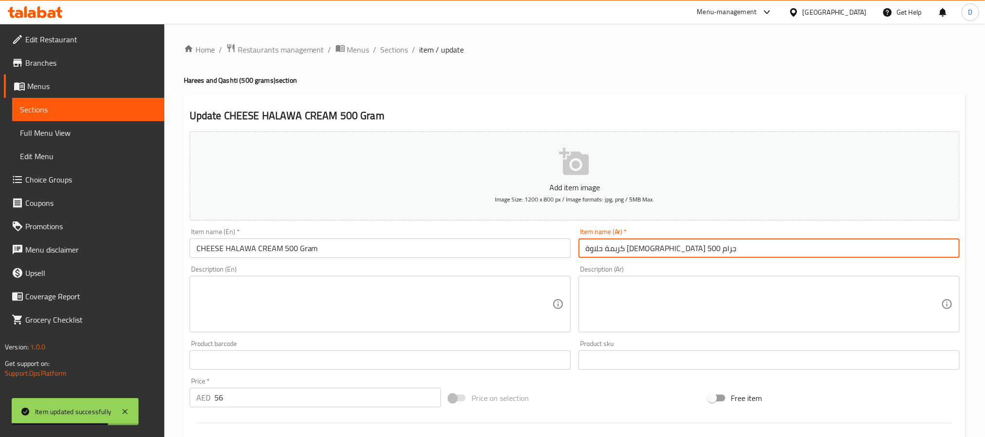
click at [670, 256] on input "كريمة حلاوة [DEMOGRAPHIC_DATA] 500 جرام" at bounding box center [769, 247] width 381 height 19
click at [669, 256] on input "كريمة حلاوة [DEMOGRAPHIC_DATA] 500 جرام" at bounding box center [769, 247] width 381 height 19
paste input "صف كغ حلاوة‭ ‬الجبن‭ ‬بالقشطة."
type input "نصف كغ حلاوة‭ ‬الجبن‭ ‬بالقشطة."
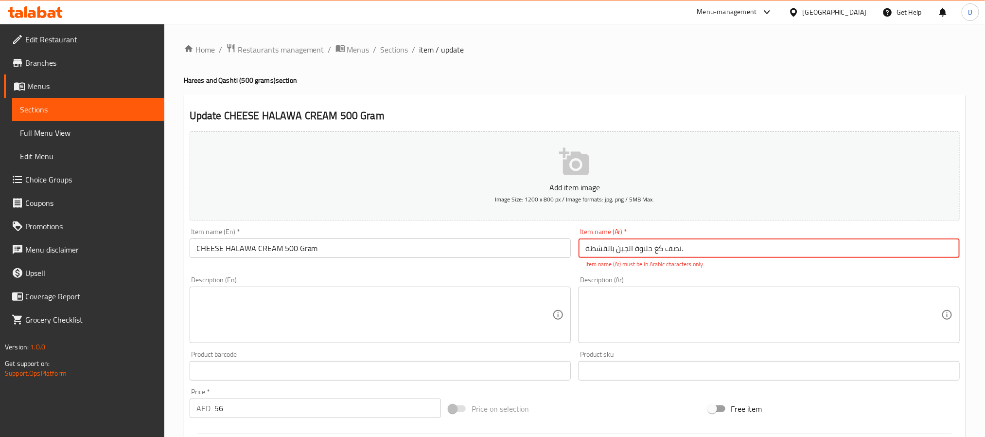
click at [638, 249] on input "نصف كغ حلاوة‭ ‬الجبن‭ ‬بالقشطة." at bounding box center [769, 247] width 381 height 19
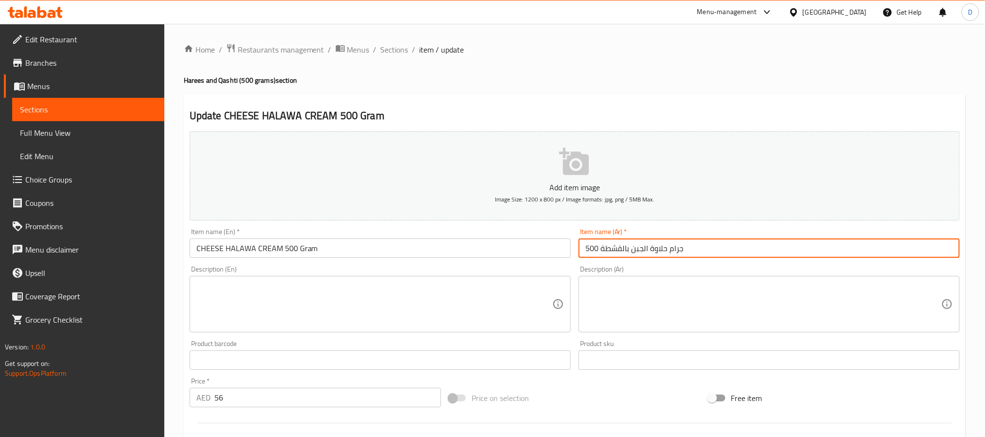
type input "500 جرام حلاوة الجبن بالقشطة"
click at [396, 48] on span "Sections" at bounding box center [395, 50] width 28 height 12
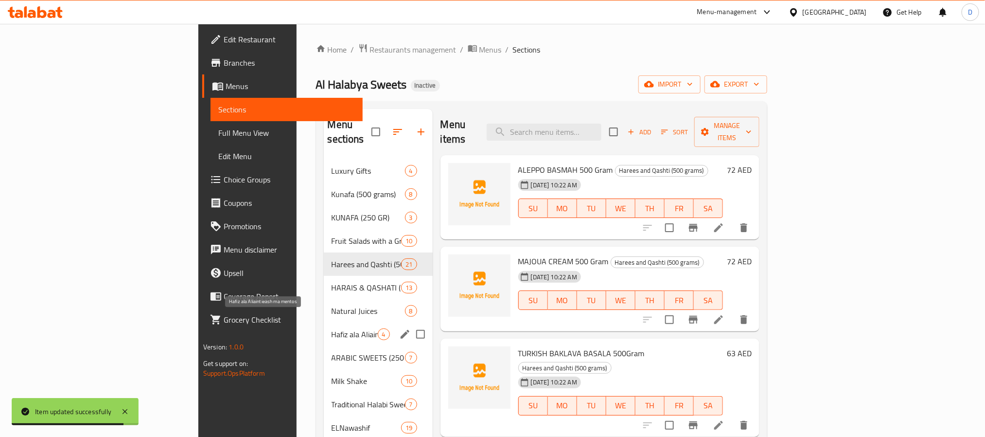
click at [332, 328] on span "Hafiz ala Aliaintieash ma mentos" at bounding box center [355, 334] width 46 height 12
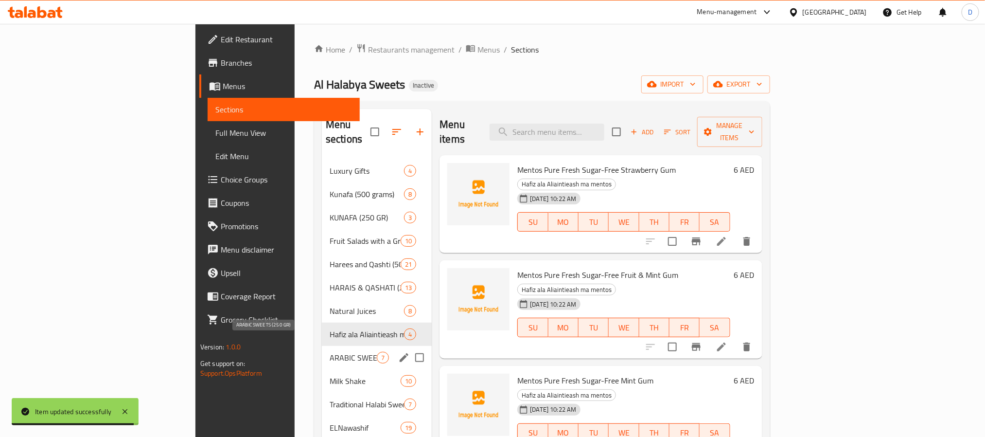
click at [330, 352] on span "ARABIC SWEETS (250 GR)" at bounding box center [353, 358] width 47 height 12
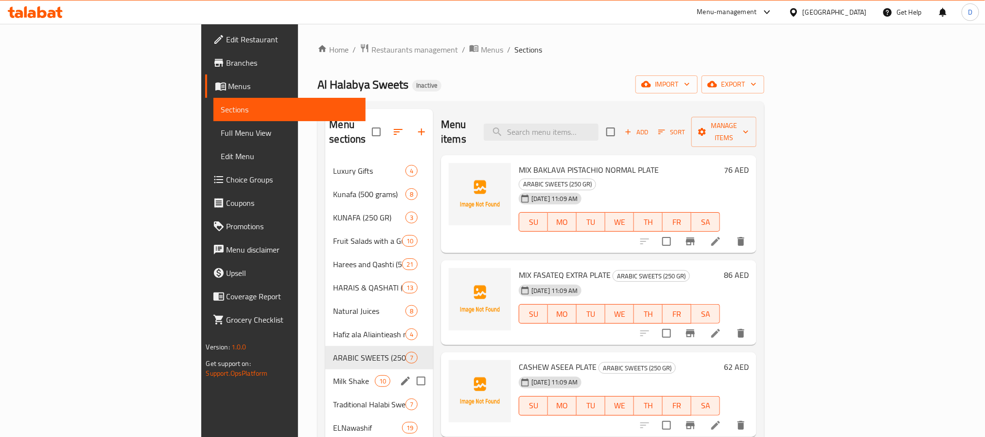
click at [325, 369] on div "Milk Shake 10" at bounding box center [379, 380] width 108 height 23
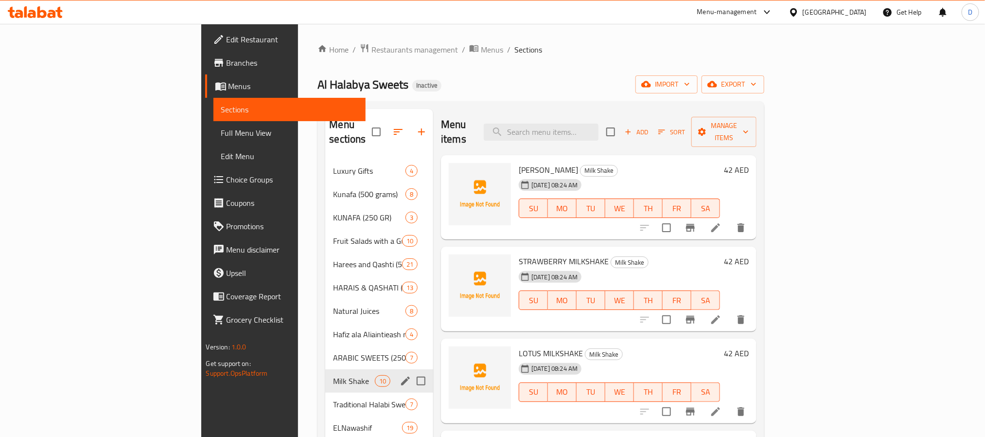
click at [325, 393] on div "Traditional Halabi Sweets 7" at bounding box center [379, 404] width 108 height 23
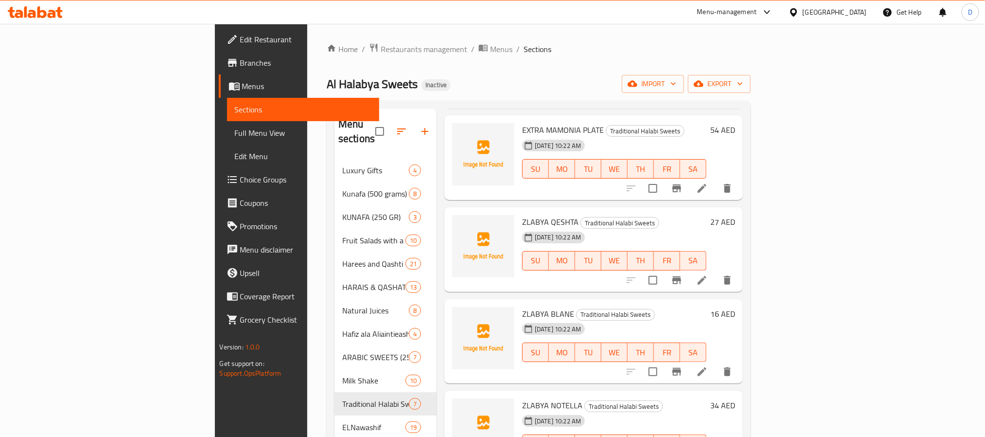
scroll to position [146, 0]
click at [707, 366] on icon at bounding box center [702, 370] width 9 height 9
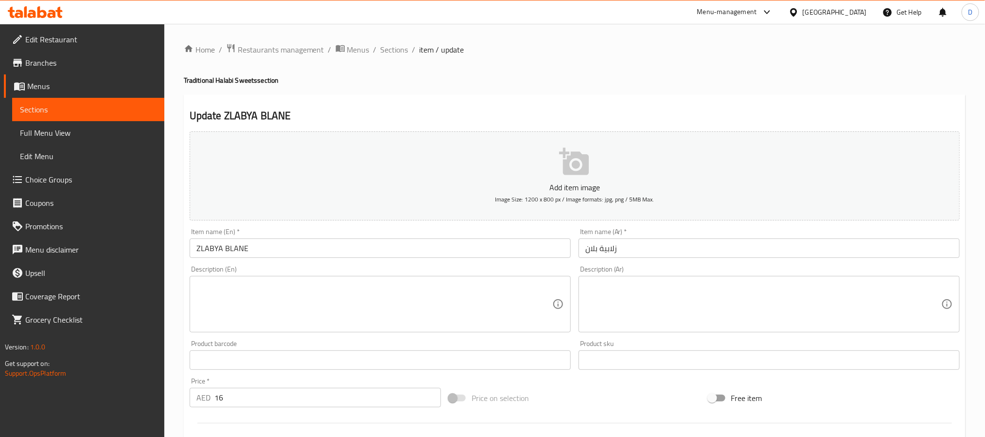
click at [226, 252] on input "ZLABYA BLANE" at bounding box center [380, 247] width 381 height 19
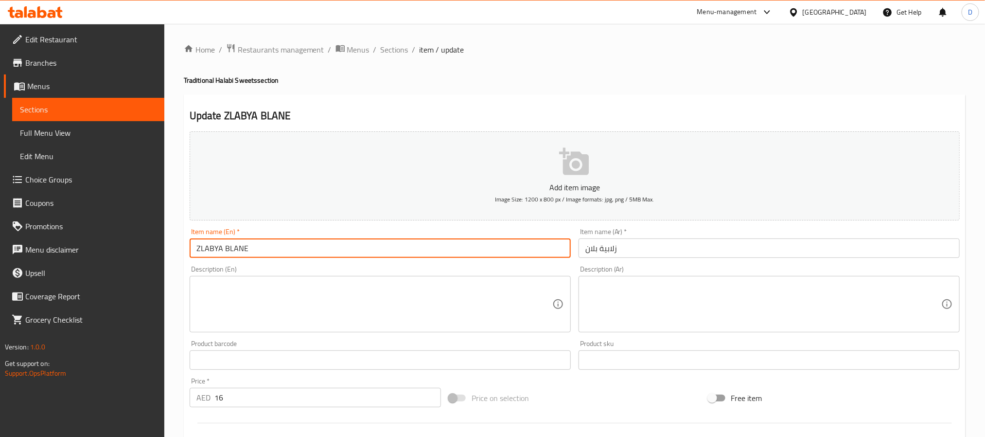
click at [226, 252] on input "ZLABYA BLANE" at bounding box center [380, 247] width 381 height 19
type input "ZLABYA plain"
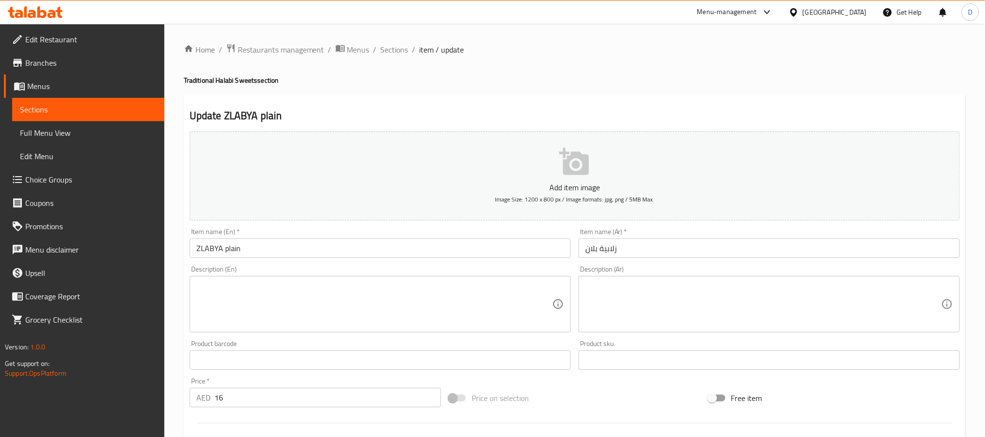
click at [617, 256] on input "زلابية بلان" at bounding box center [769, 247] width 381 height 19
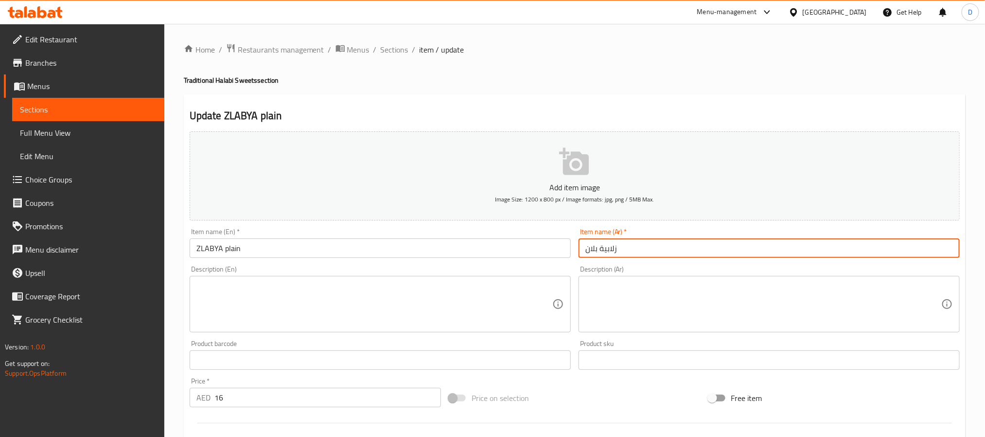
click at [617, 256] on input "زلابية بلان" at bounding box center [769, 247] width 381 height 19
paste input "‭ ‬سادة."
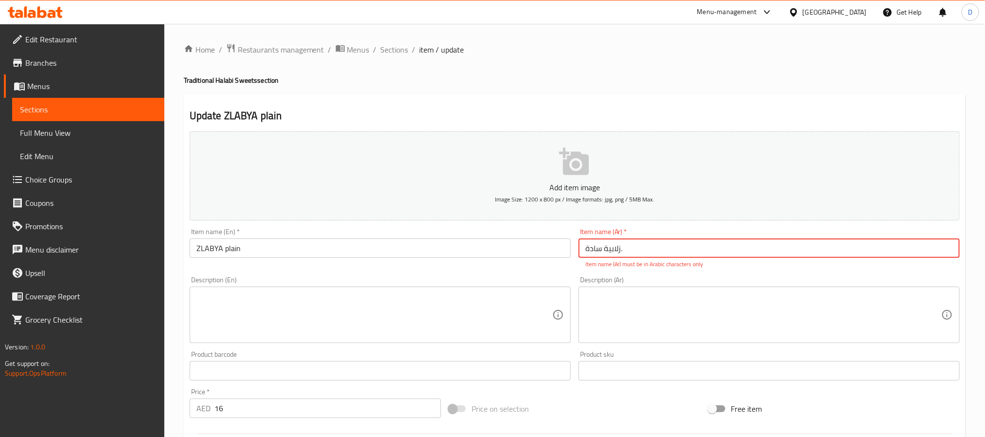
click at [651, 251] on input "زلابية‭ ‬سادة." at bounding box center [769, 247] width 381 height 19
type input "زلابية‭ ‬سادة"
click at [694, 249] on input "زلابية‭ ‬سادة" at bounding box center [769, 247] width 381 height 19
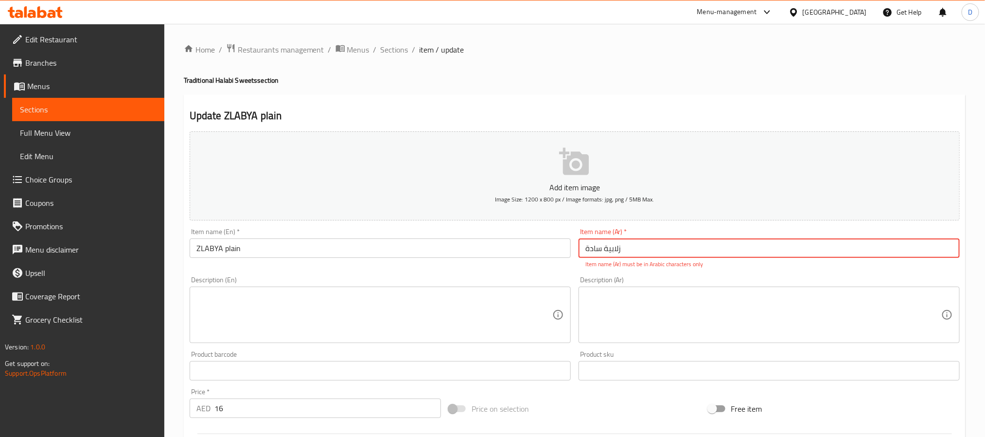
click at [694, 249] on input "زلابية‭ ‬سادة" at bounding box center [769, 247] width 381 height 19
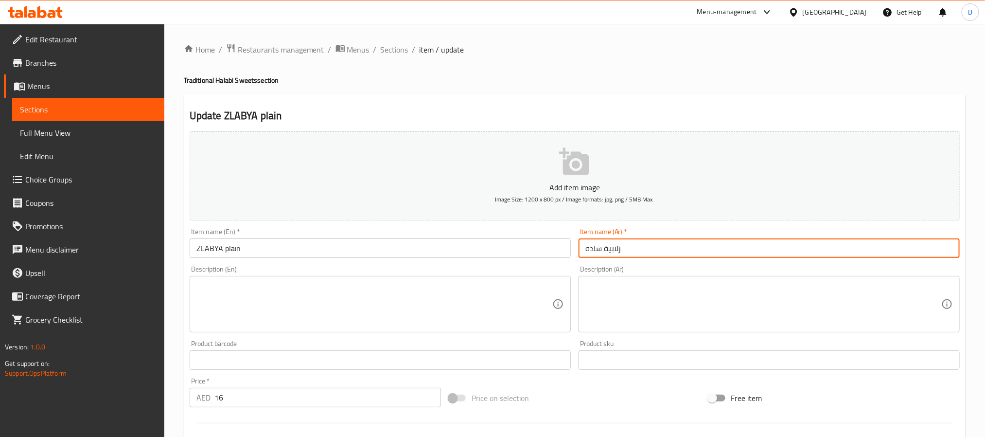
type input "زلابية ساده"
click at [395, 54] on span "Sections" at bounding box center [395, 50] width 28 height 12
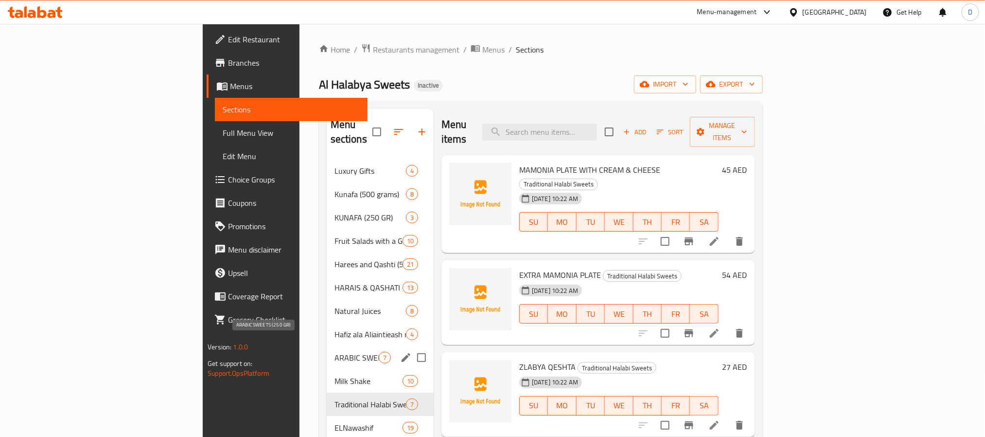
click at [335, 352] on span "ARABIC SWEETS (250 GR)" at bounding box center [357, 358] width 44 height 12
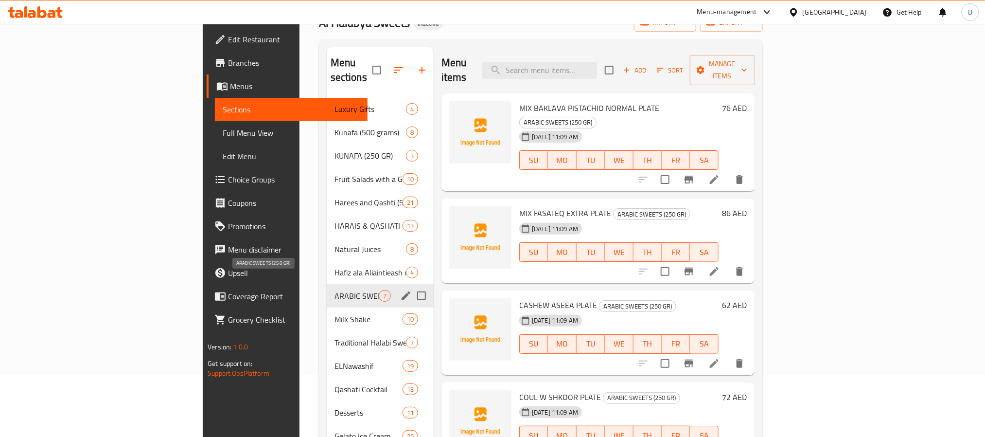
scroll to position [136, 0]
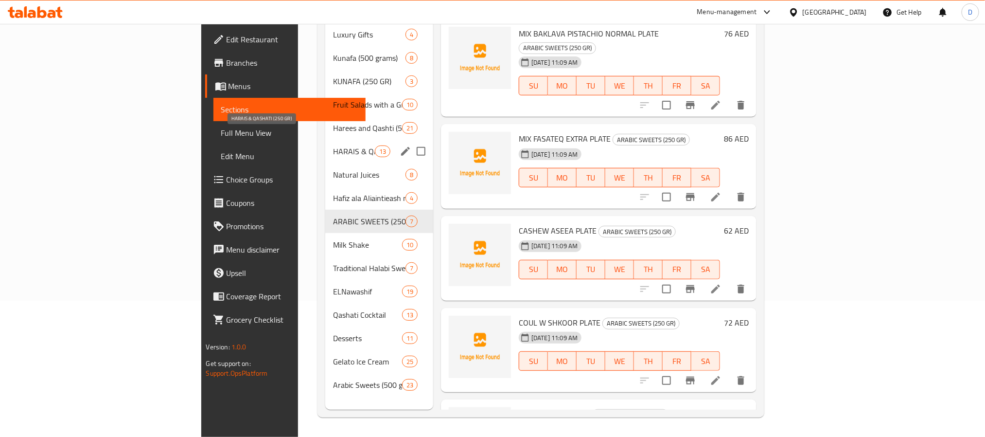
click at [333, 145] on span "HARAIS & QASHATI (250 GR)" at bounding box center [353, 151] width 41 height 12
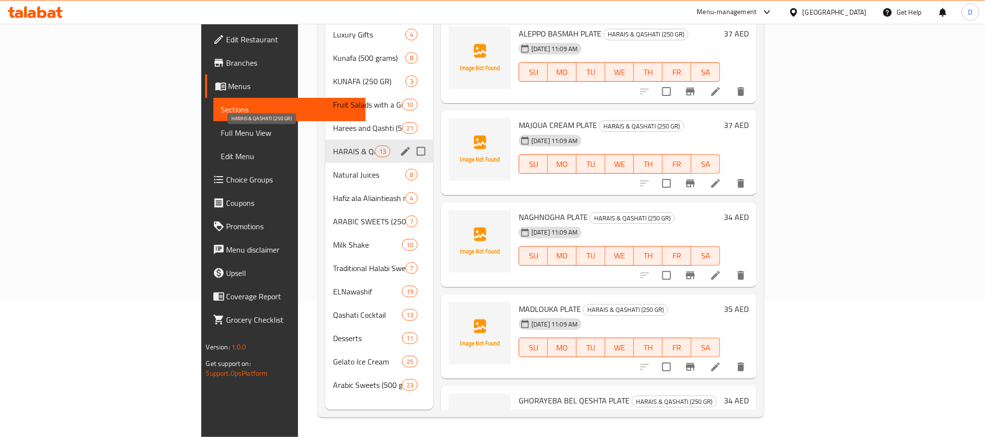
scroll to position [744, 0]
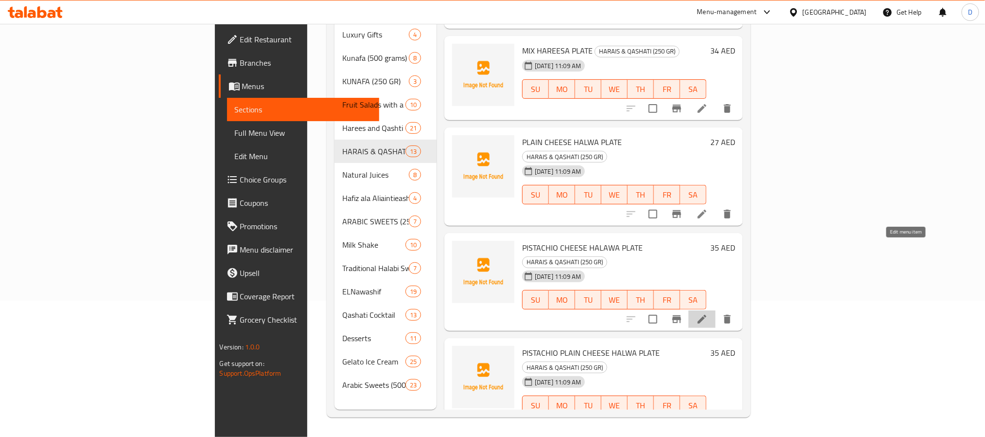
click at [708, 313] on icon at bounding box center [703, 319] width 12 height 12
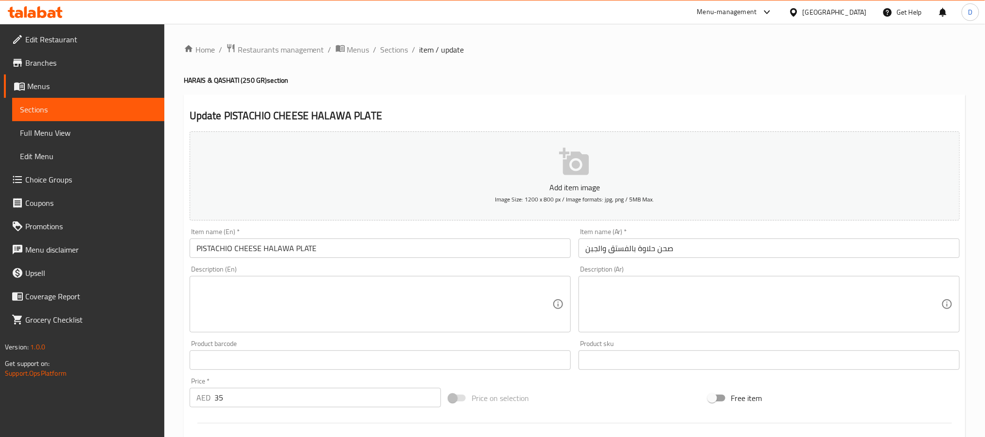
click at [622, 244] on input "صحن حلاوة بالفستق والجبن" at bounding box center [769, 247] width 381 height 19
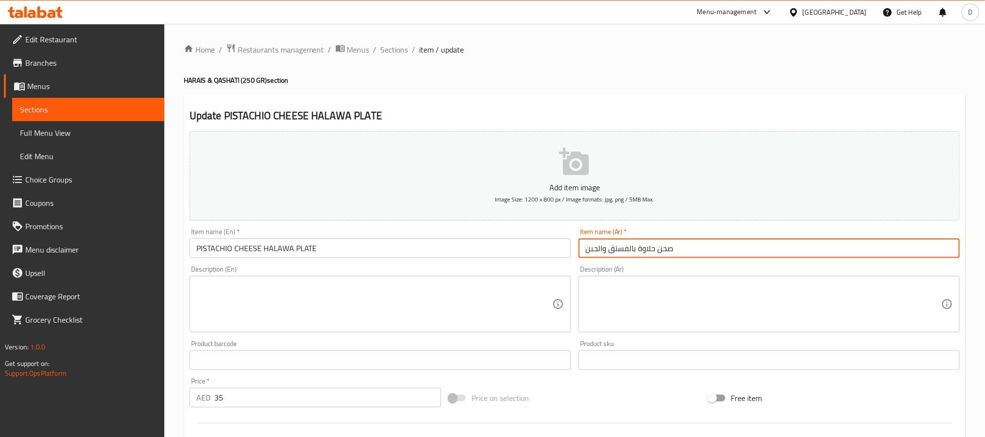
click at [622, 244] on input "صحن حلاوة بالفستق والجبن" at bounding box center [769, 247] width 381 height 19
click at [697, 243] on input "صحن حلاوة والجبن" at bounding box center [769, 247] width 381 height 19
paste input "بالفستق"
click at [612, 248] on input "صحن حلاوة والجبنبالفستق" at bounding box center [769, 247] width 381 height 19
click at [610, 248] on input "صحن حلاوة والجبنبالفستق" at bounding box center [769, 247] width 381 height 19
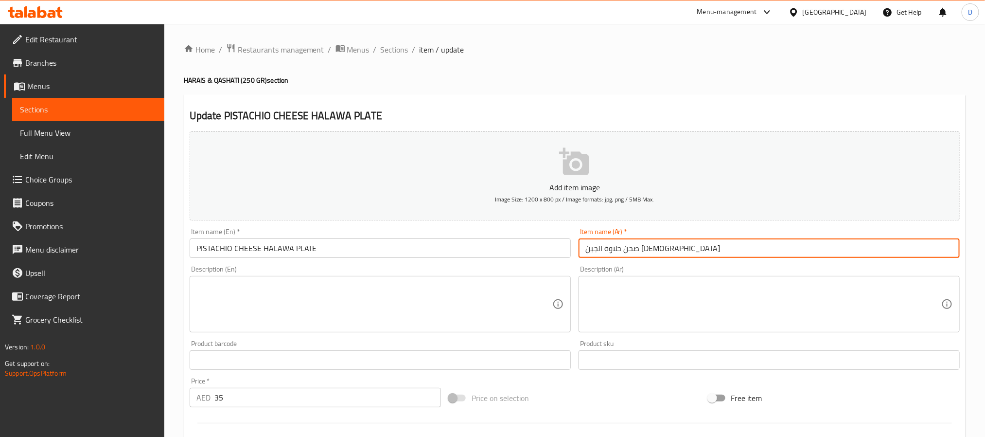
click at [610, 252] on input "صحن حلاوة الجبن الفستق" at bounding box center [769, 247] width 381 height 19
type input "صحن حلاوة الجبن بالفستق"
click at [393, 47] on span "Sections" at bounding box center [395, 50] width 28 height 12
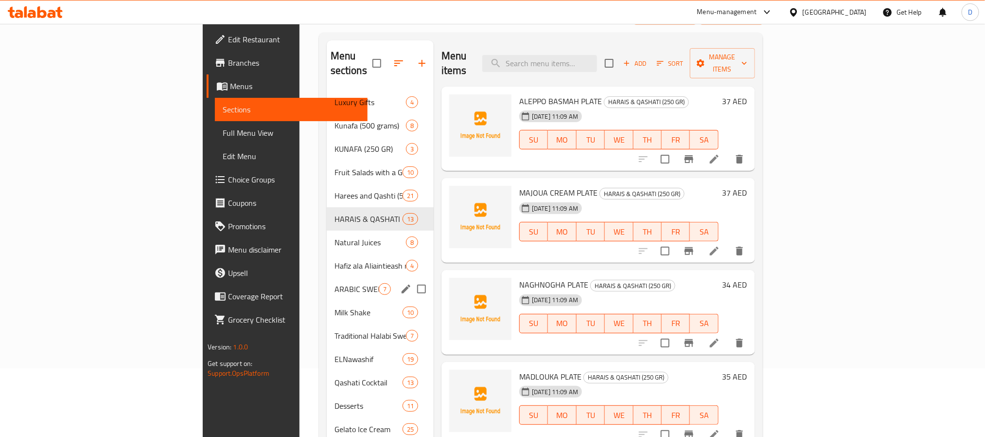
scroll to position [136, 0]
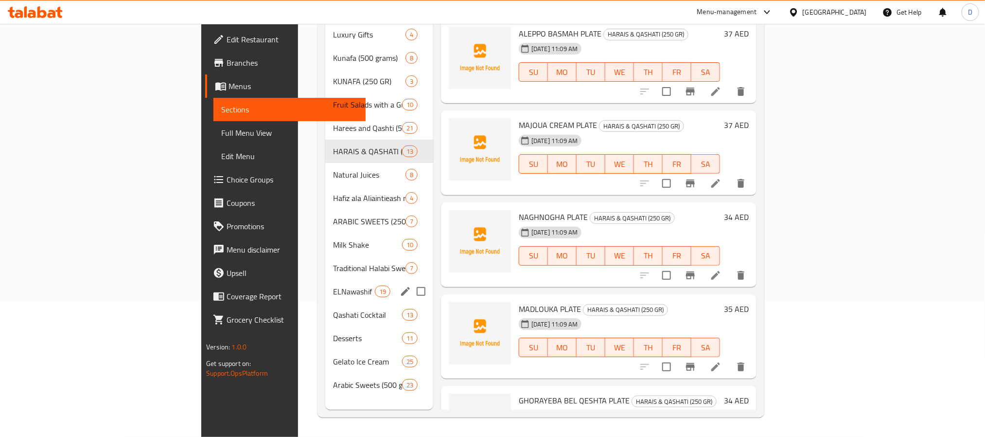
click at [325, 280] on div "ELNawashif 19" at bounding box center [379, 291] width 108 height 23
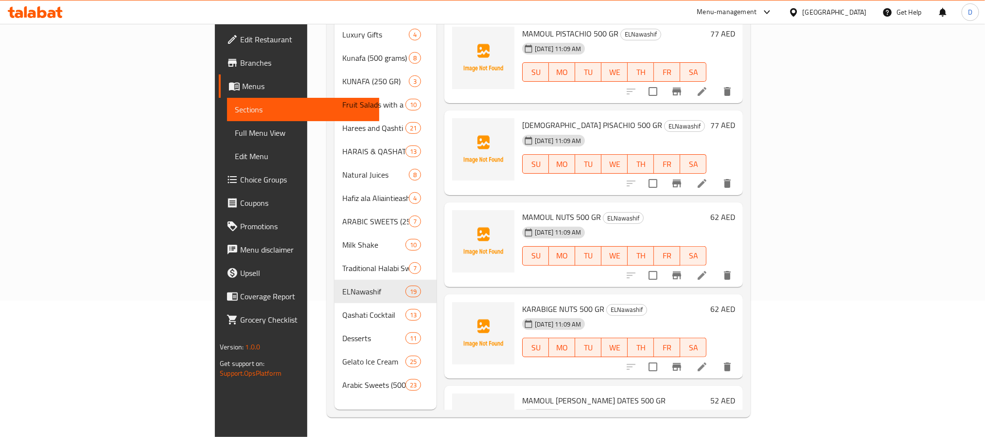
scroll to position [1019, 0]
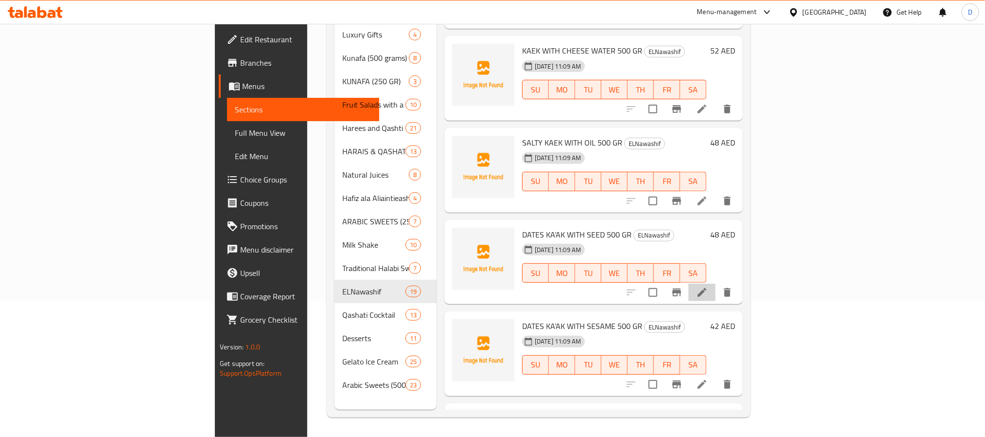
click at [716, 284] on li at bounding box center [702, 293] width 27 height 18
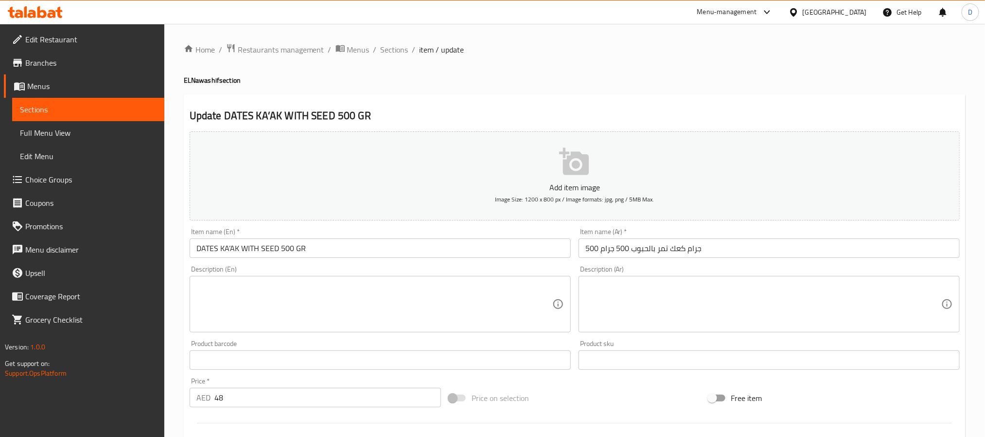
click at [643, 251] on input "500 جرام كعك تمر بالحبوب 500 جرام" at bounding box center [769, 247] width 381 height 19
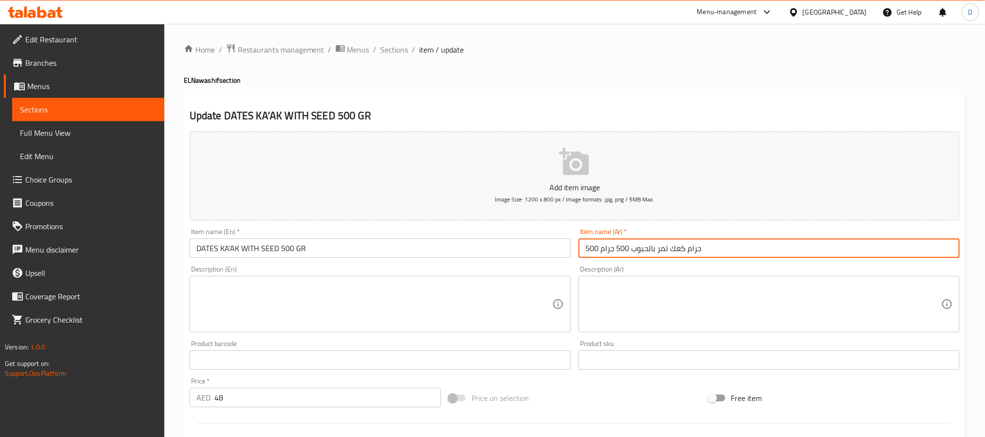
click at [643, 251] on input "500 جرام كعك تمر بالحبوب 500 جرام" at bounding box center [769, 247] width 381 height 19
type input "500 جرام كعك تمر بالحبوب 500 جرام"
click at [683, 252] on input "500 جرام كعك تمر بالحبوب 500 جرام" at bounding box center [769, 247] width 381 height 19
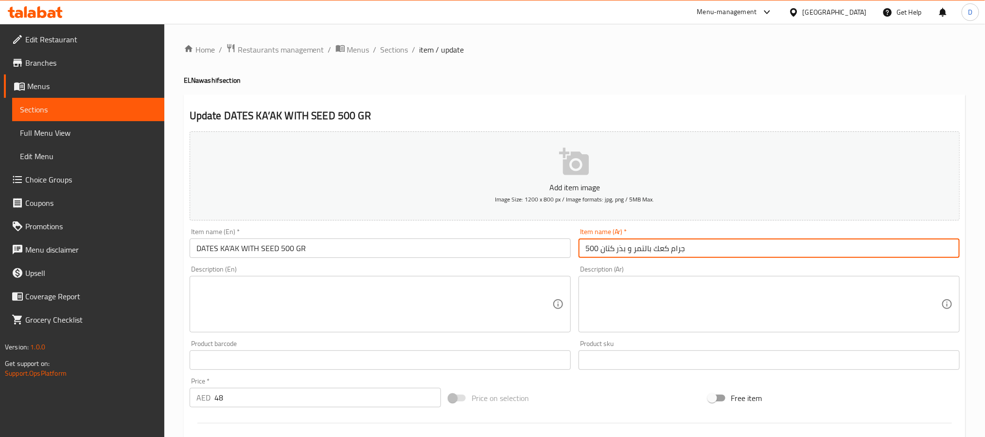
type input "500 جرام كعك بالتمر و بذر كتان"
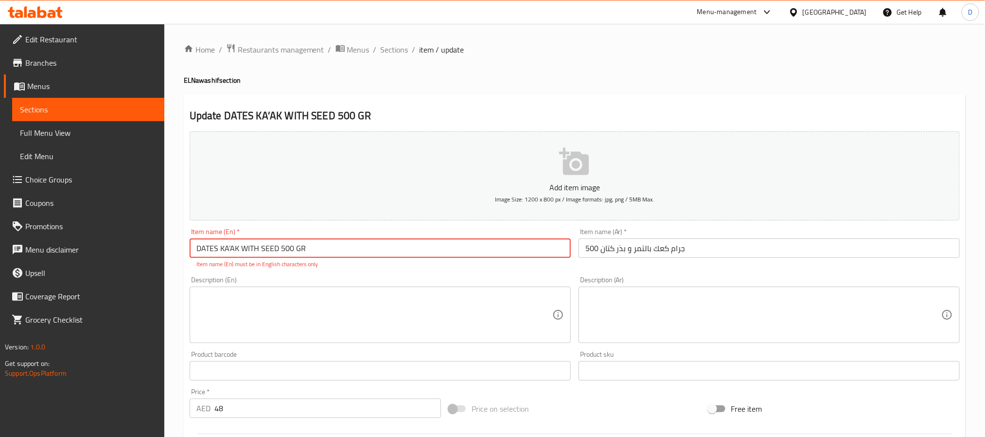
click at [232, 244] on input "DATES KA’AK WITH SEED 500 GR" at bounding box center [380, 247] width 381 height 19
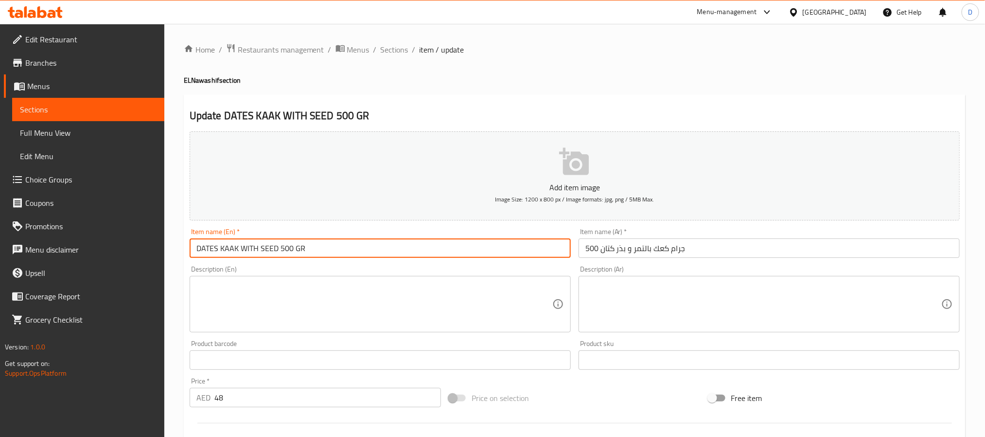
click at [268, 247] on input "DATES KAAK WITH SEED 500 GR" at bounding box center [380, 247] width 381 height 19
paste input "flaxseed"
type input "DATES KAAK WITH flaxseed 500 GR"
